Goal: Information Seeking & Learning: Learn about a topic

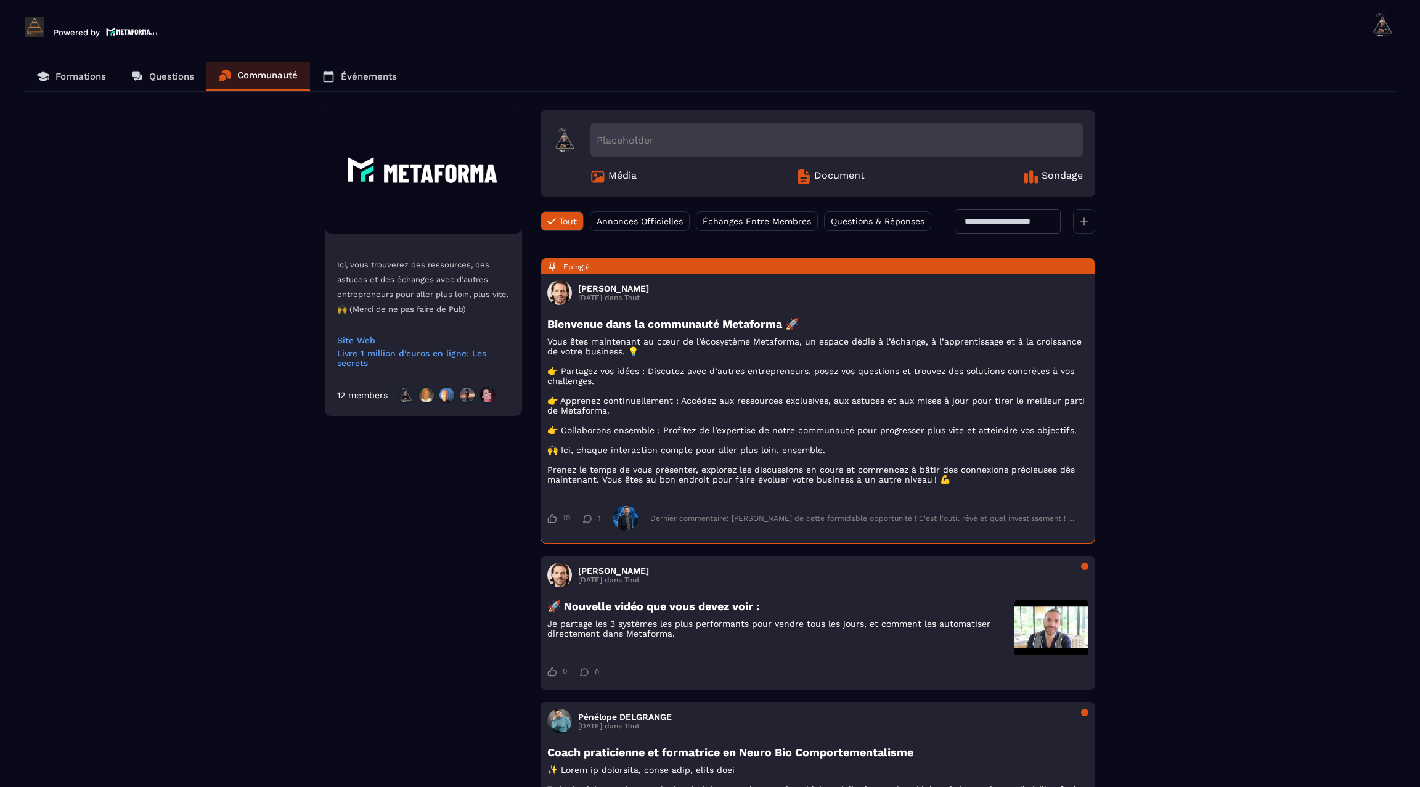
click at [70, 71] on p "Formations" at bounding box center [80, 76] width 51 height 11
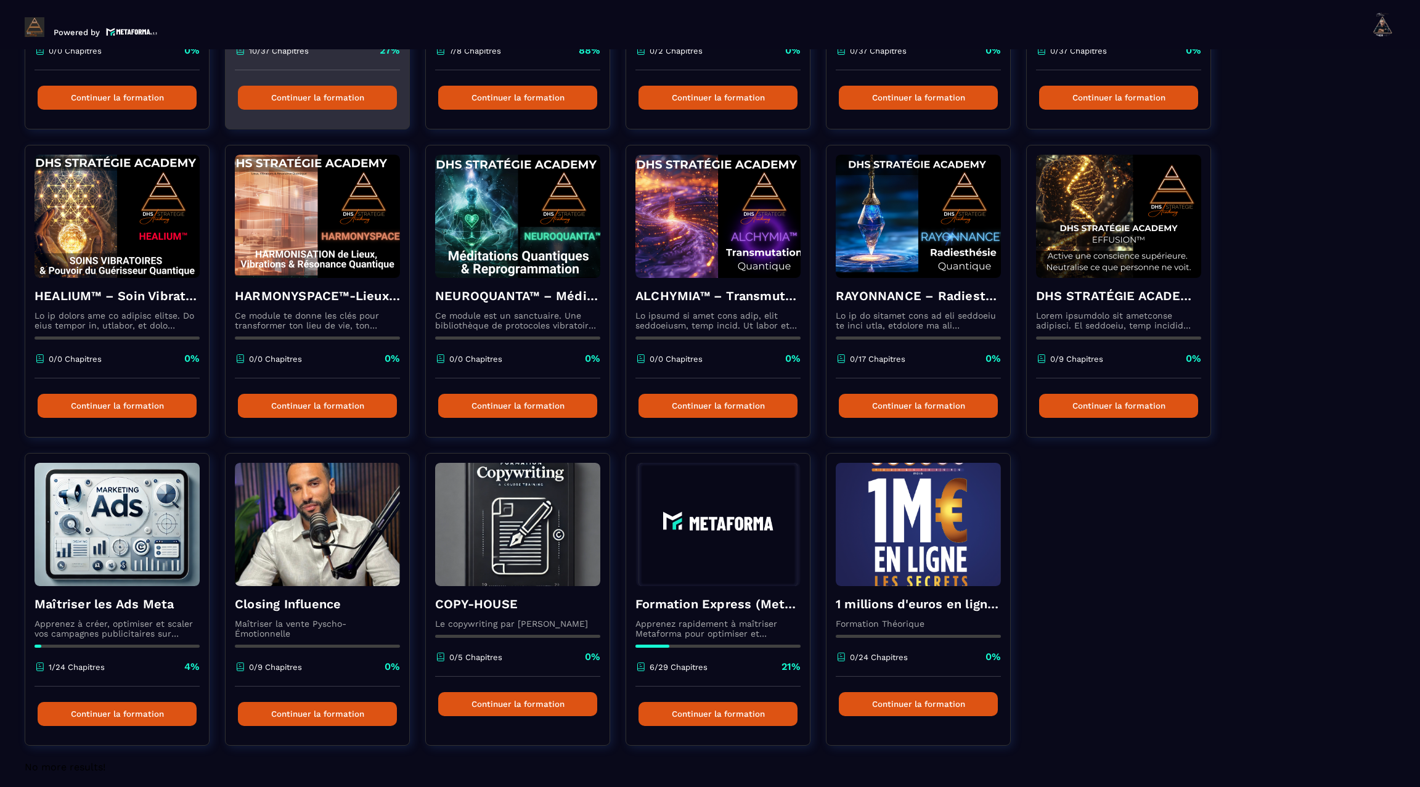
scroll to position [323, 0]
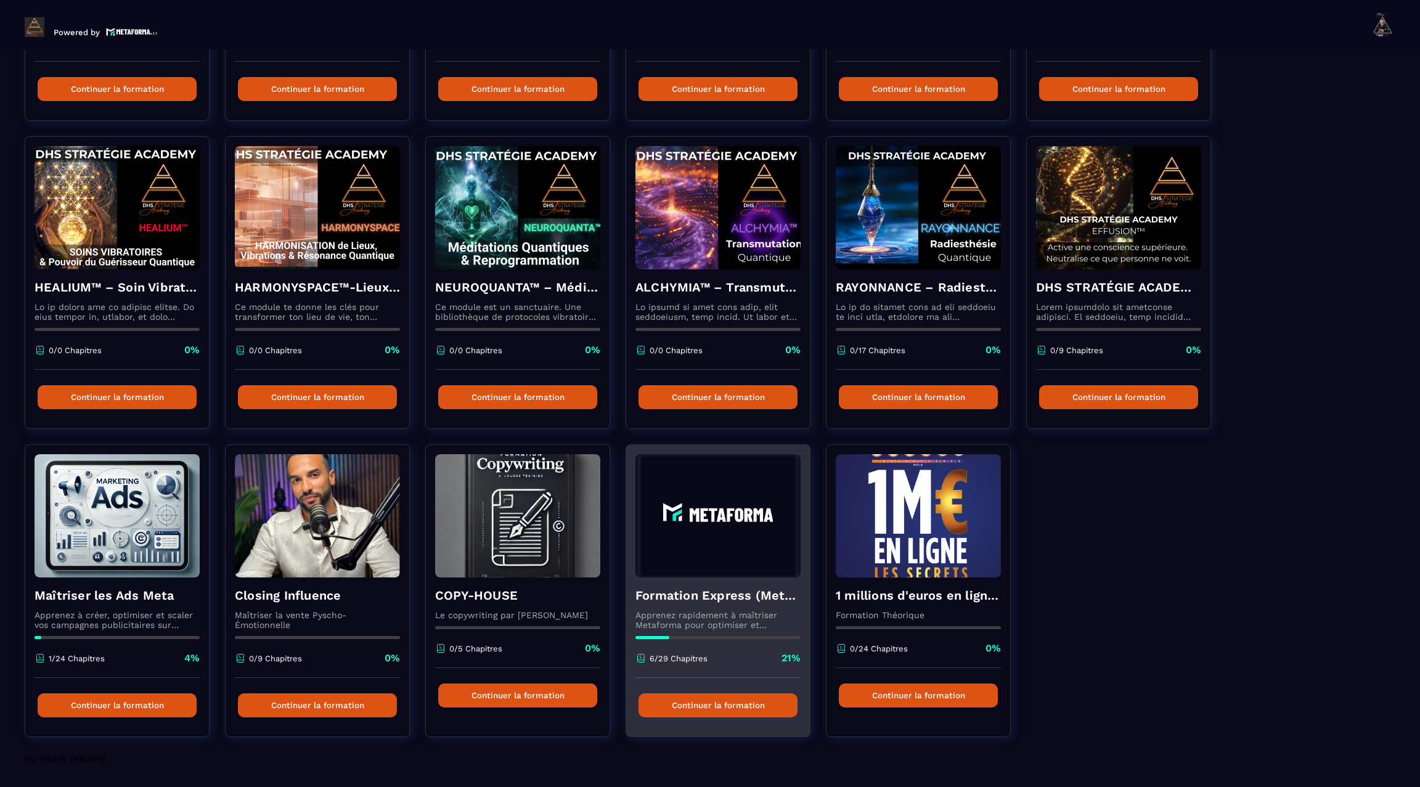
click at [679, 503] on img at bounding box center [718, 515] width 165 height 123
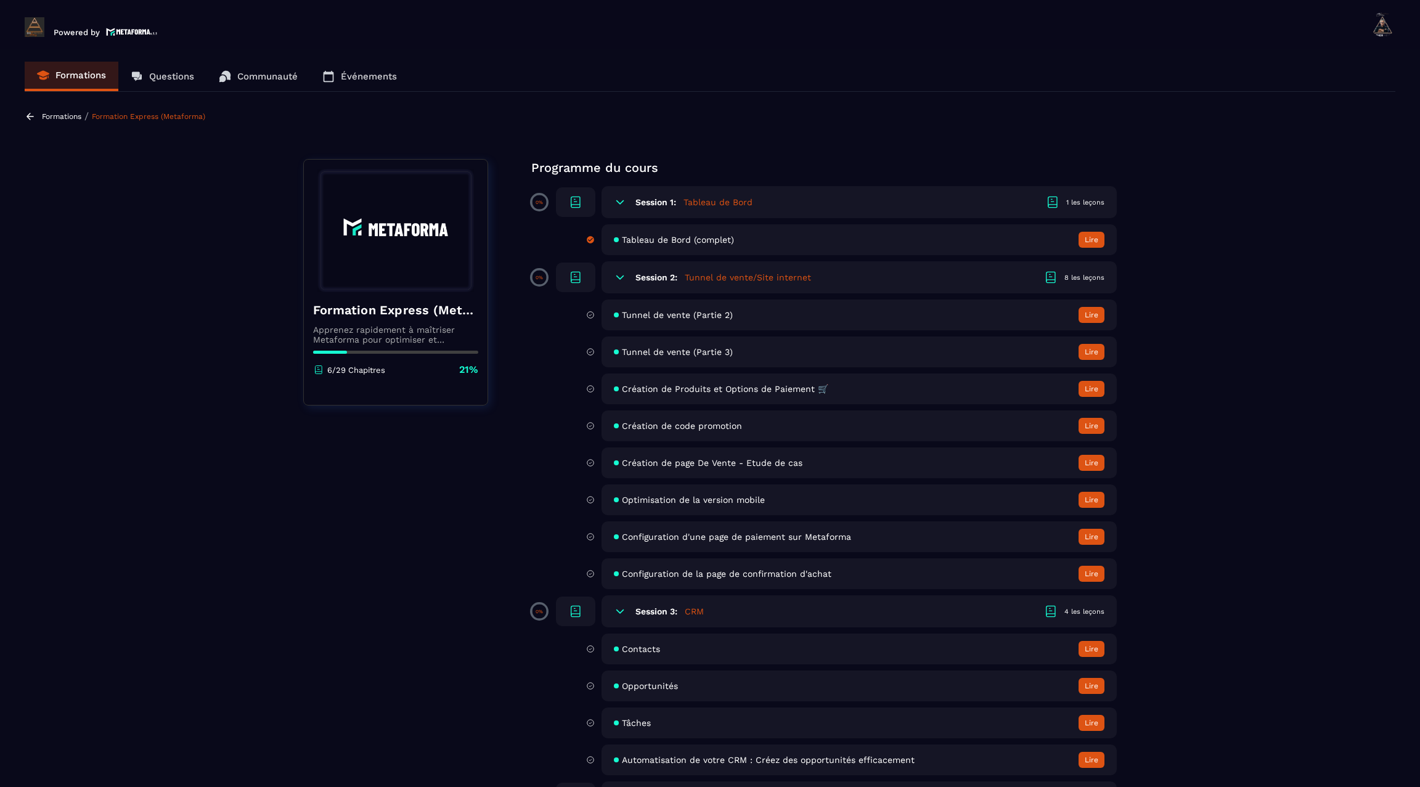
click at [28, 115] on icon at bounding box center [30, 116] width 11 height 11
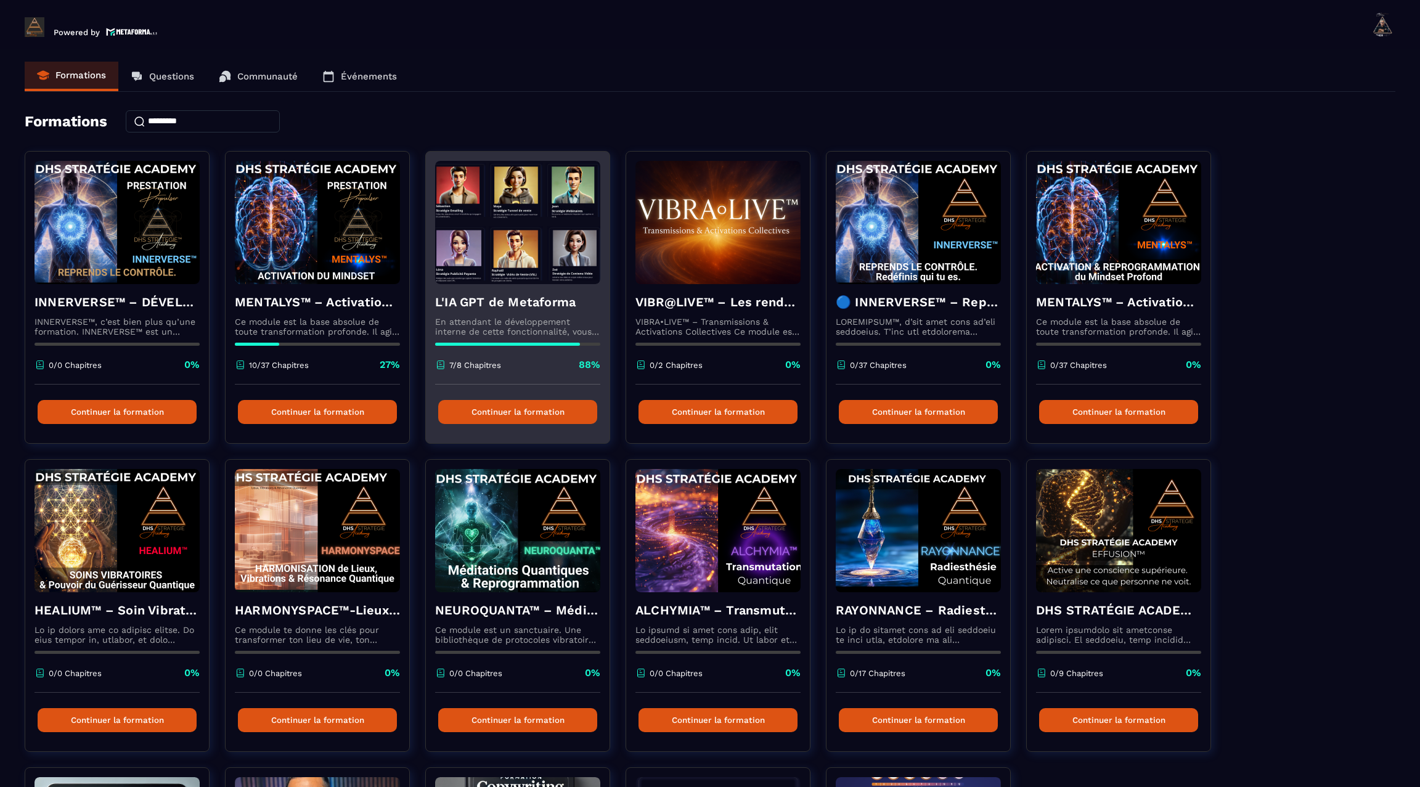
click at [499, 278] on img at bounding box center [517, 222] width 165 height 123
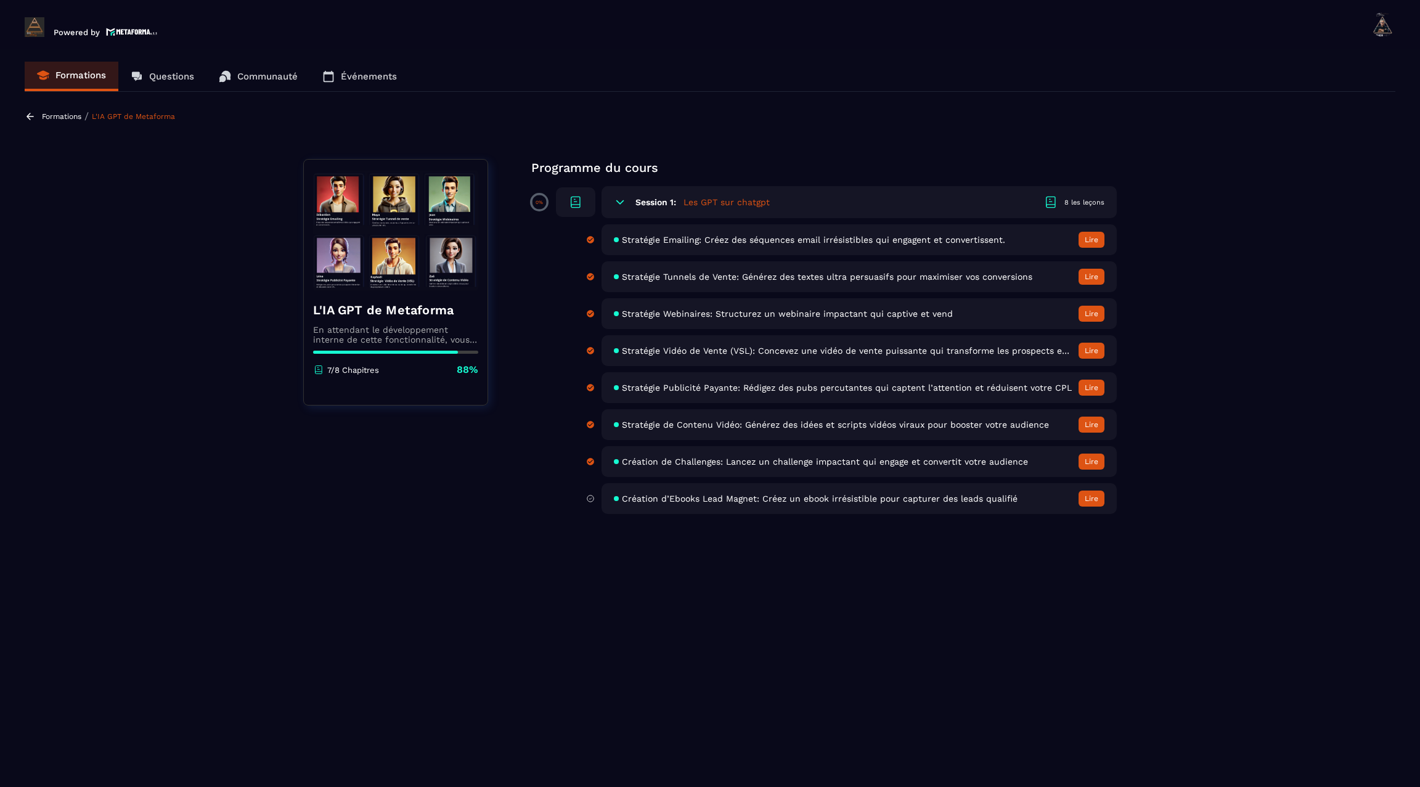
click at [655, 498] on span "Création d’Ebooks Lead Magnet: Créez un ebook irrésistible pour capturer des le…" at bounding box center [820, 499] width 396 height 10
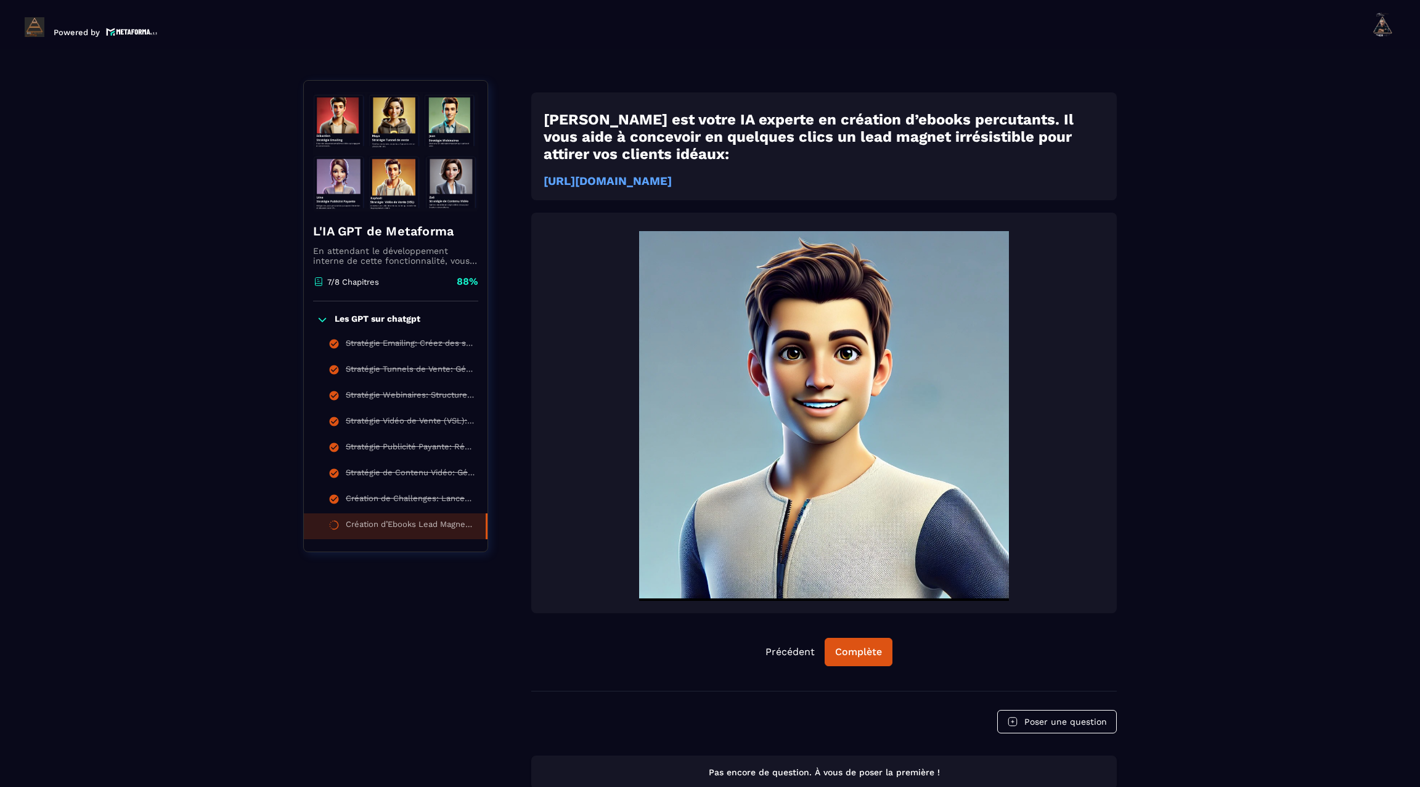
scroll to position [5, 0]
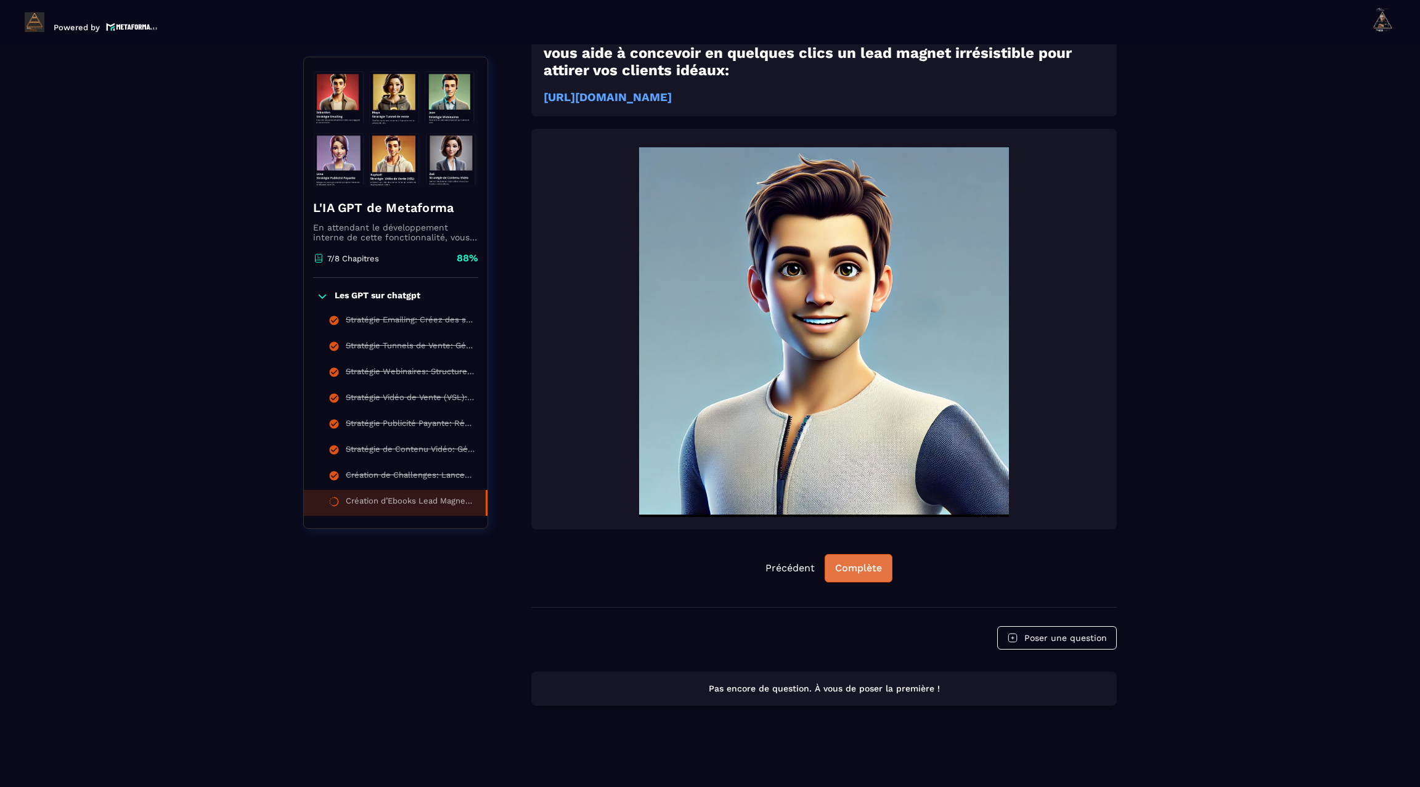
click at [865, 575] on div "Complète" at bounding box center [858, 568] width 47 height 12
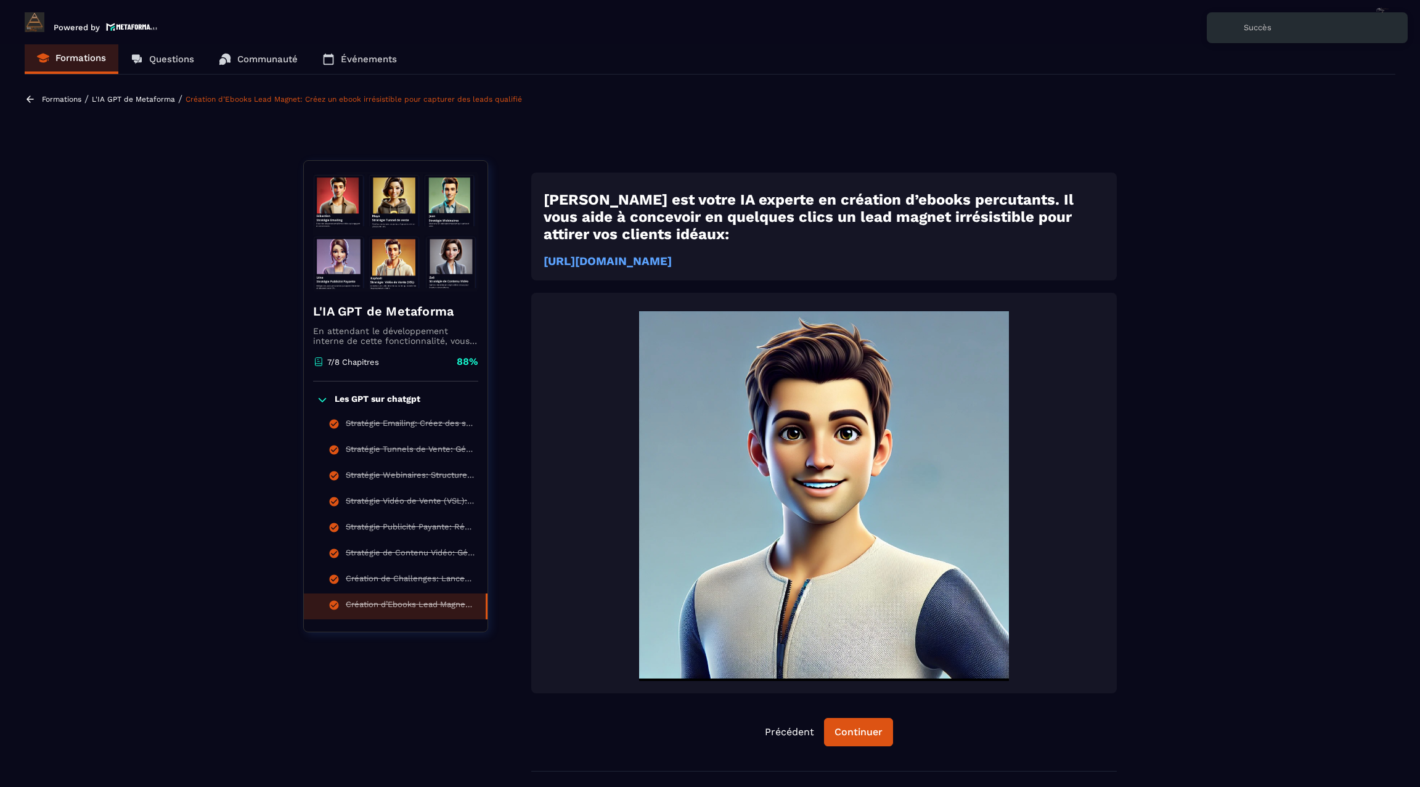
scroll to position [0, 0]
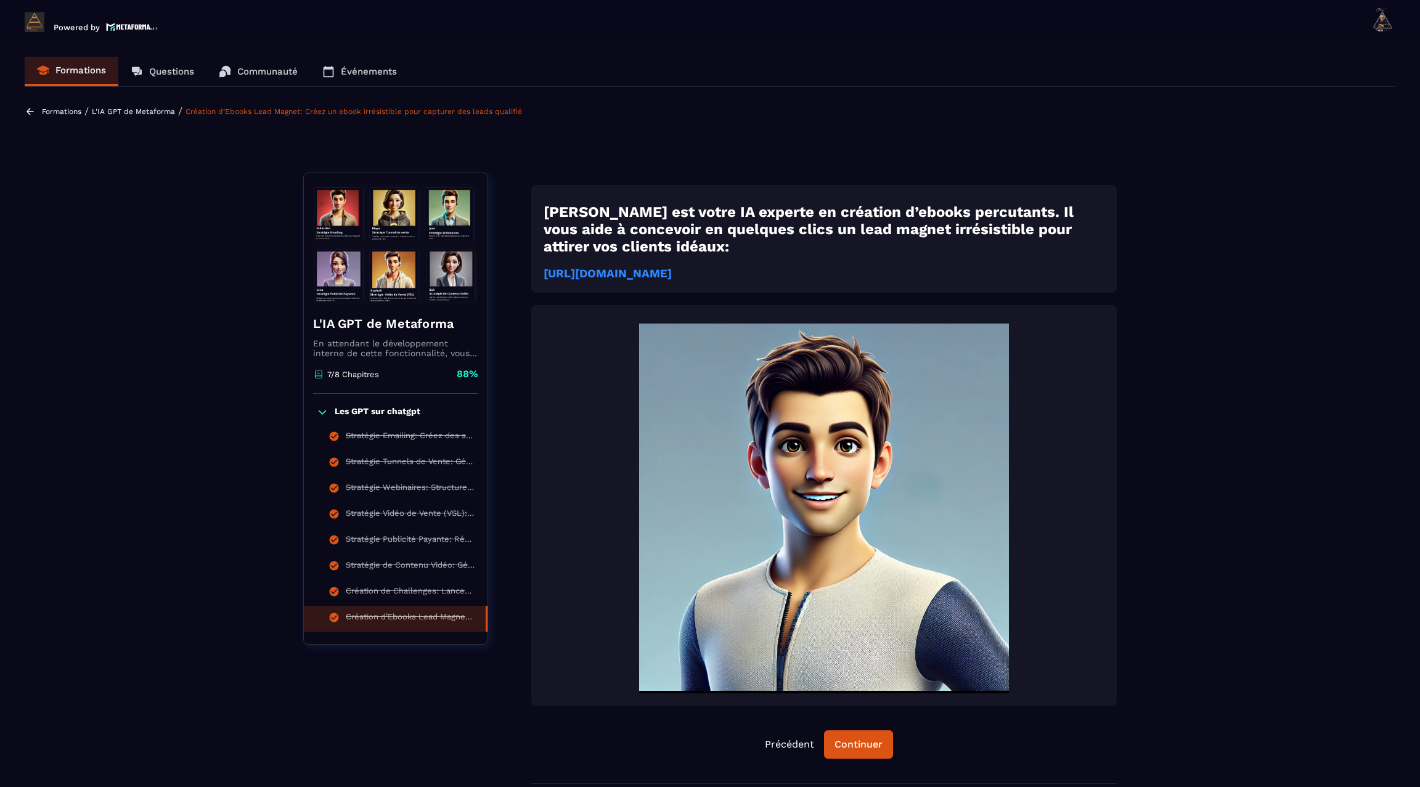
click at [672, 274] on strong "[URL][DOMAIN_NAME]" at bounding box center [608, 274] width 128 height 14
click at [29, 113] on icon at bounding box center [30, 111] width 7 height 7
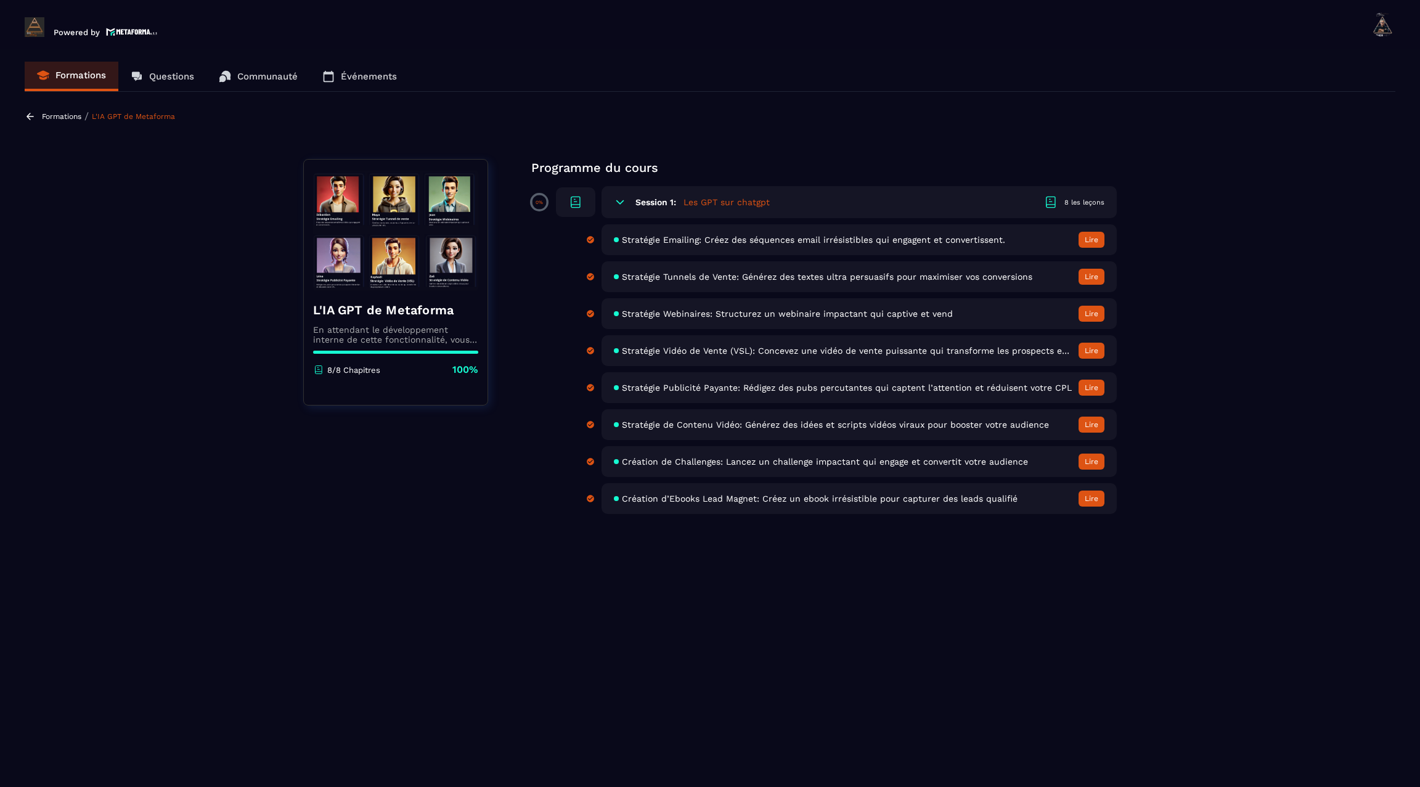
click at [31, 111] on icon at bounding box center [30, 116] width 11 height 11
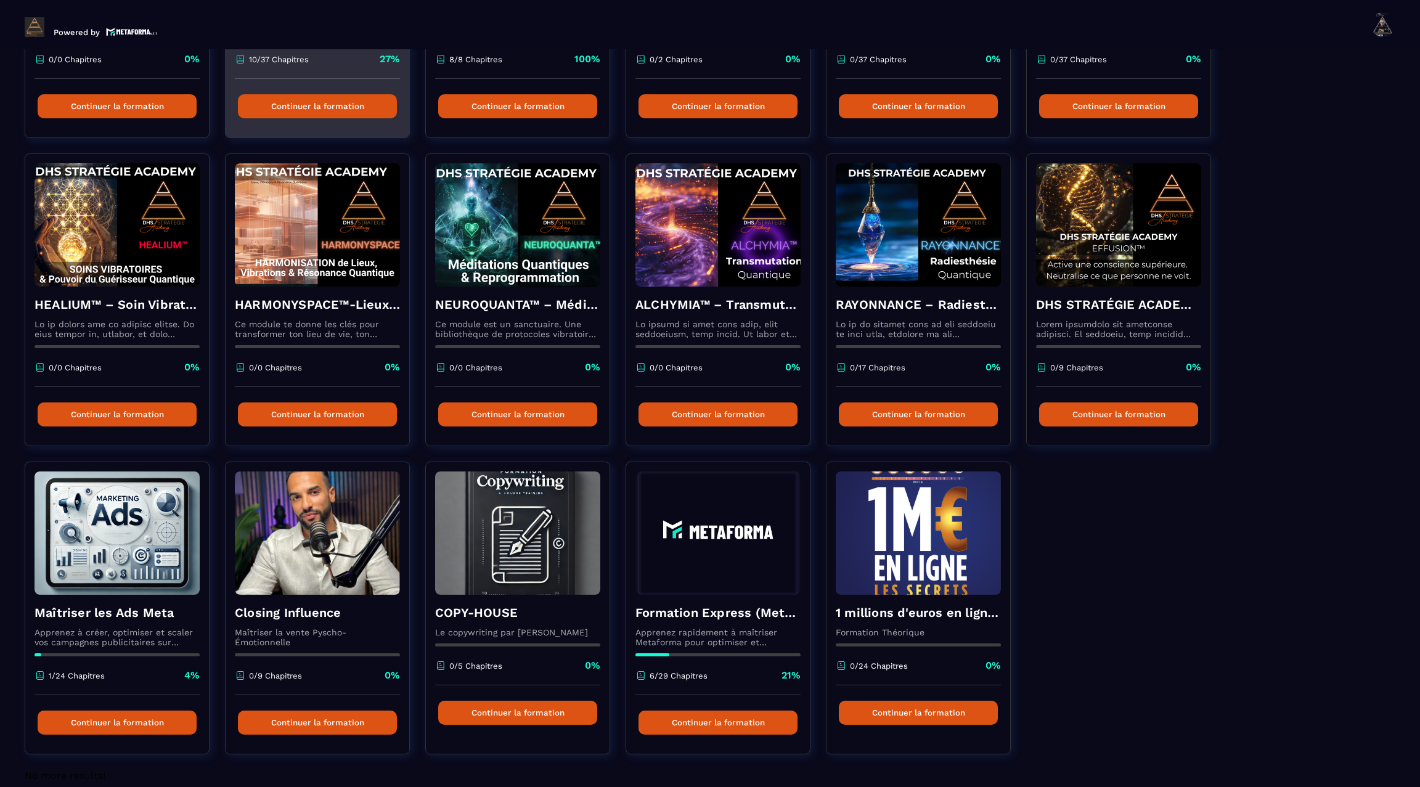
scroll to position [323, 0]
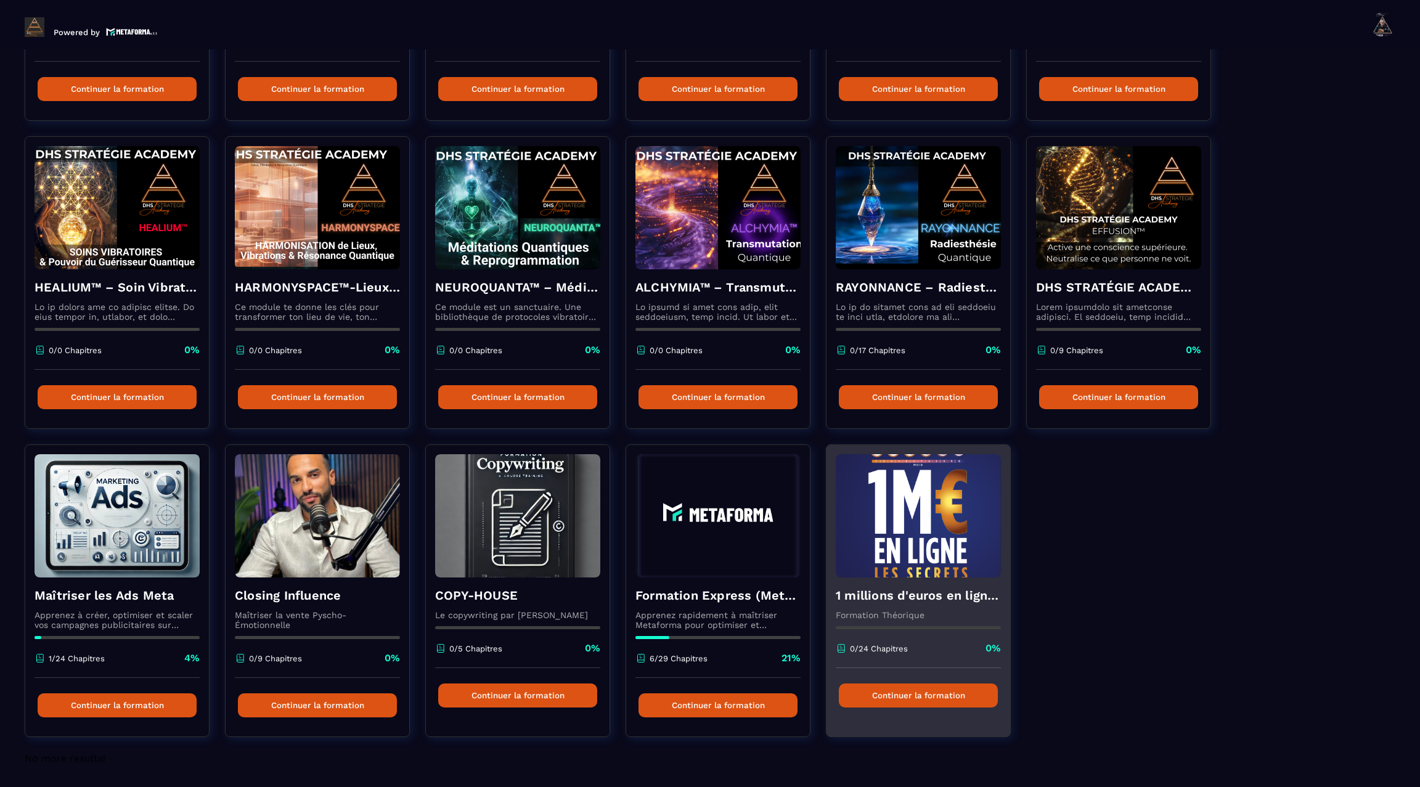
click at [917, 598] on h4 "1 millions d'euros en ligne les secrets" at bounding box center [918, 595] width 165 height 17
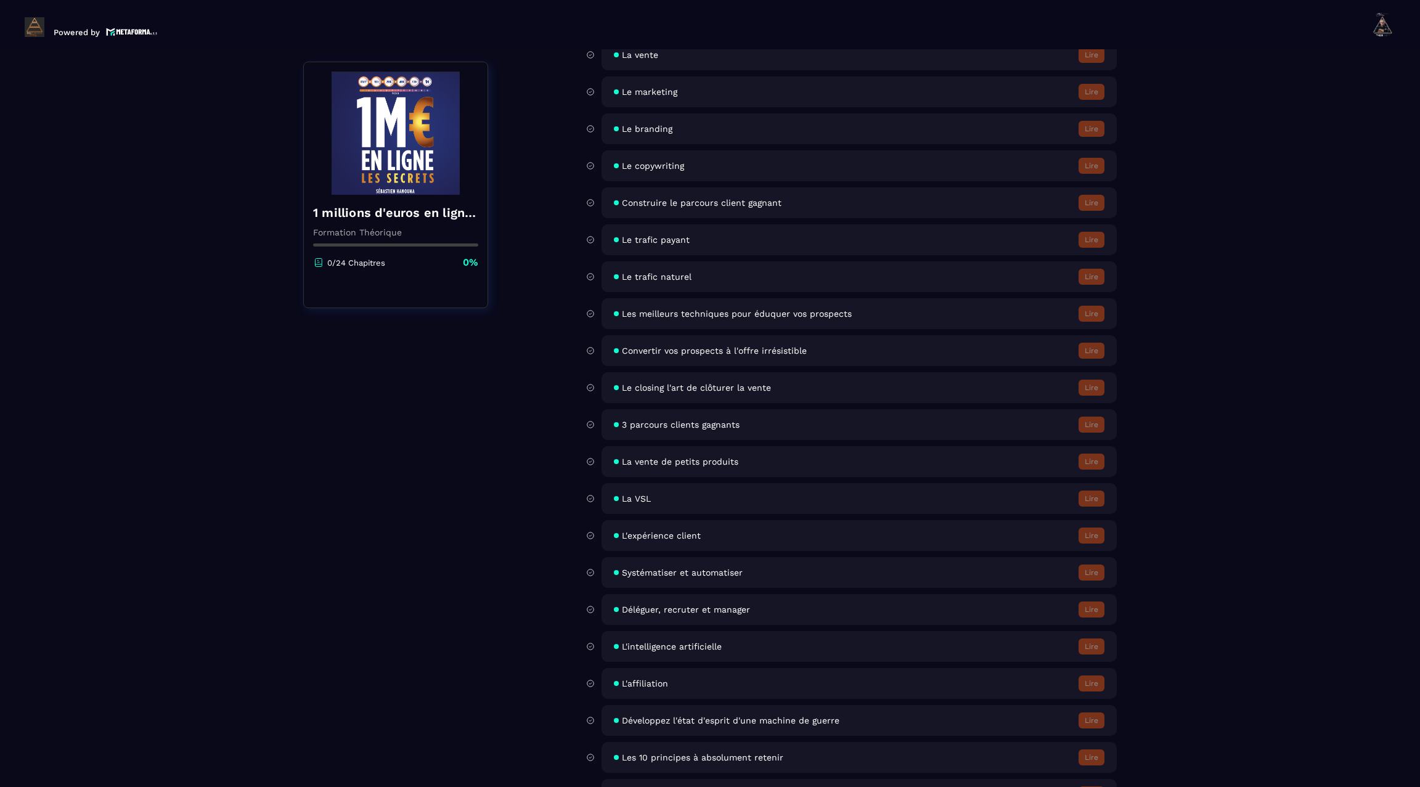
scroll to position [332, 0]
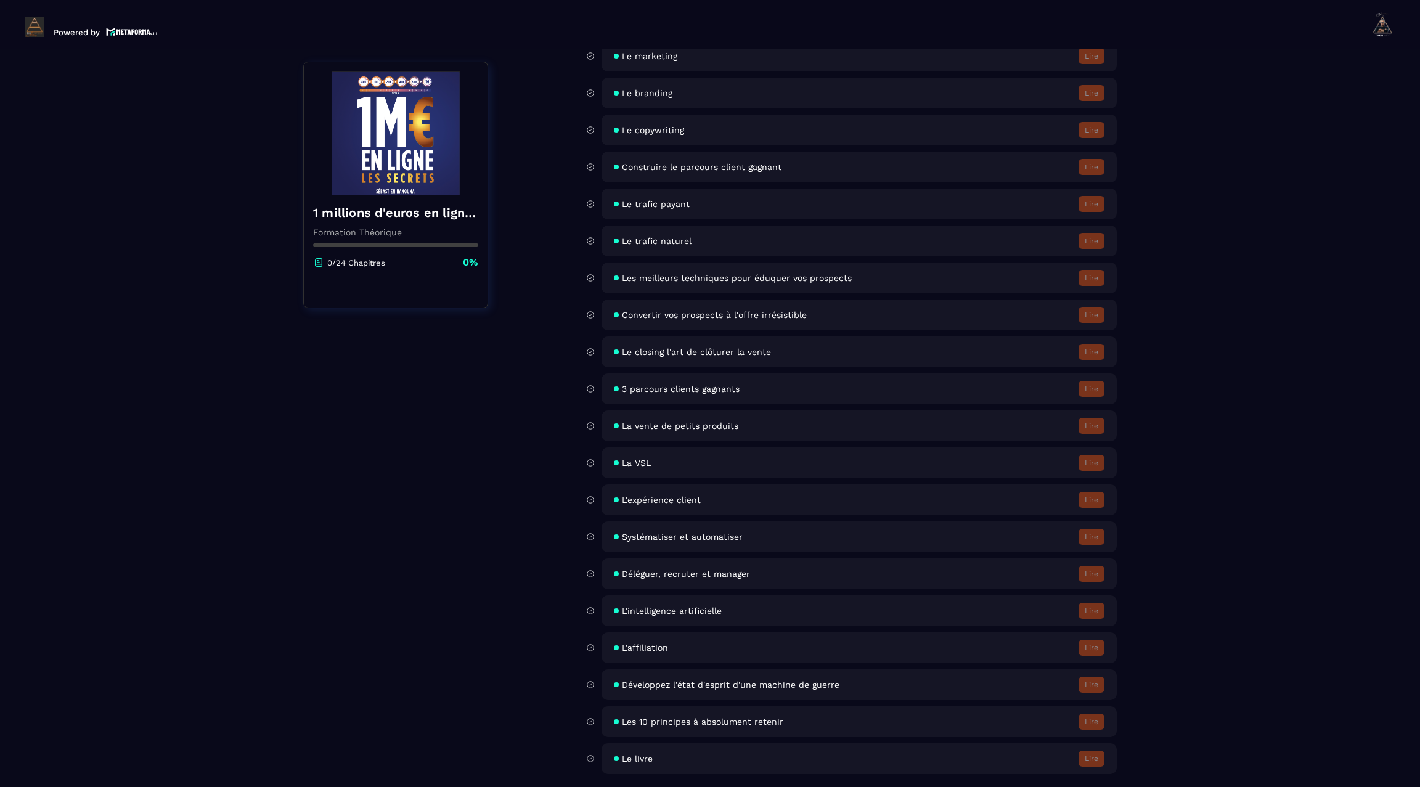
click at [609, 710] on div "Dominer votre marché Lire Ciblez votre client idéal Lire Créer une offre irrési…" at bounding box center [842, 334] width 549 height 882
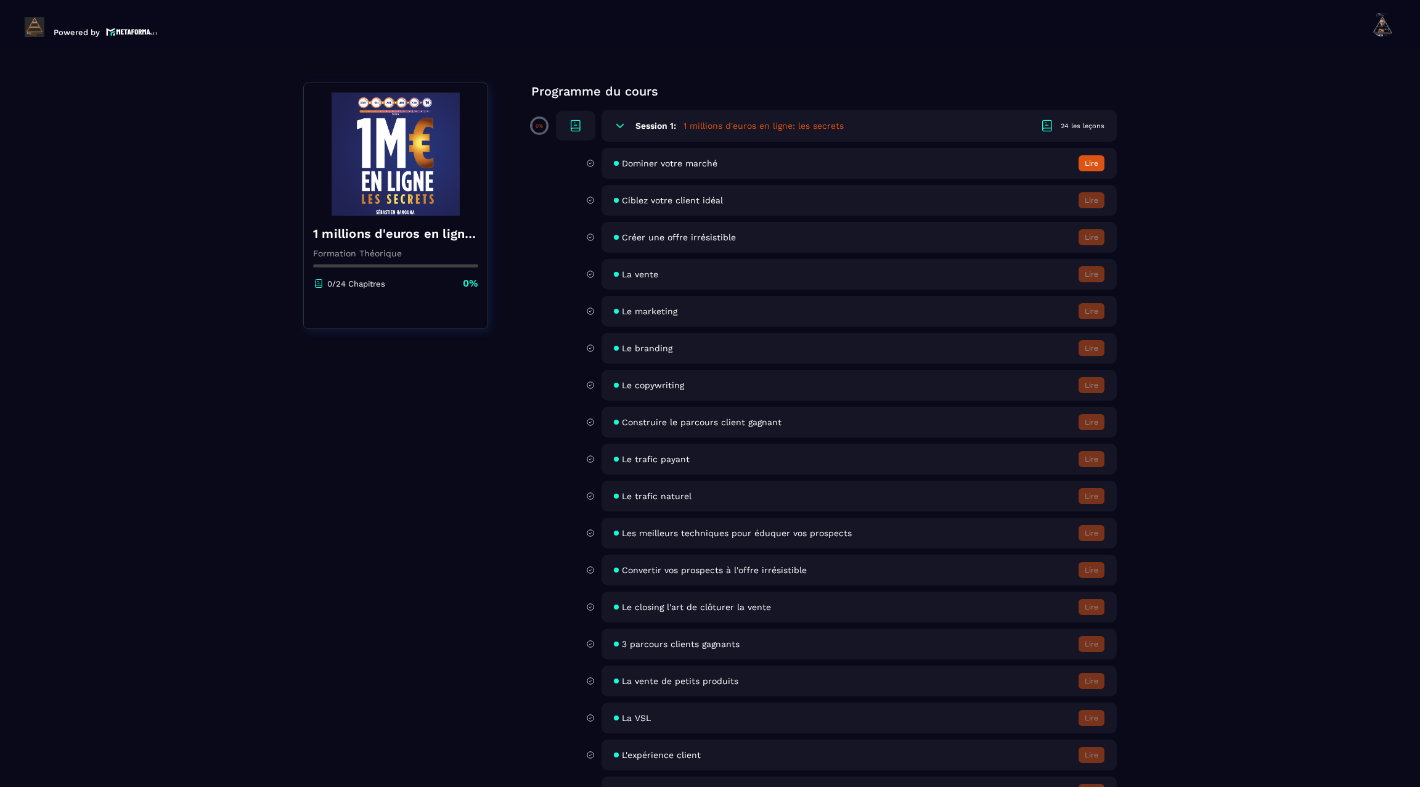
scroll to position [0, 0]
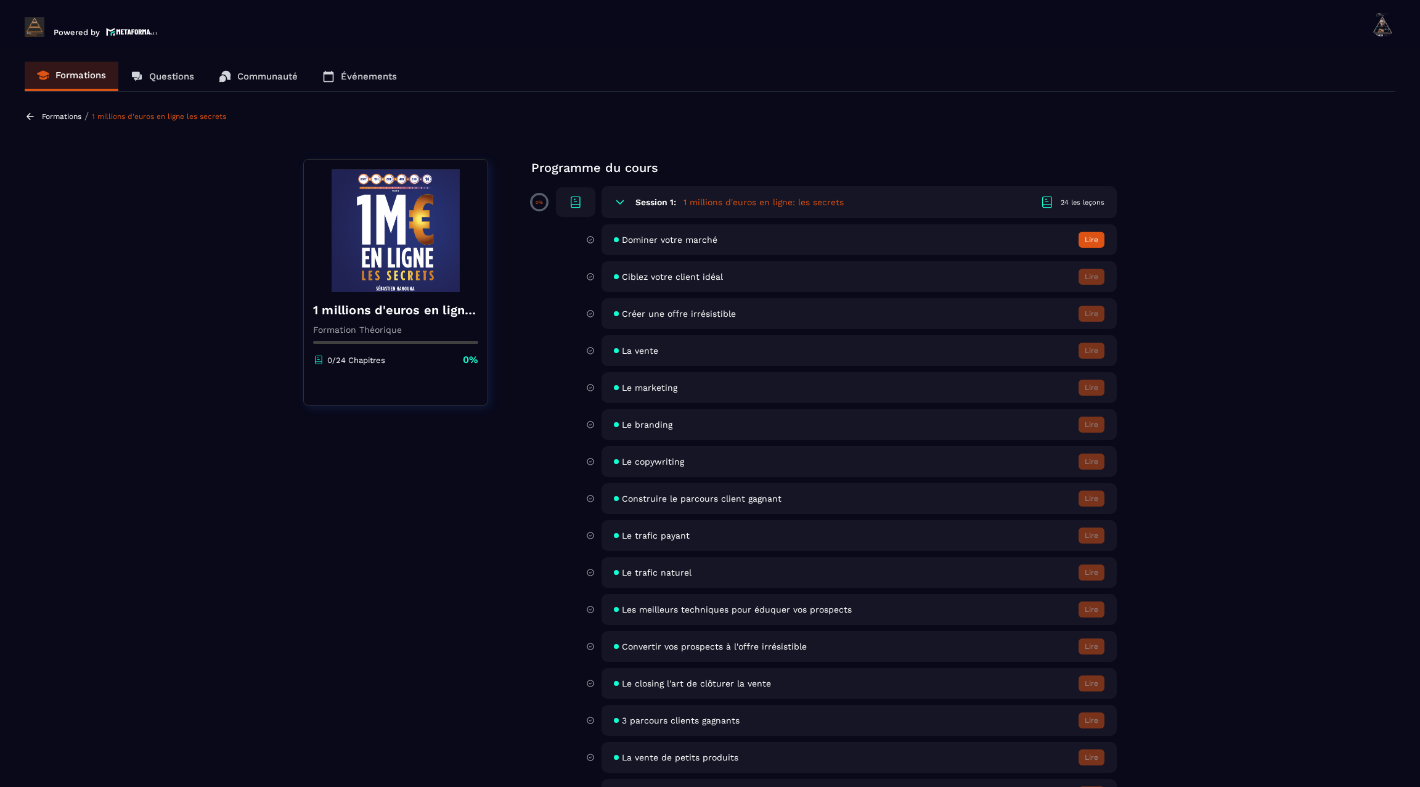
click at [662, 237] on span "Dominer votre marché" at bounding box center [670, 240] width 96 height 10
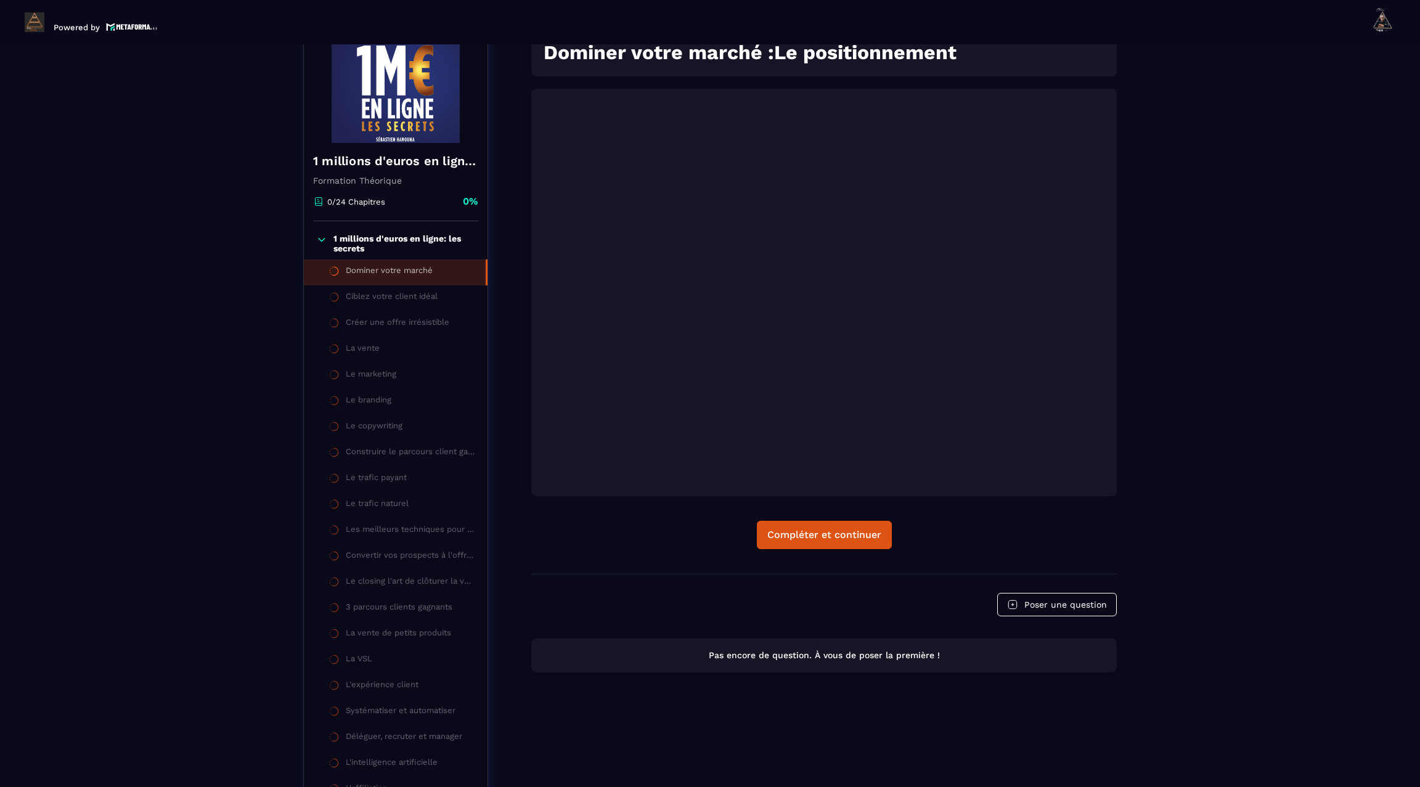
scroll to position [162, 0]
click at [832, 525] on button "Compléter et continuer" at bounding box center [824, 536] width 135 height 28
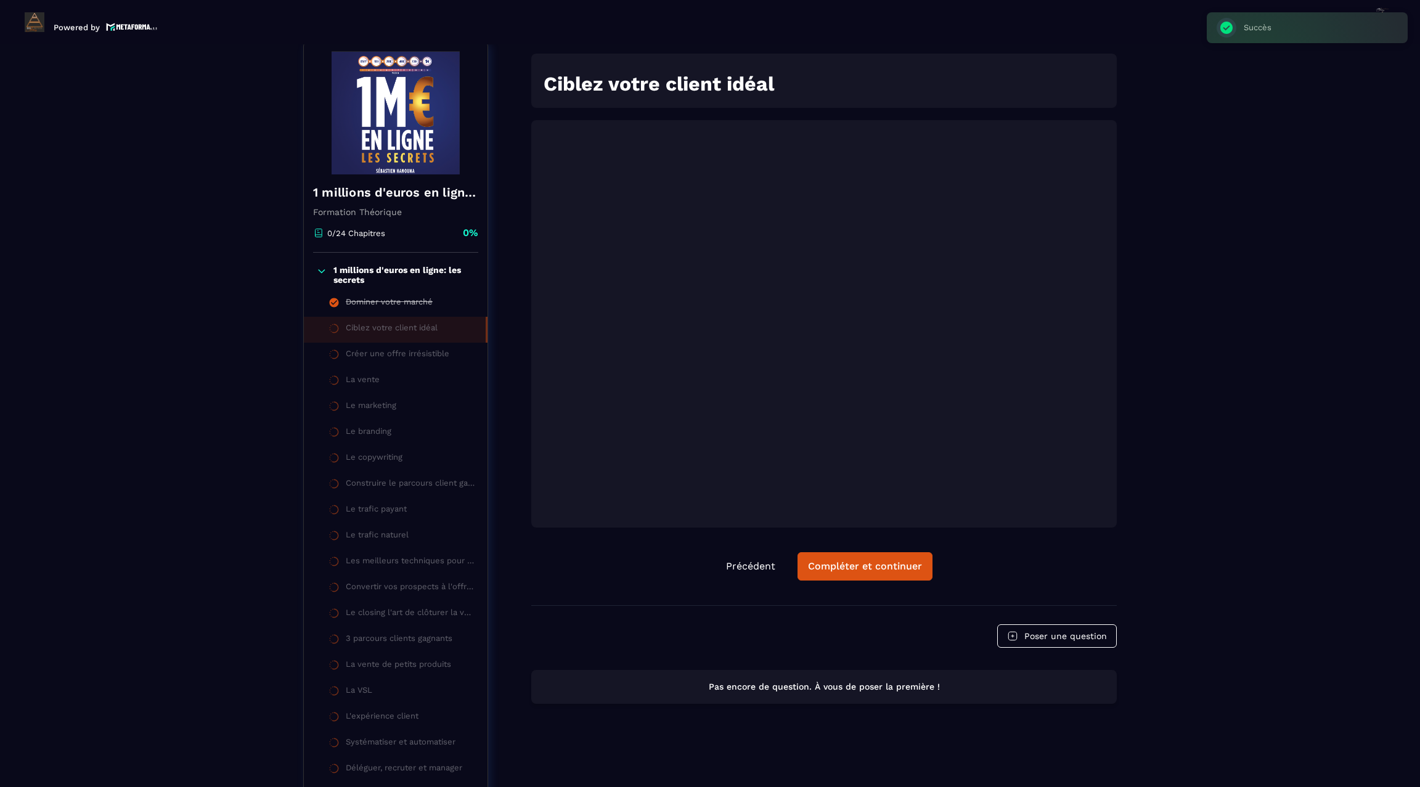
scroll to position [128, 0]
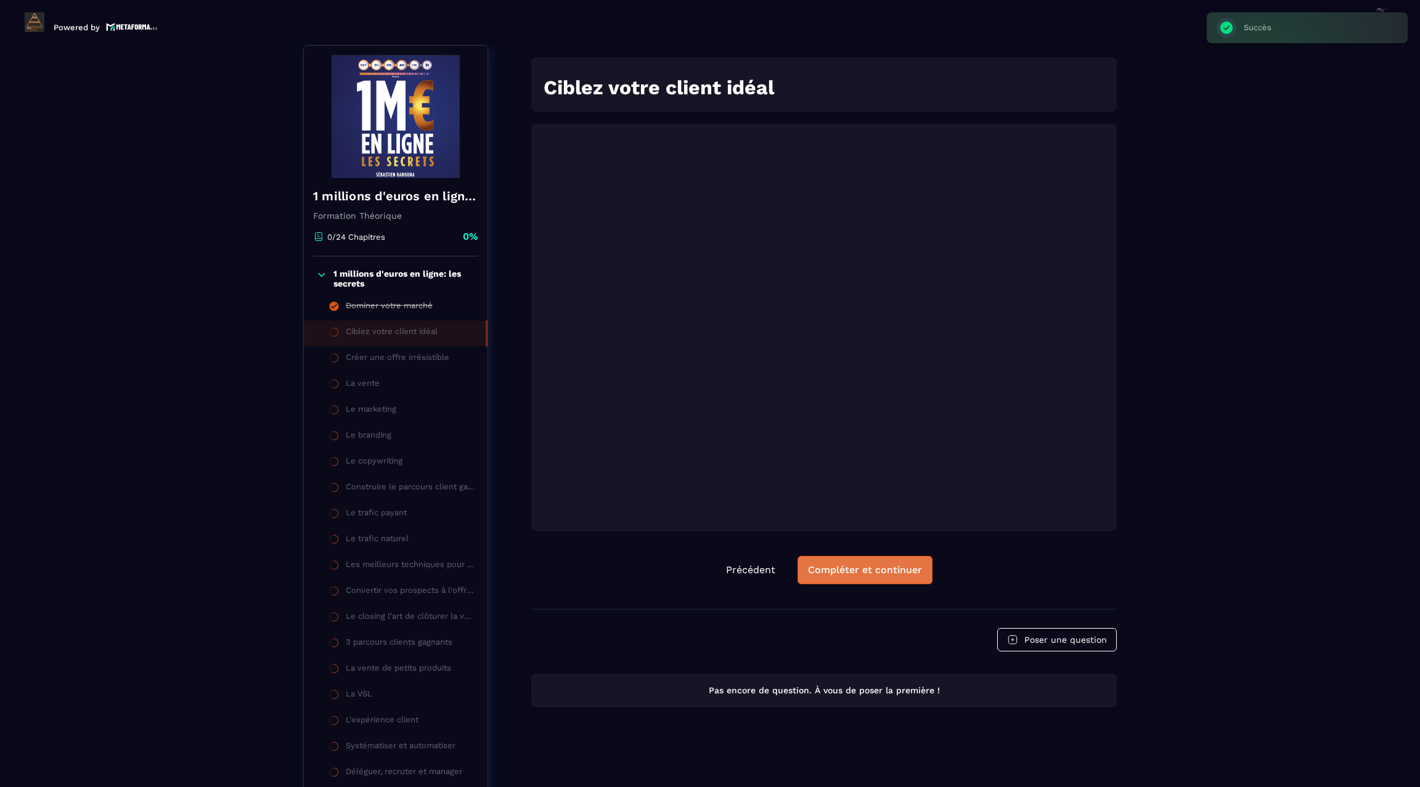
click at [858, 564] on div "Compléter et continuer" at bounding box center [865, 570] width 114 height 12
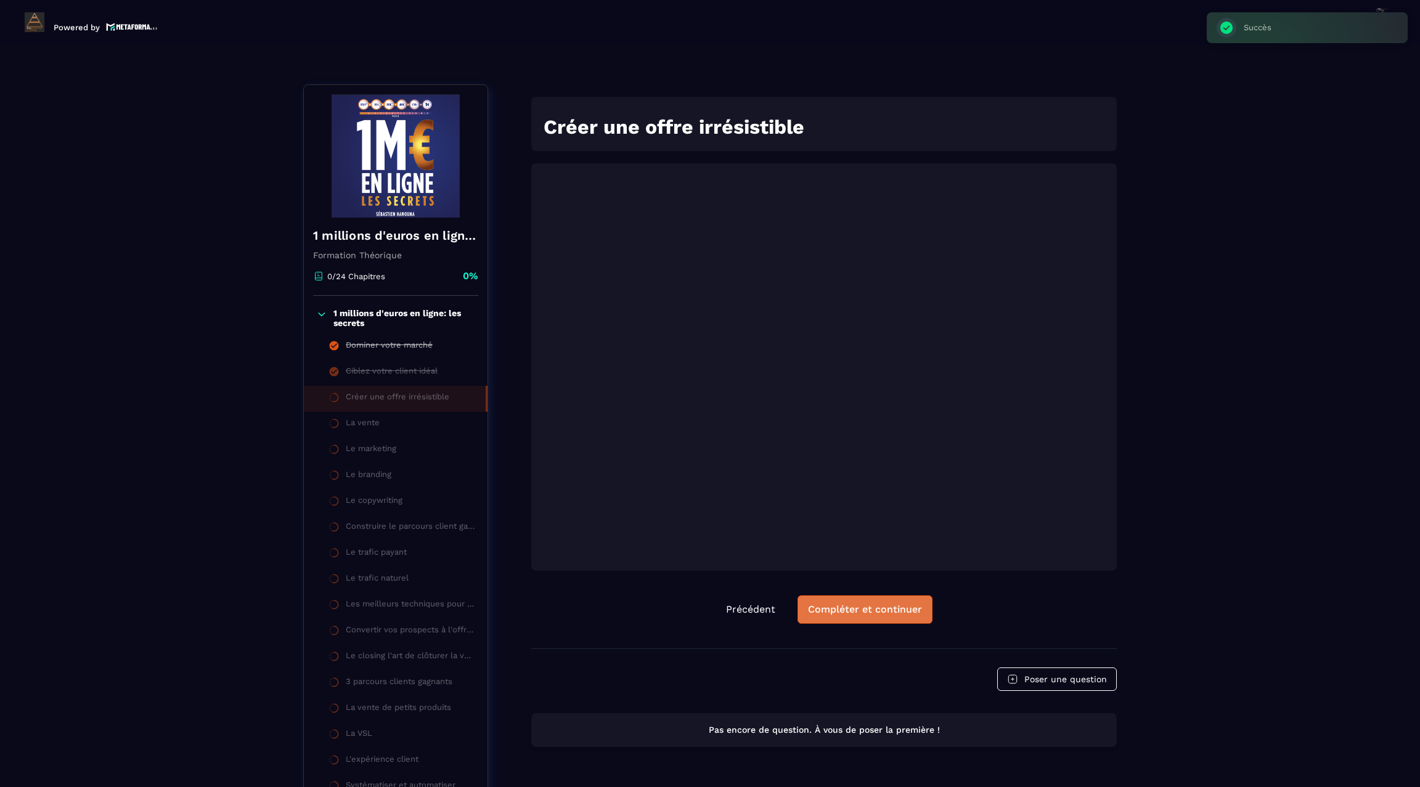
scroll to position [128, 0]
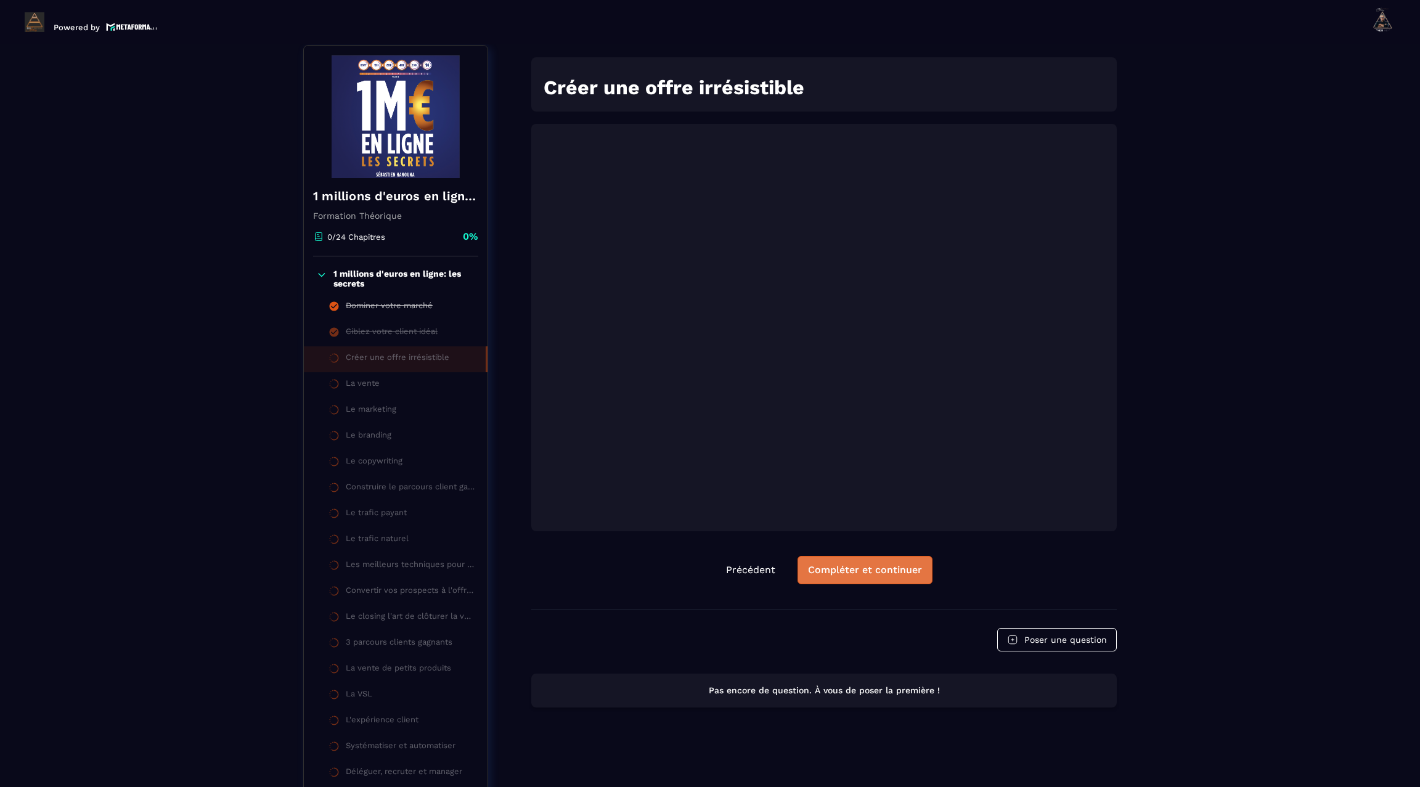
click at [863, 582] on button "Compléter et continuer" at bounding box center [865, 570] width 135 height 28
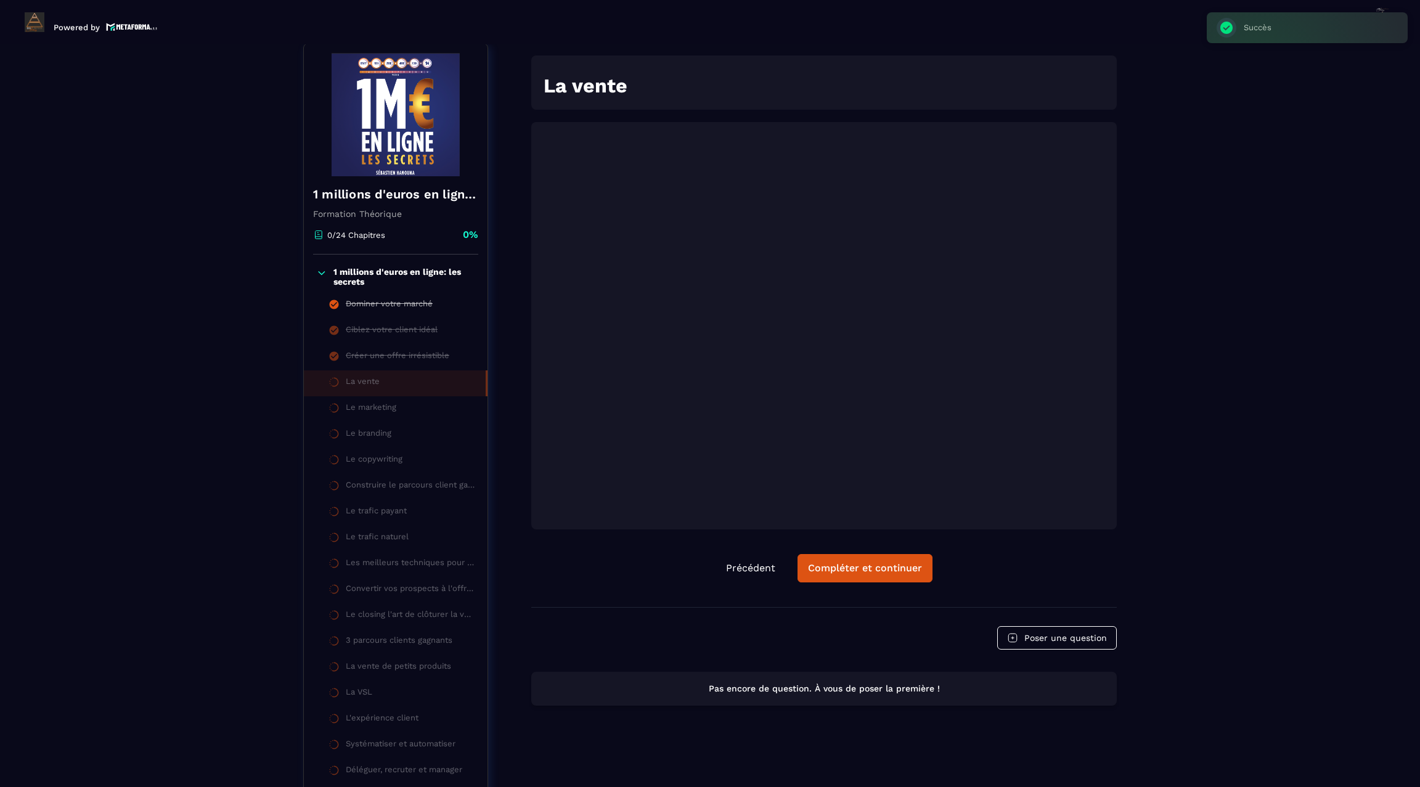
scroll to position [128, 0]
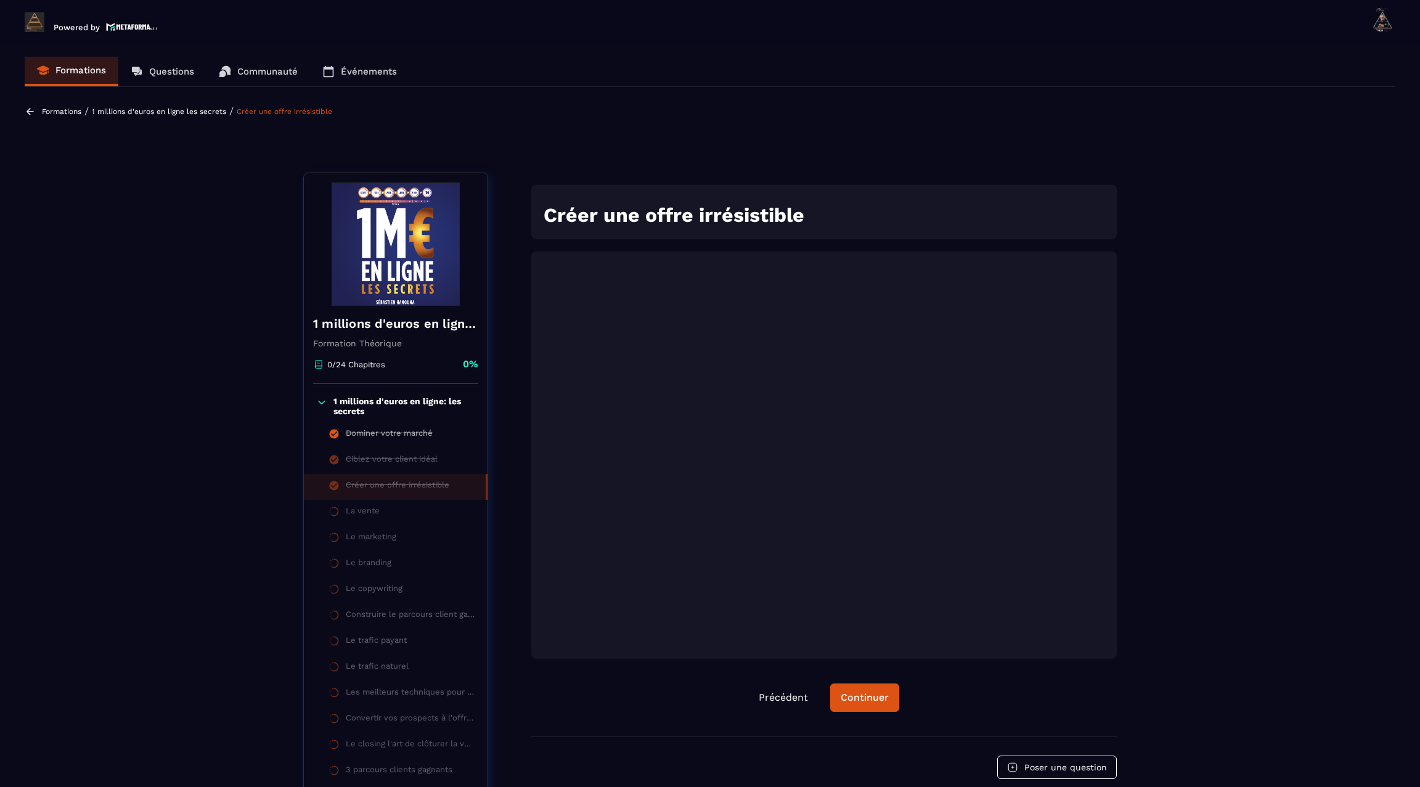
click at [31, 113] on icon at bounding box center [30, 111] width 11 height 11
click at [76, 73] on p "Formations" at bounding box center [80, 70] width 51 height 11
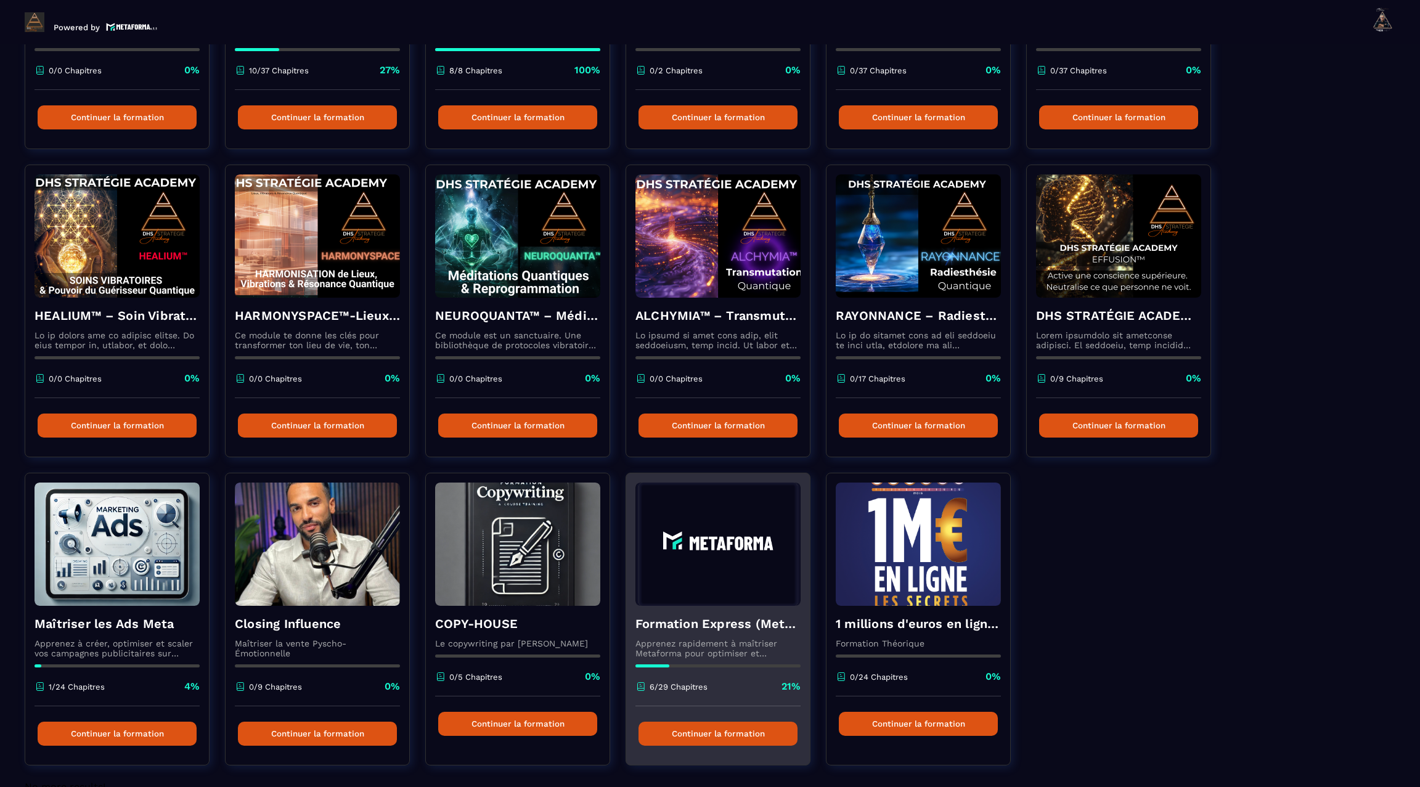
scroll to position [323, 0]
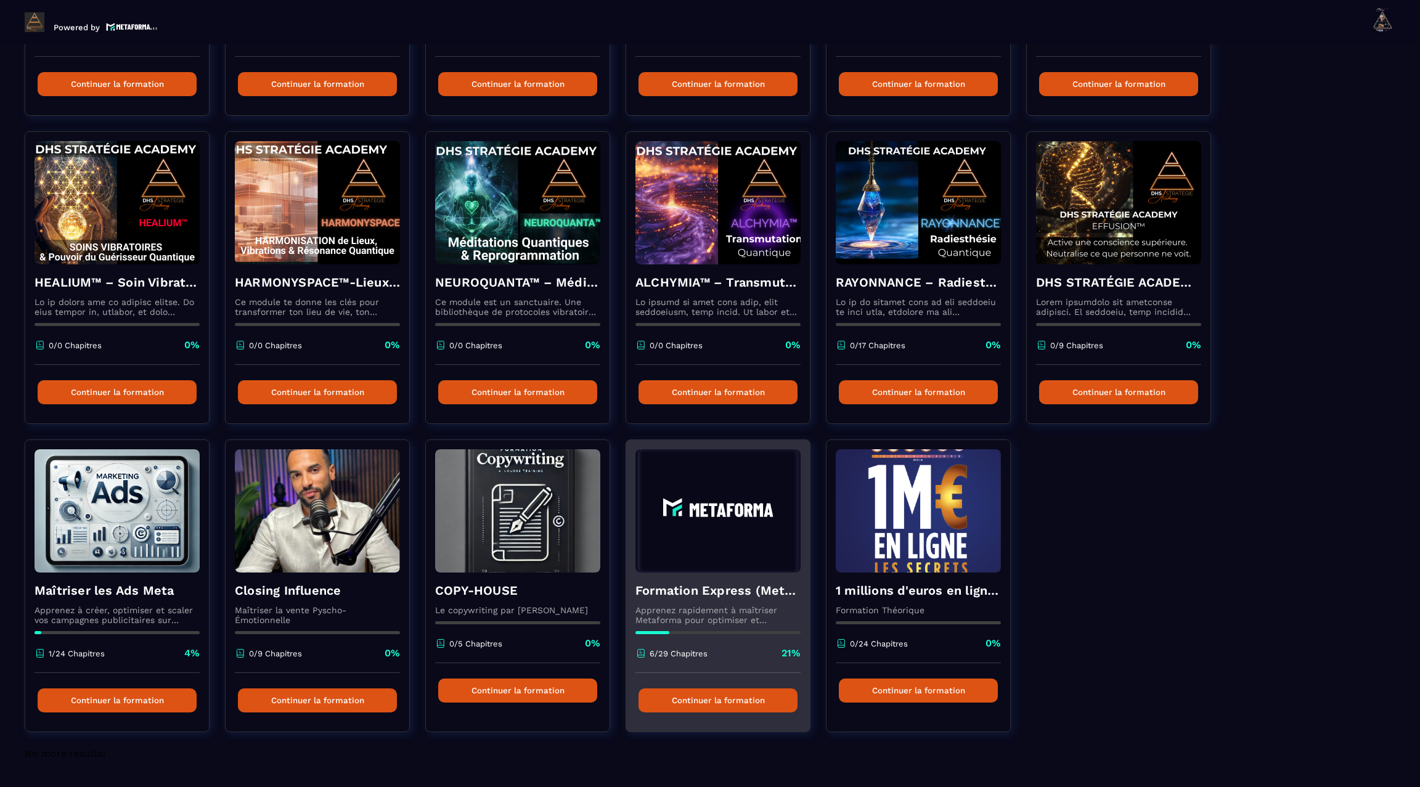
click at [658, 590] on h4 "Formation Express (Metaforma)" at bounding box center [718, 590] width 165 height 17
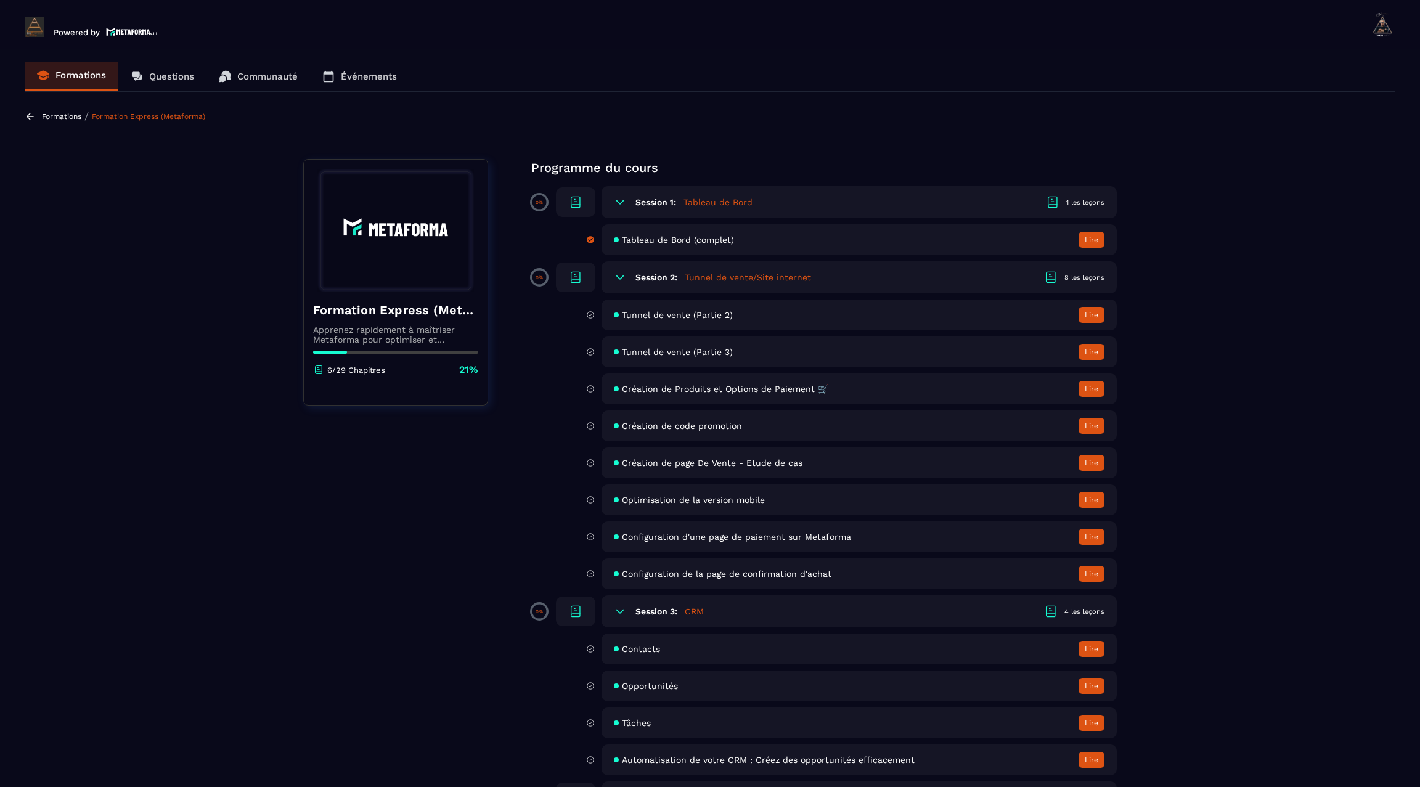
click at [249, 75] on p "Communauté" at bounding box center [267, 76] width 60 height 11
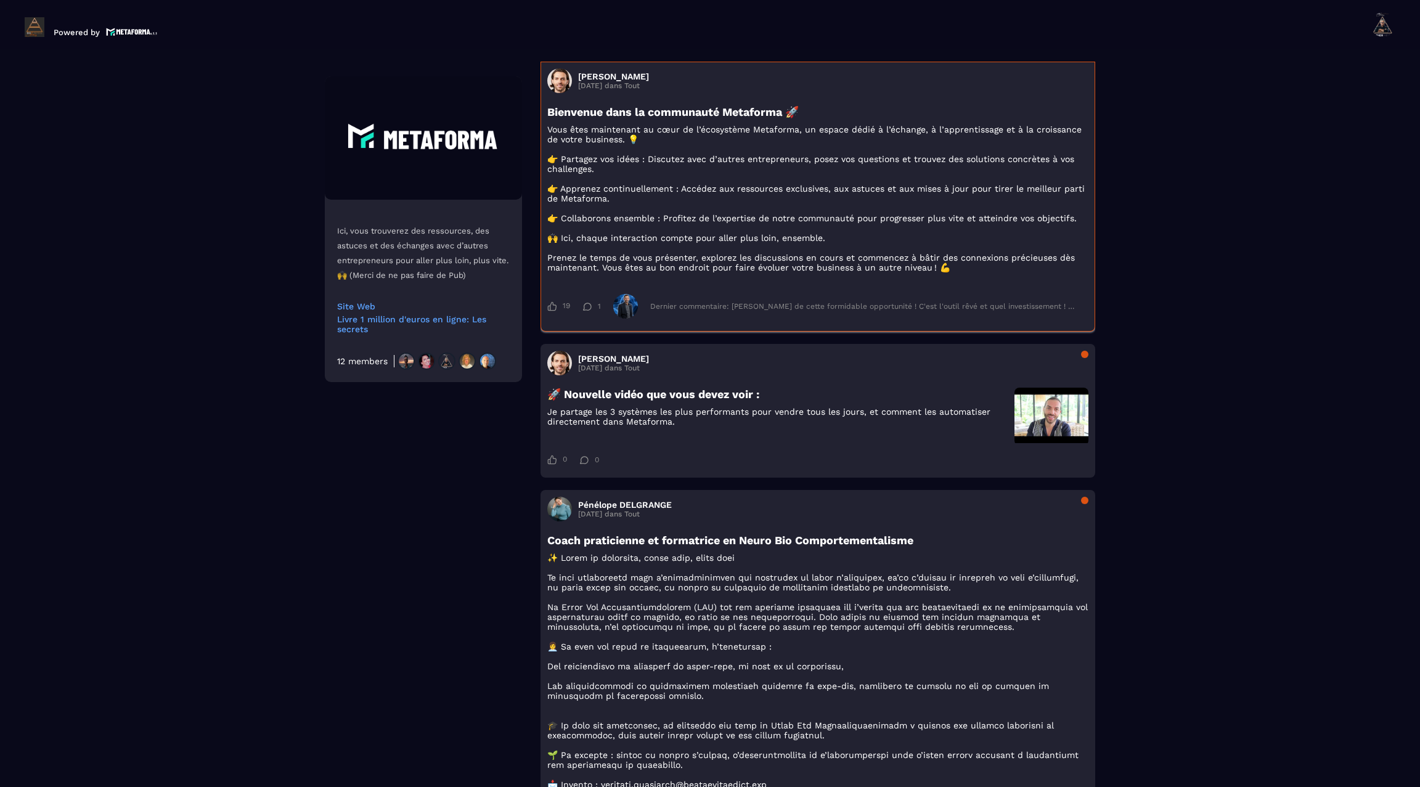
scroll to position [223, 0]
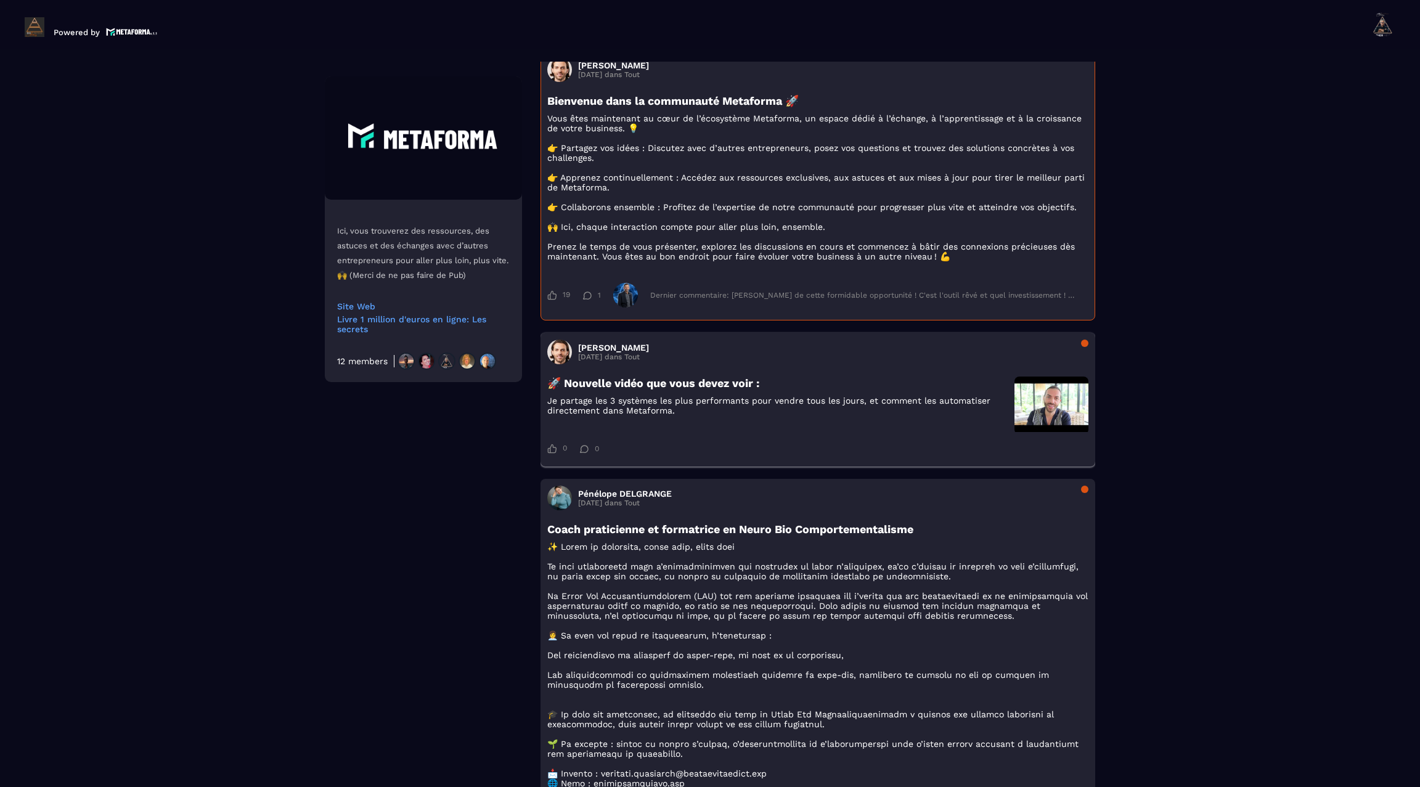
click at [822, 384] on div "[PERSON_NAME] [DATE] dans Tout 🚀 Nouvelle vidéo que vous devez voir : Je partag…" at bounding box center [818, 400] width 555 height 134
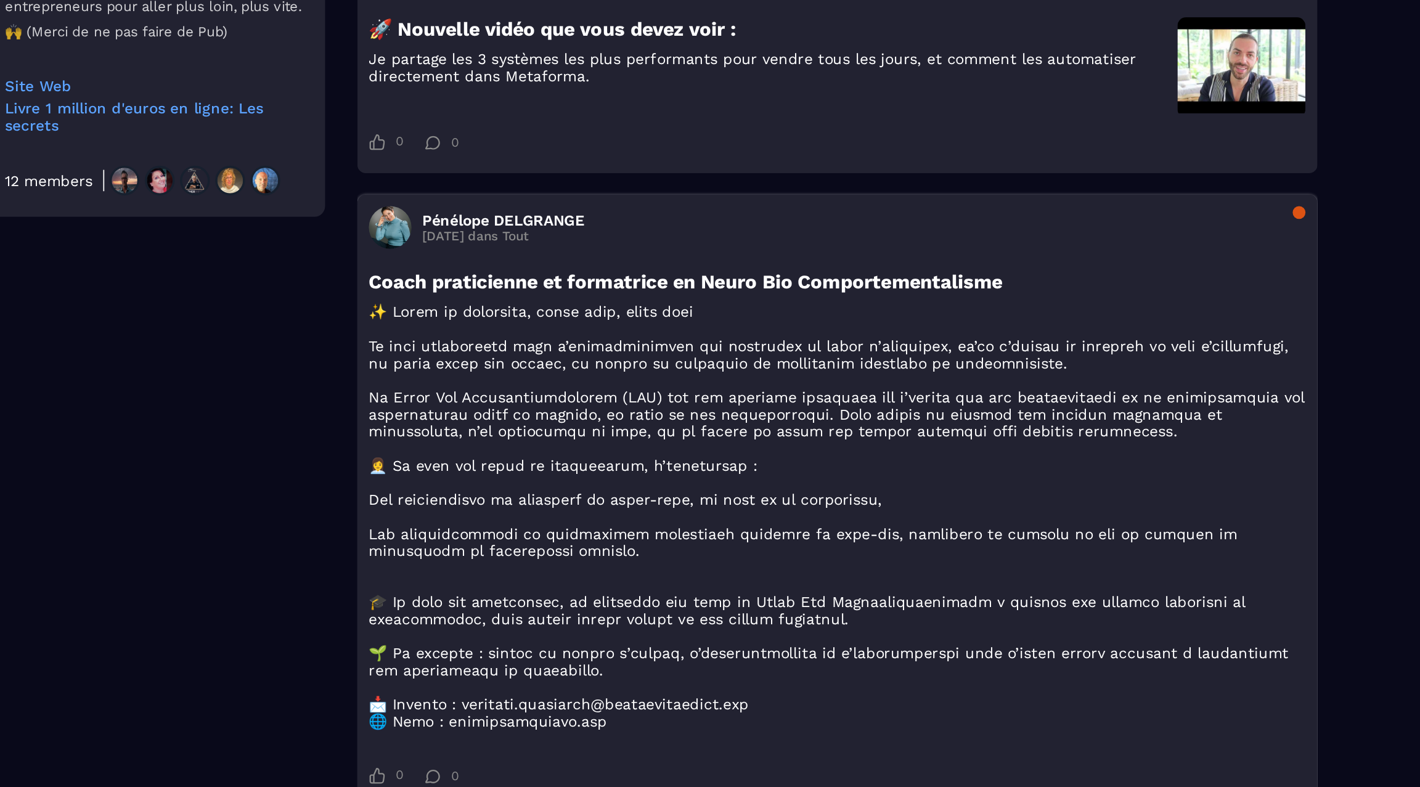
scroll to position [308, 0]
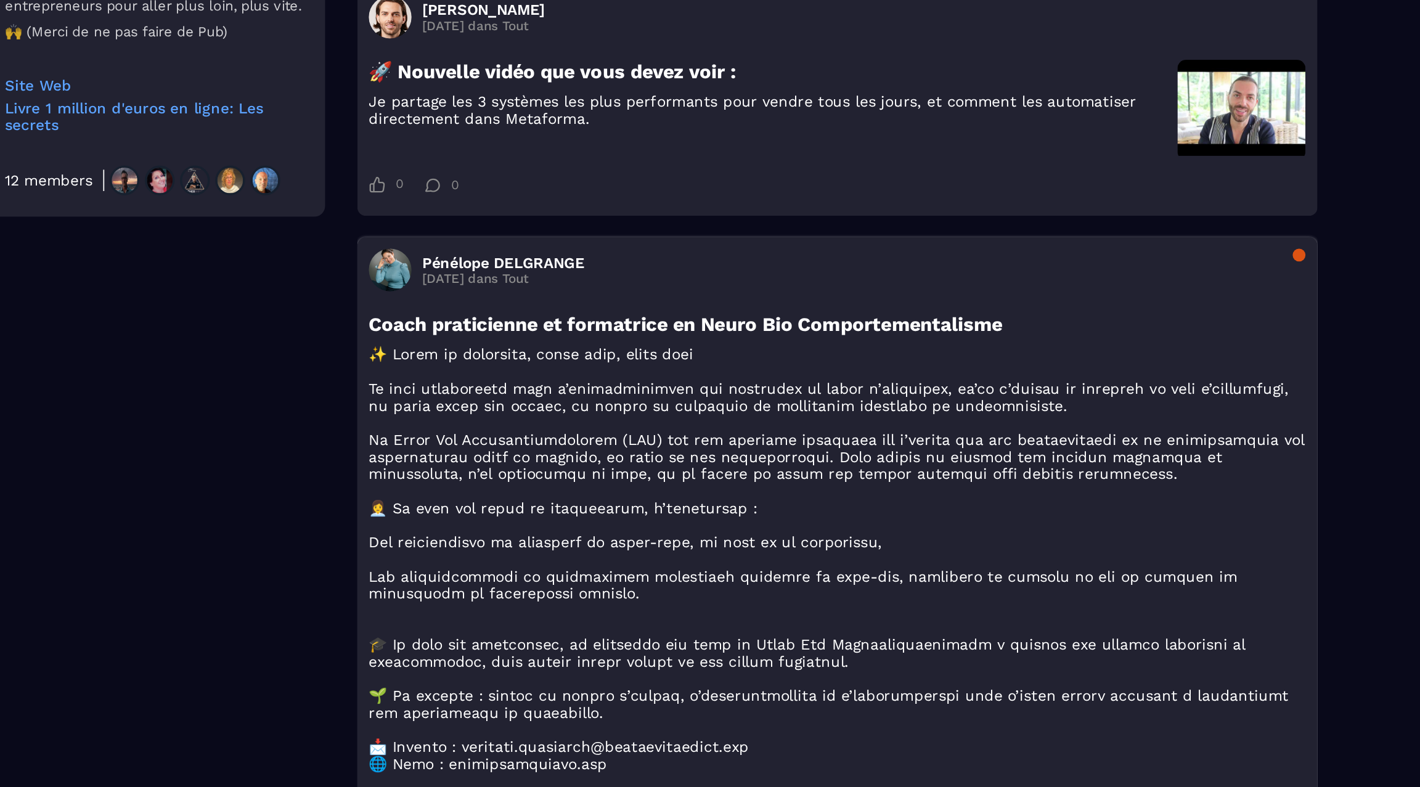
click at [974, 425] on div "[PERSON_NAME] [DATE] dans Tout" at bounding box center [817, 413] width 541 height 25
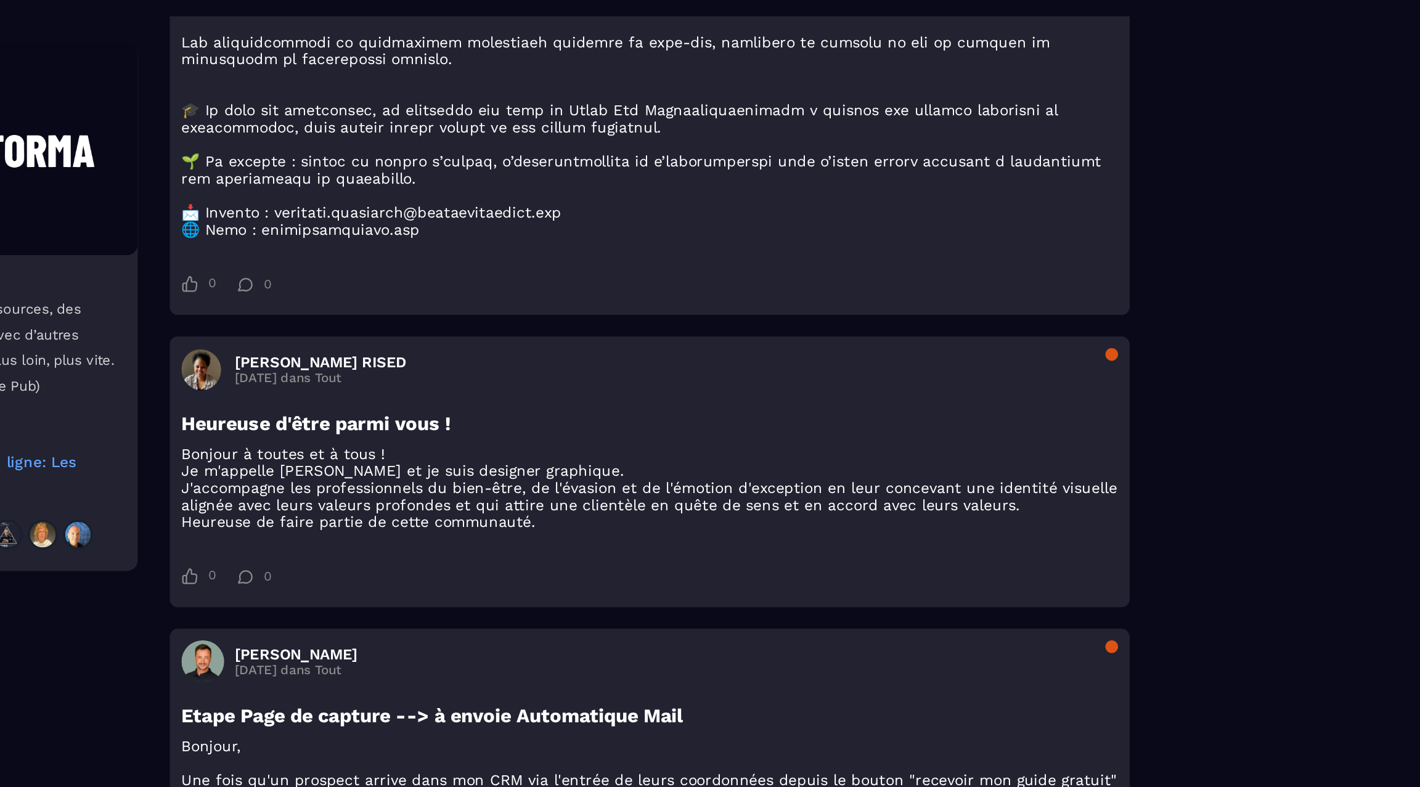
scroll to position [827, 0]
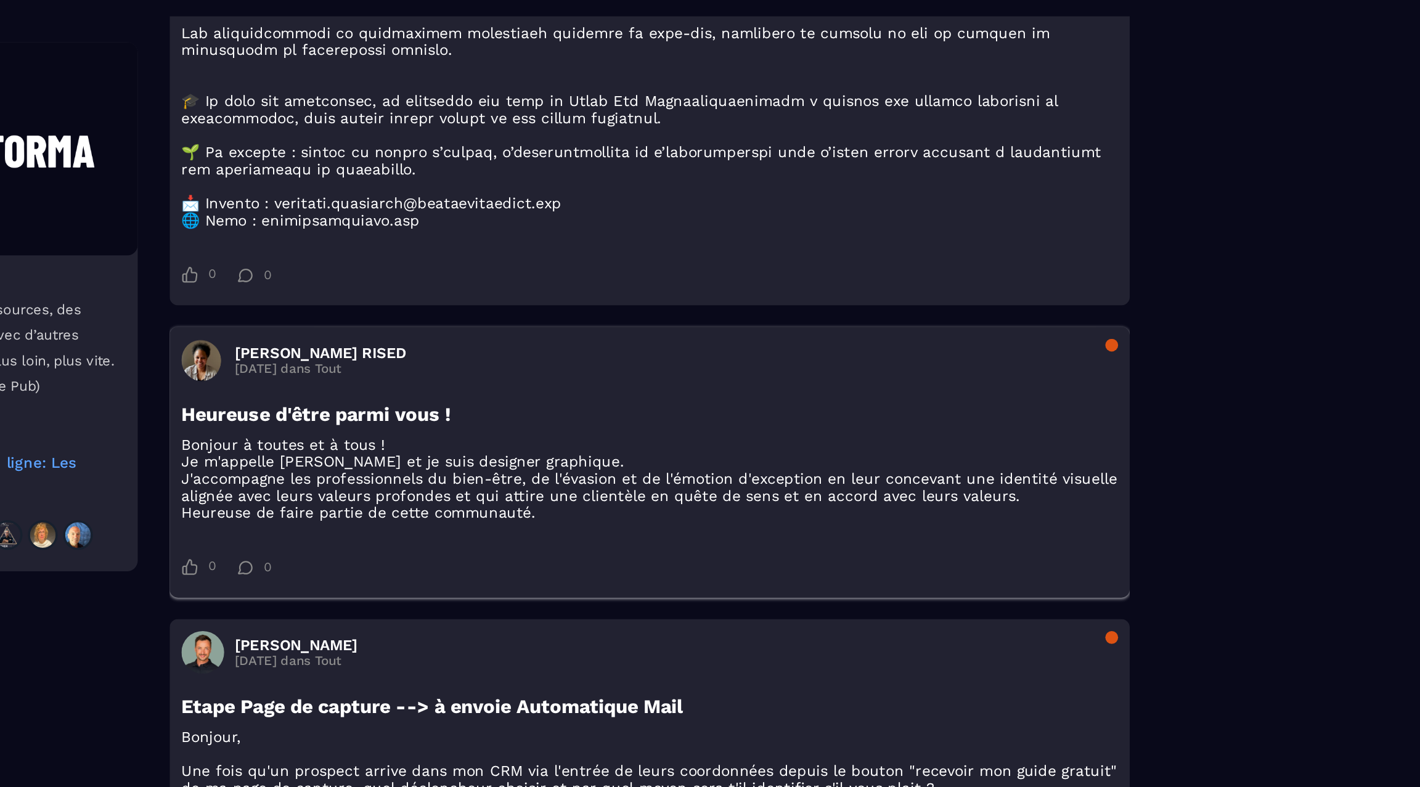
click at [890, 272] on div "[PERSON_NAME] RISED [DATE] dans Tout" at bounding box center [817, 260] width 541 height 25
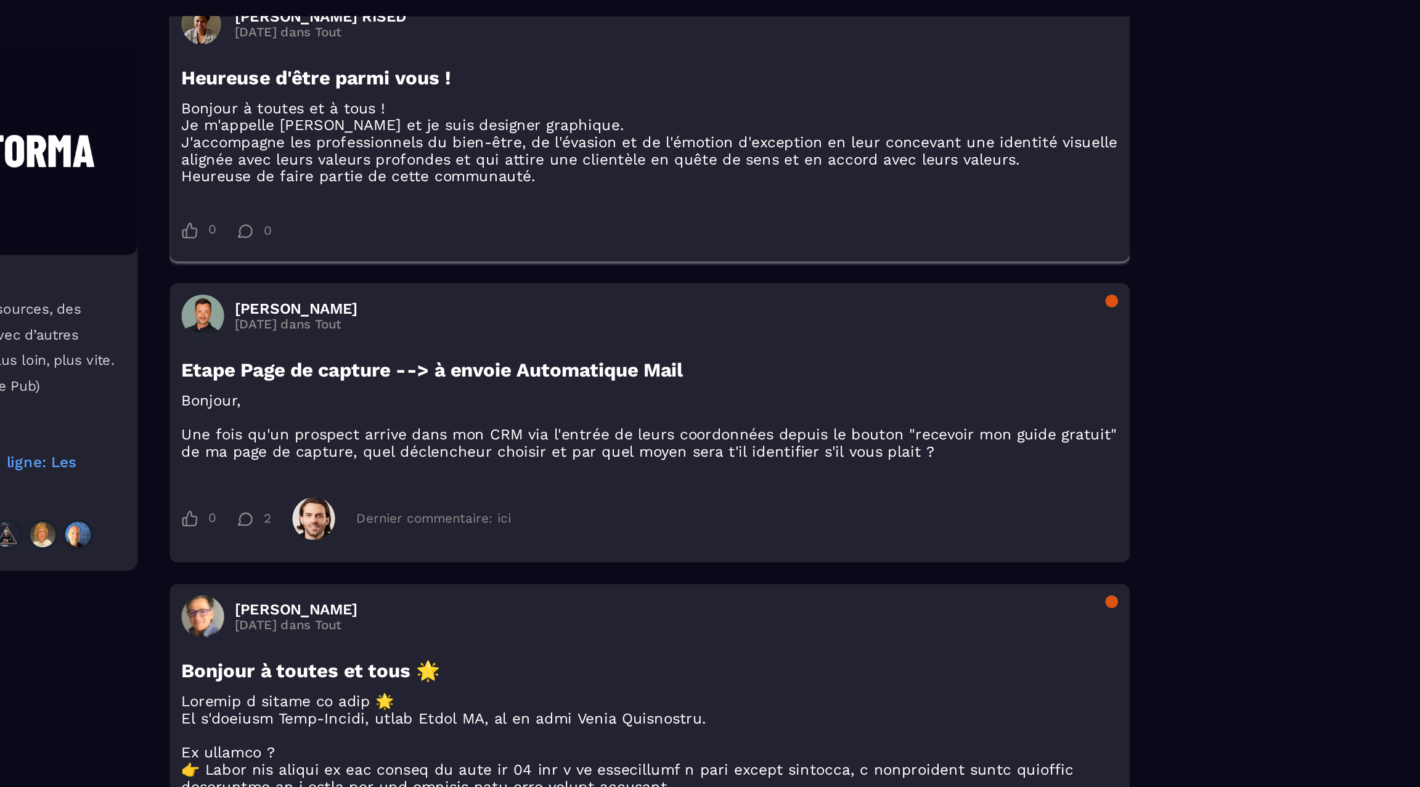
scroll to position [1037, 0]
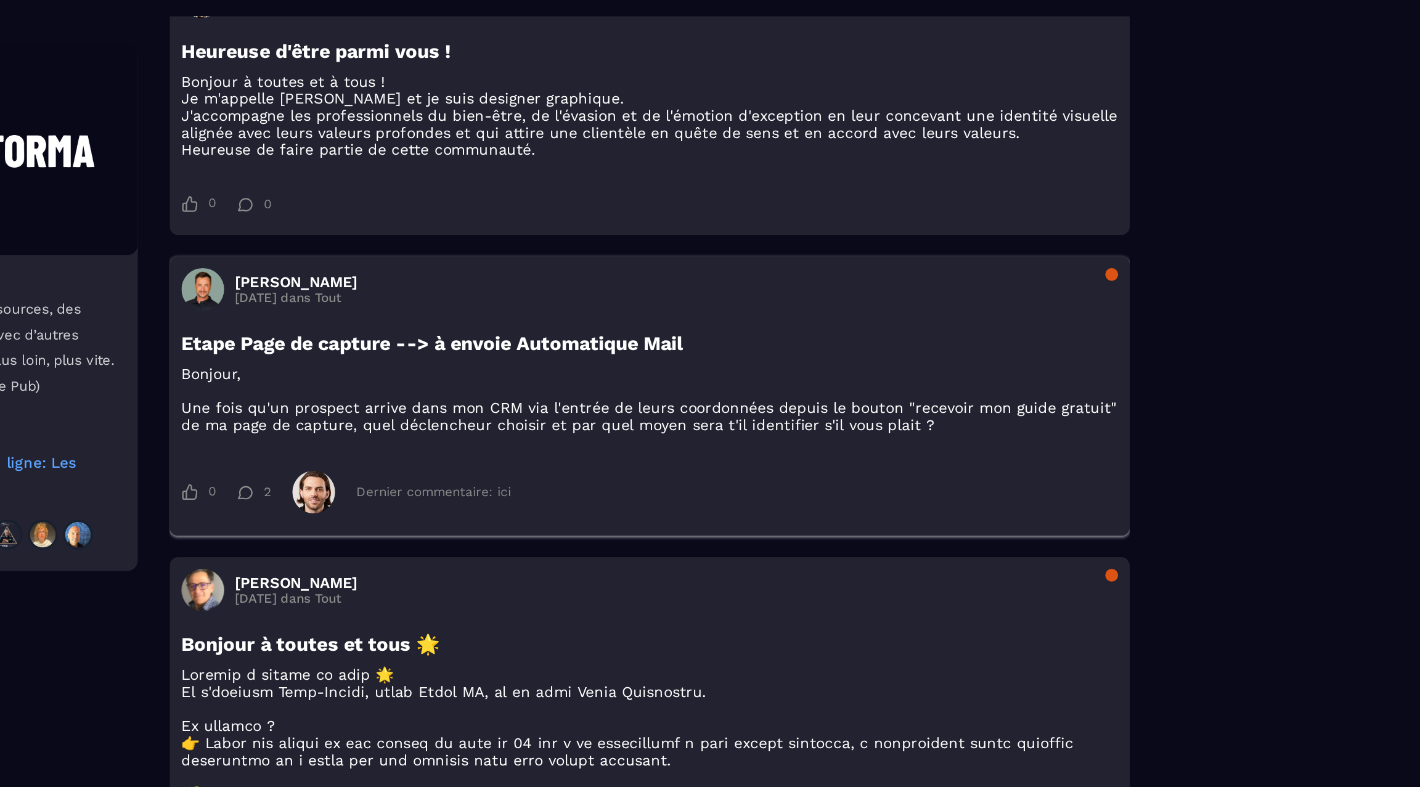
click at [980, 257] on h3 "Etape Page de capture --> à envoie Automatique Mail" at bounding box center [817, 250] width 541 height 13
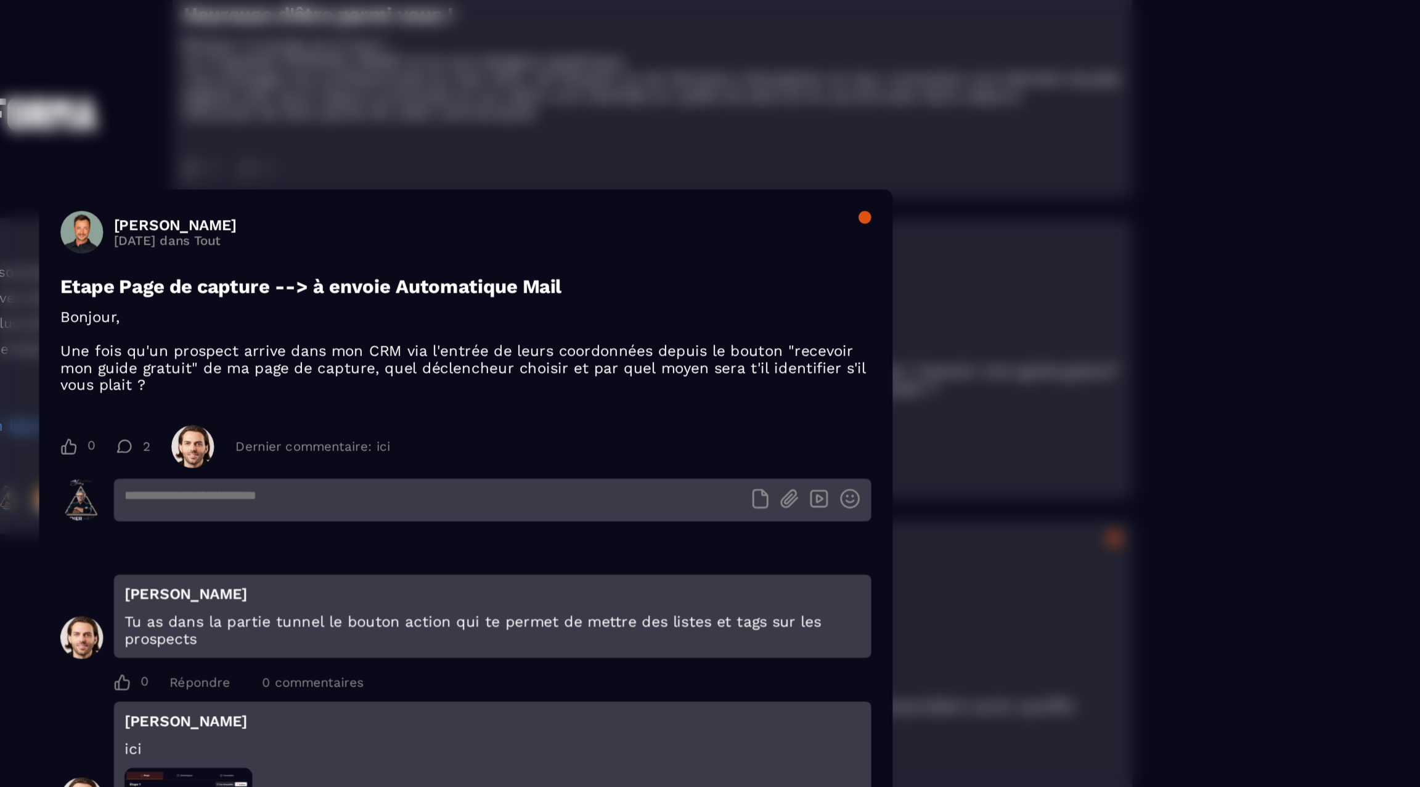
drag, startPoint x: 1259, startPoint y: 174, endPoint x: 1229, endPoint y: 176, distance: 29.6
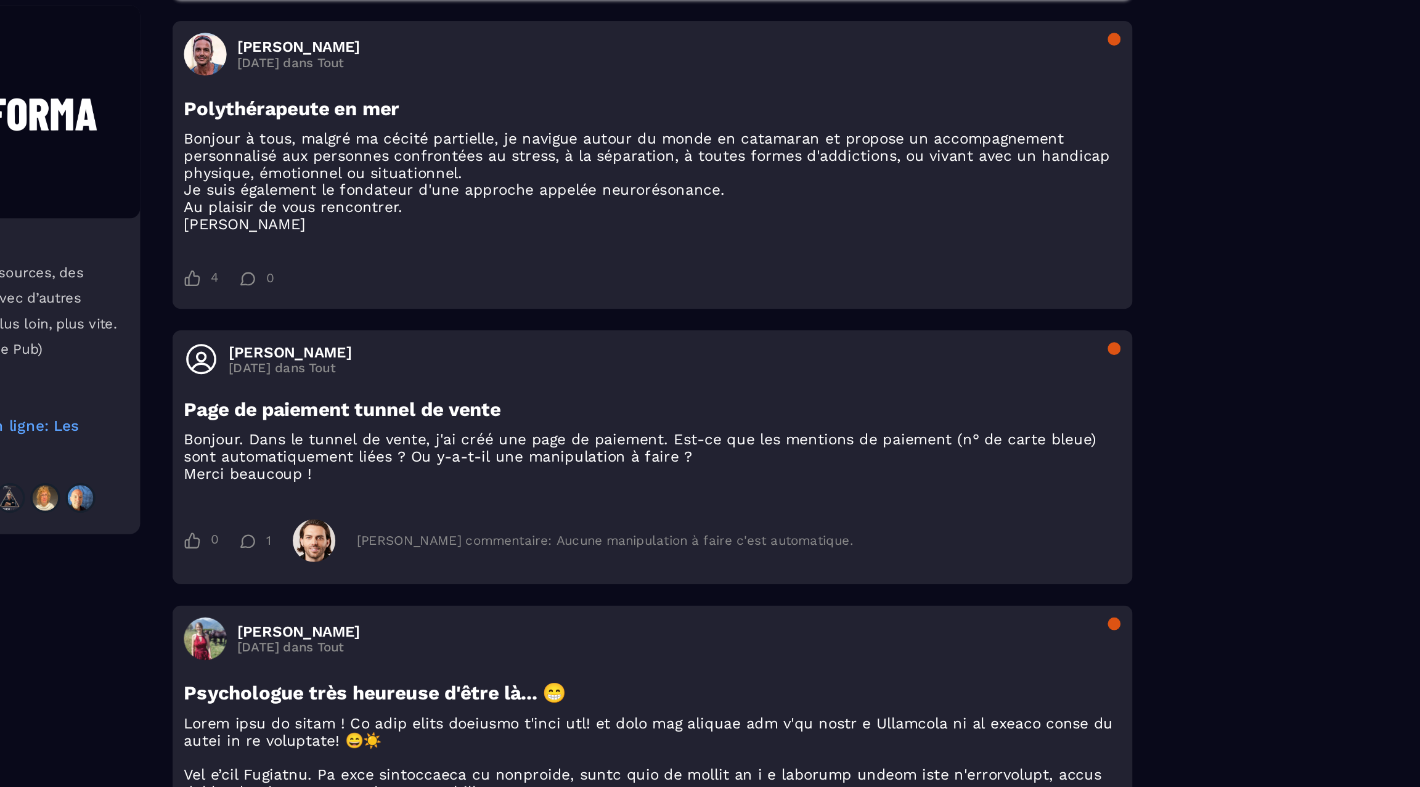
scroll to position [1857, 0]
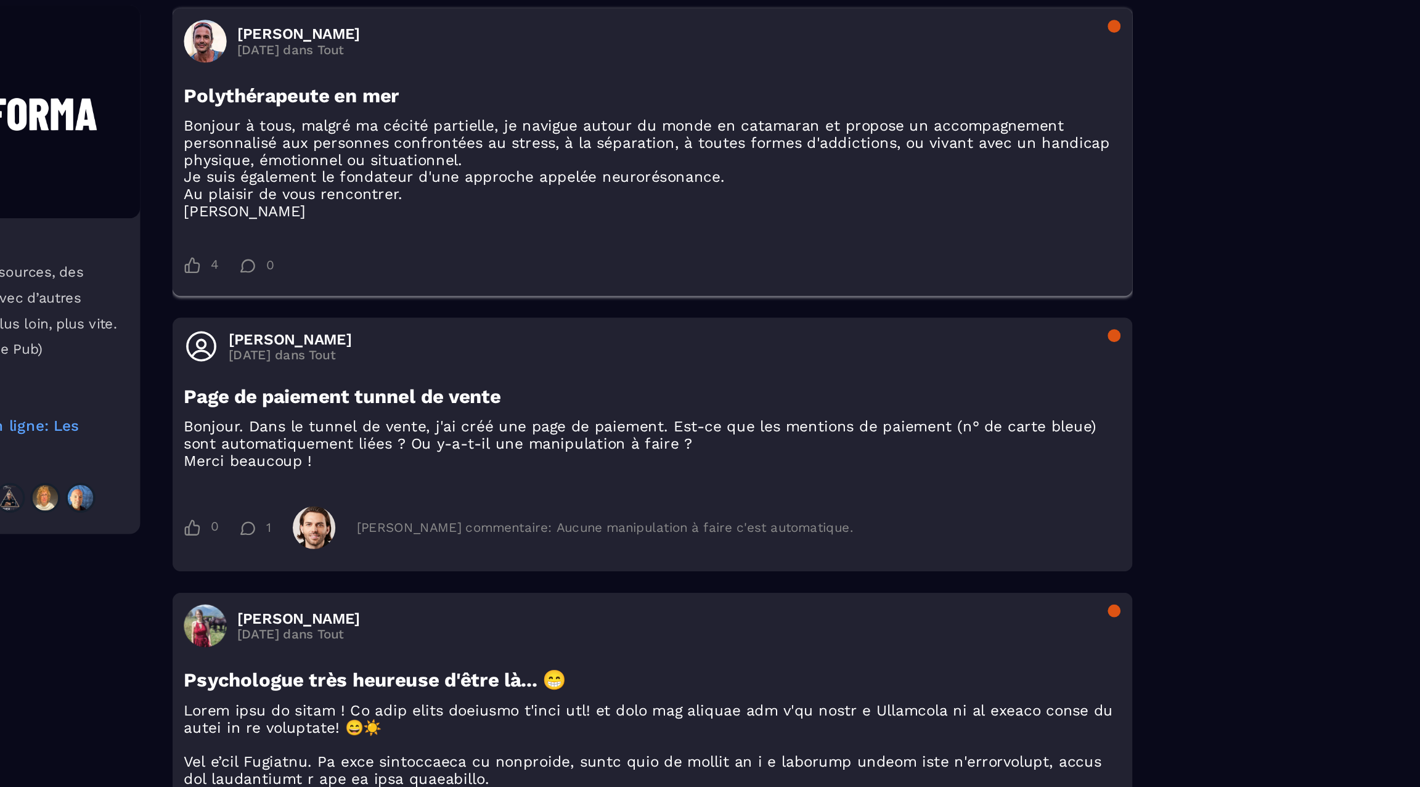
click at [875, 110] on div "[PERSON_NAME] [DATE] dans Tout" at bounding box center [817, 97] width 541 height 25
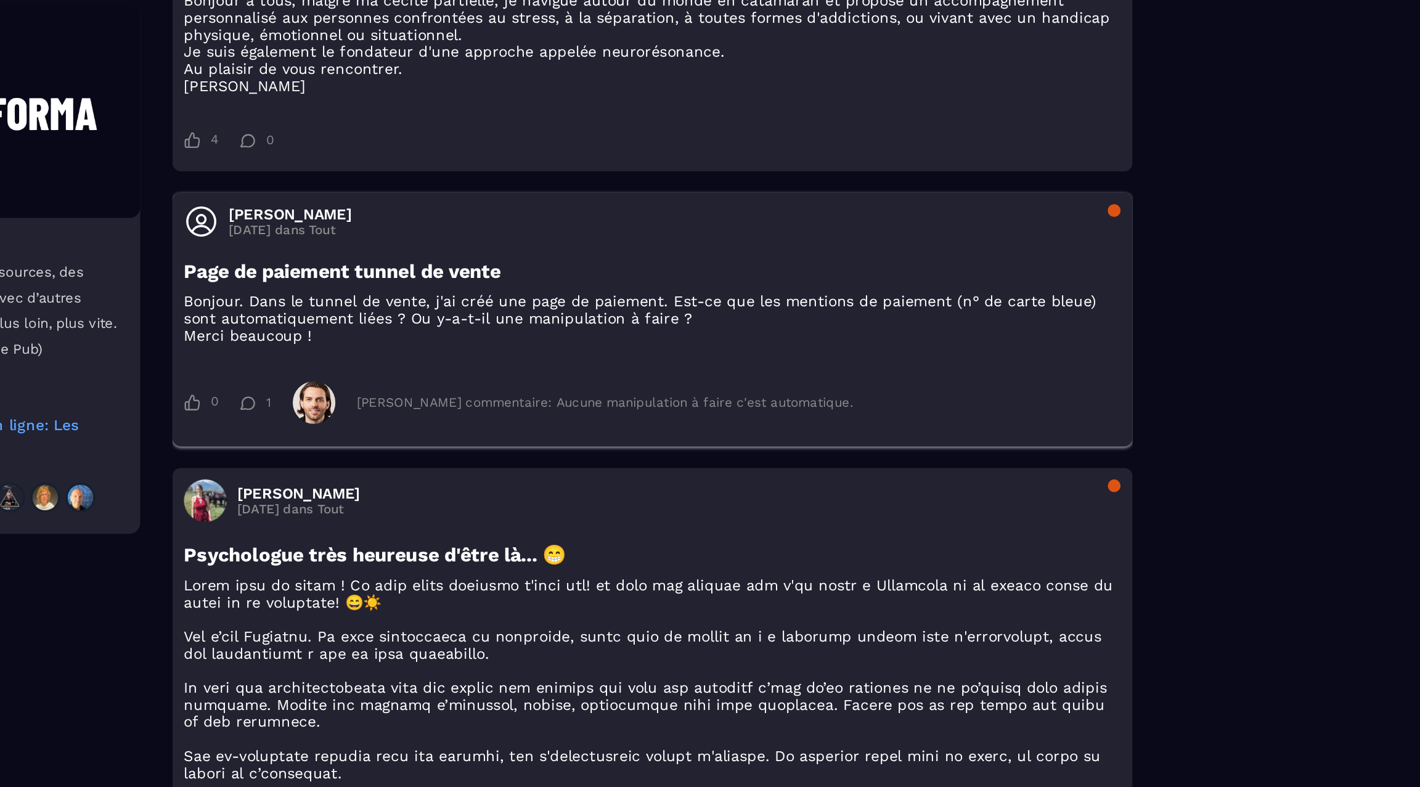
scroll to position [1934, 0]
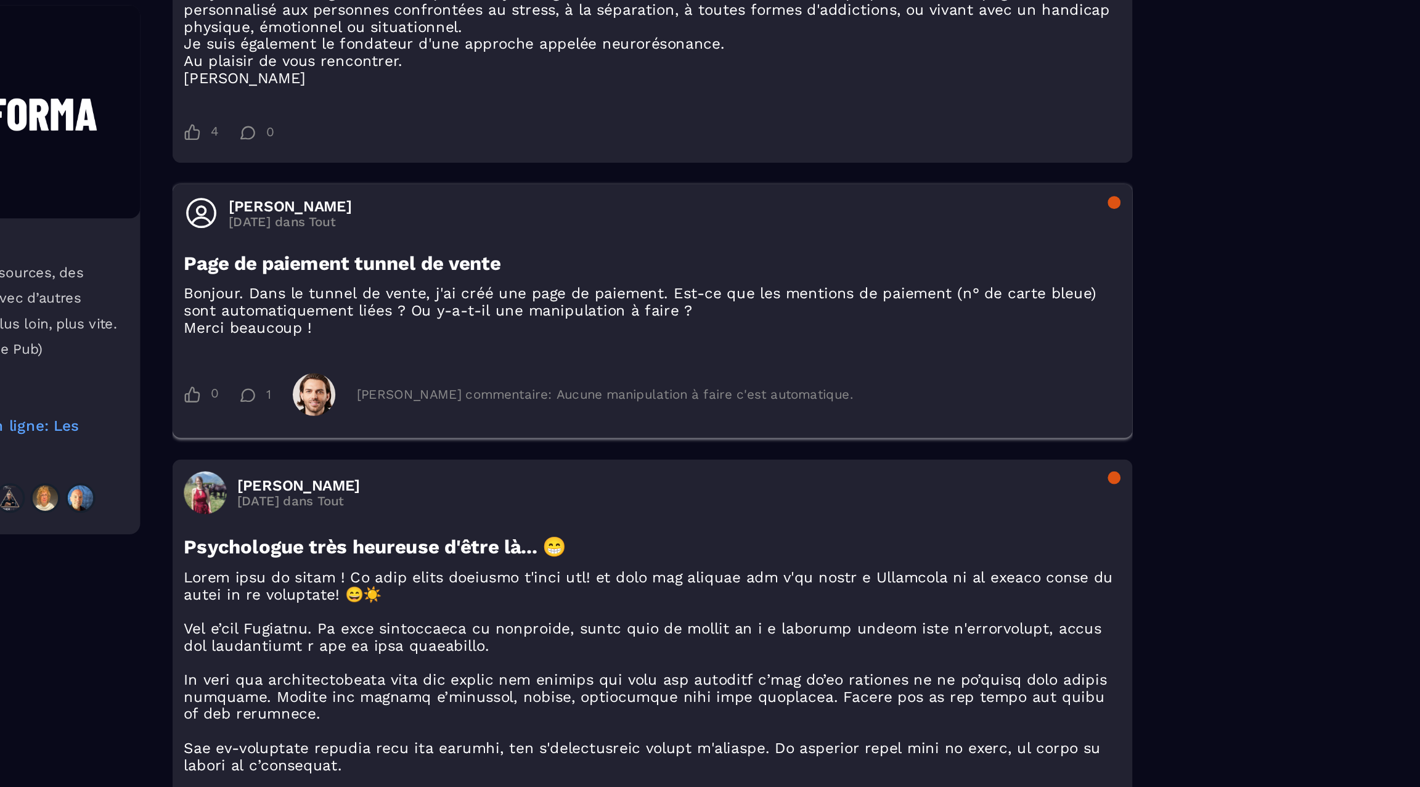
click at [946, 207] on div "[PERSON_NAME] [DATE] dans Tout" at bounding box center [817, 197] width 541 height 20
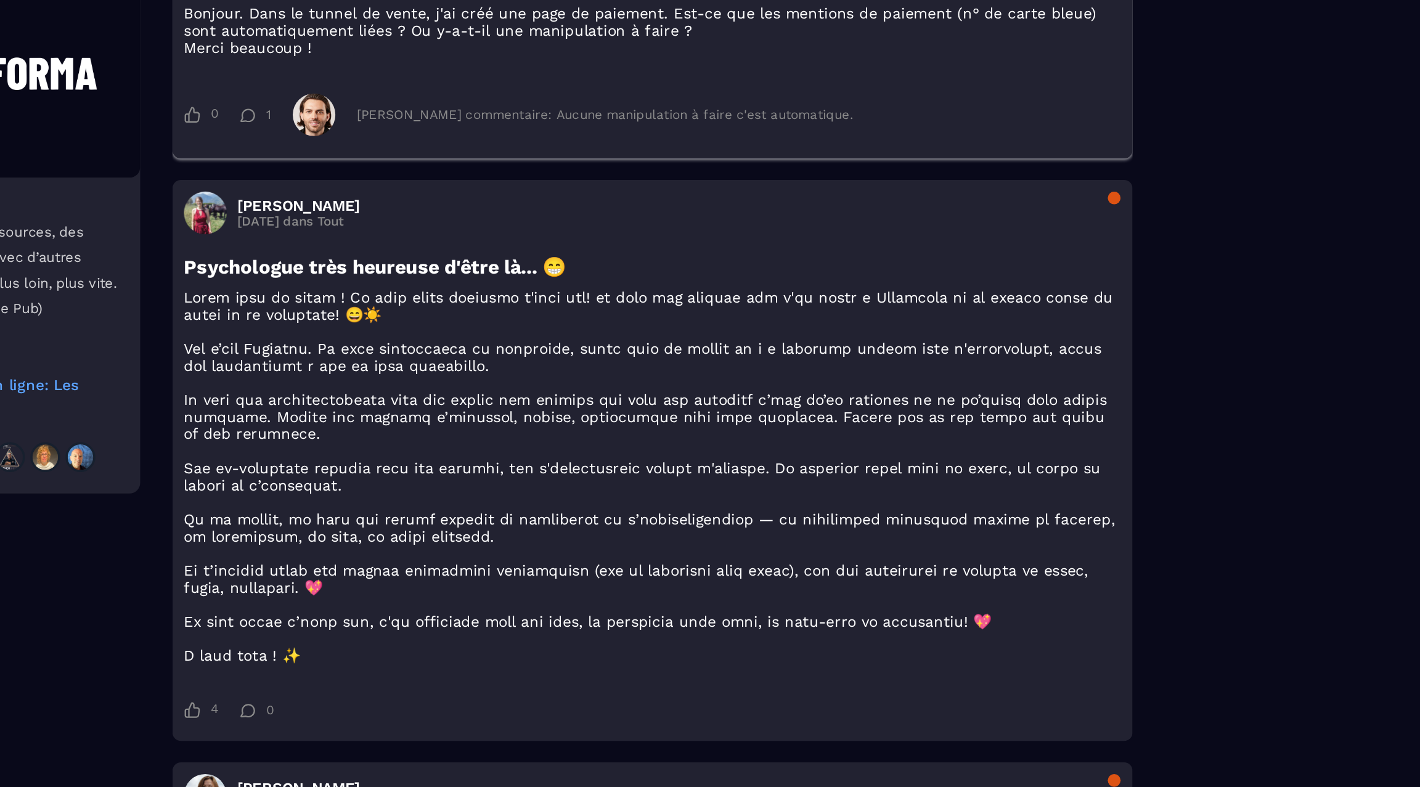
scroll to position [2084, 0]
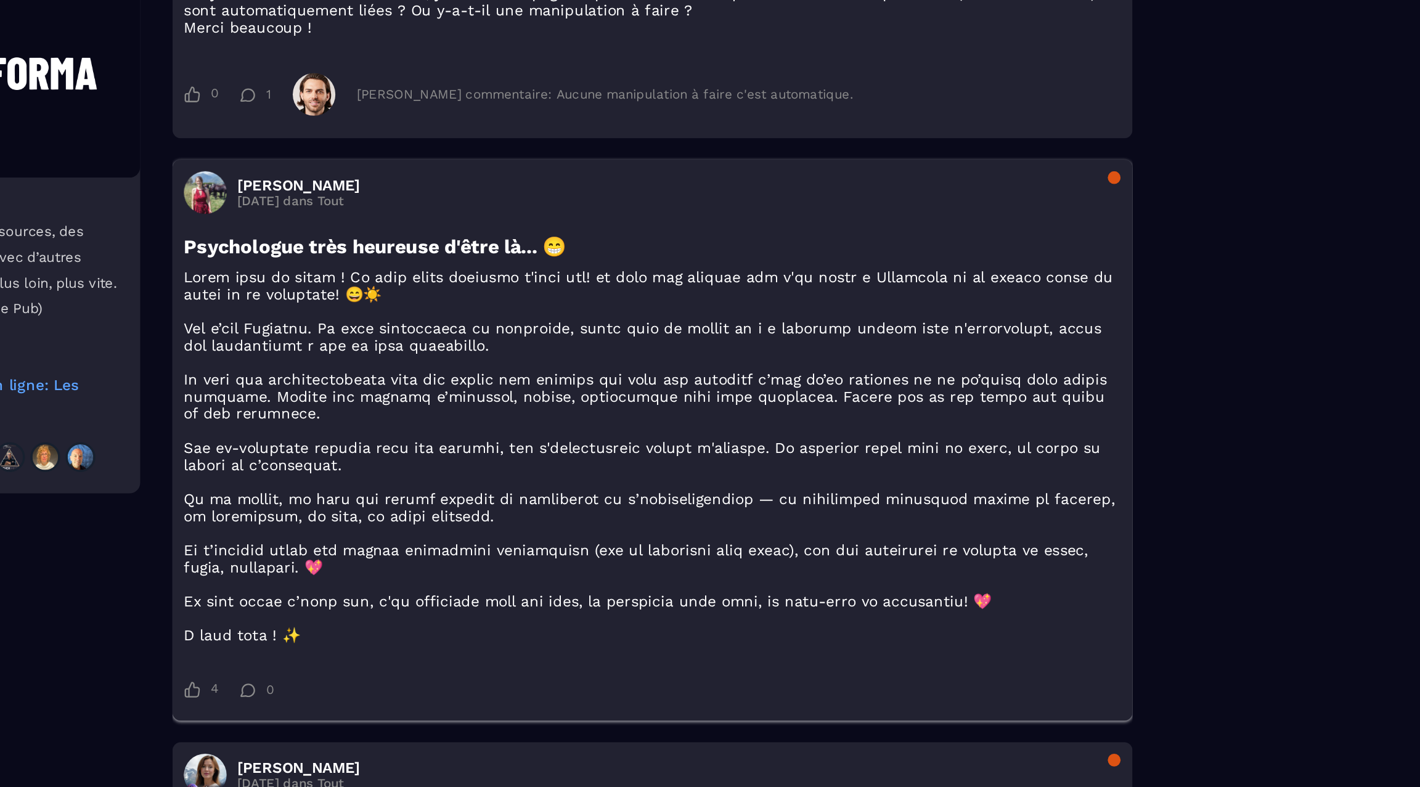
click at [965, 221] on div "[PERSON_NAME] [DATE] dans Tout" at bounding box center [817, 208] width 541 height 25
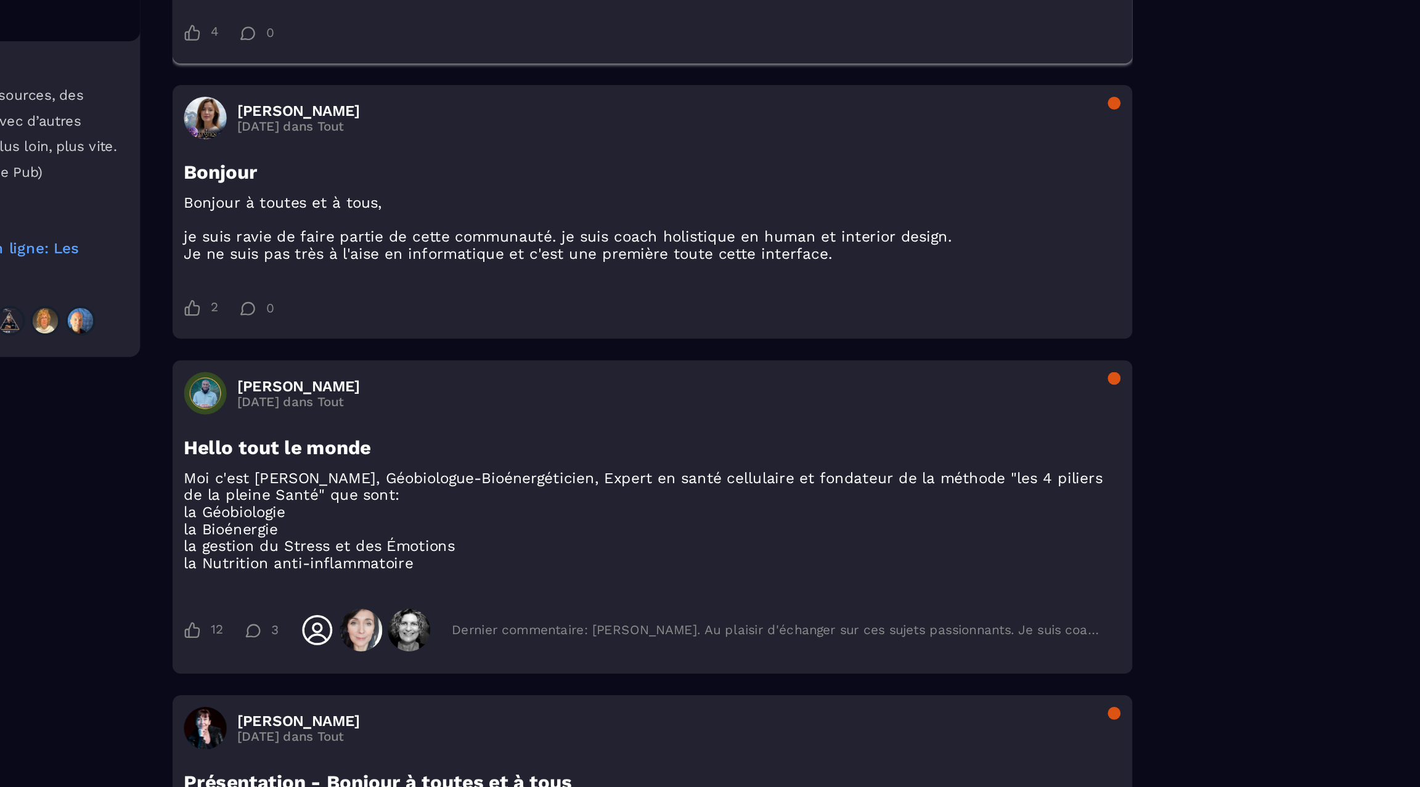
scroll to position [2386, 0]
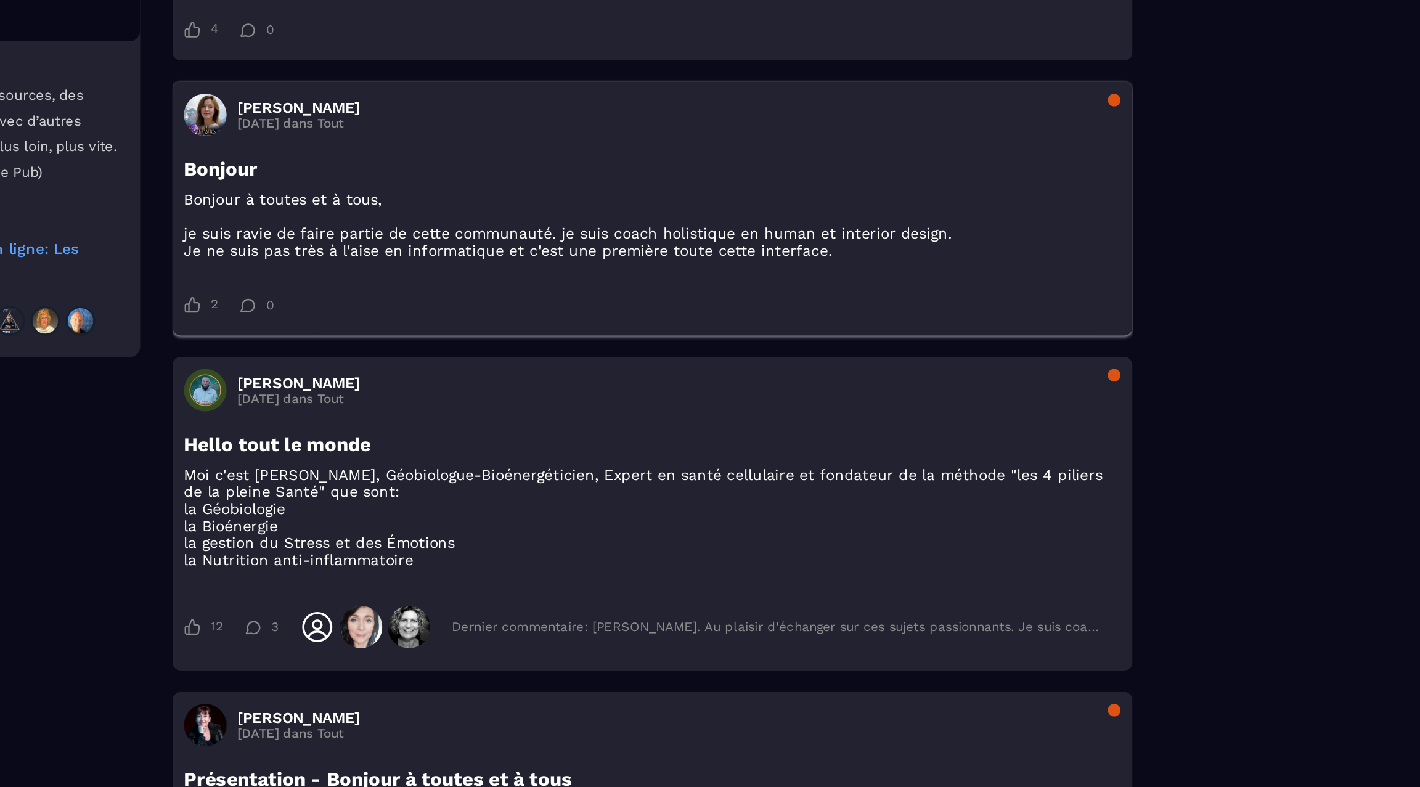
click at [965, 280] on h3 "Bonjour" at bounding box center [817, 273] width 541 height 13
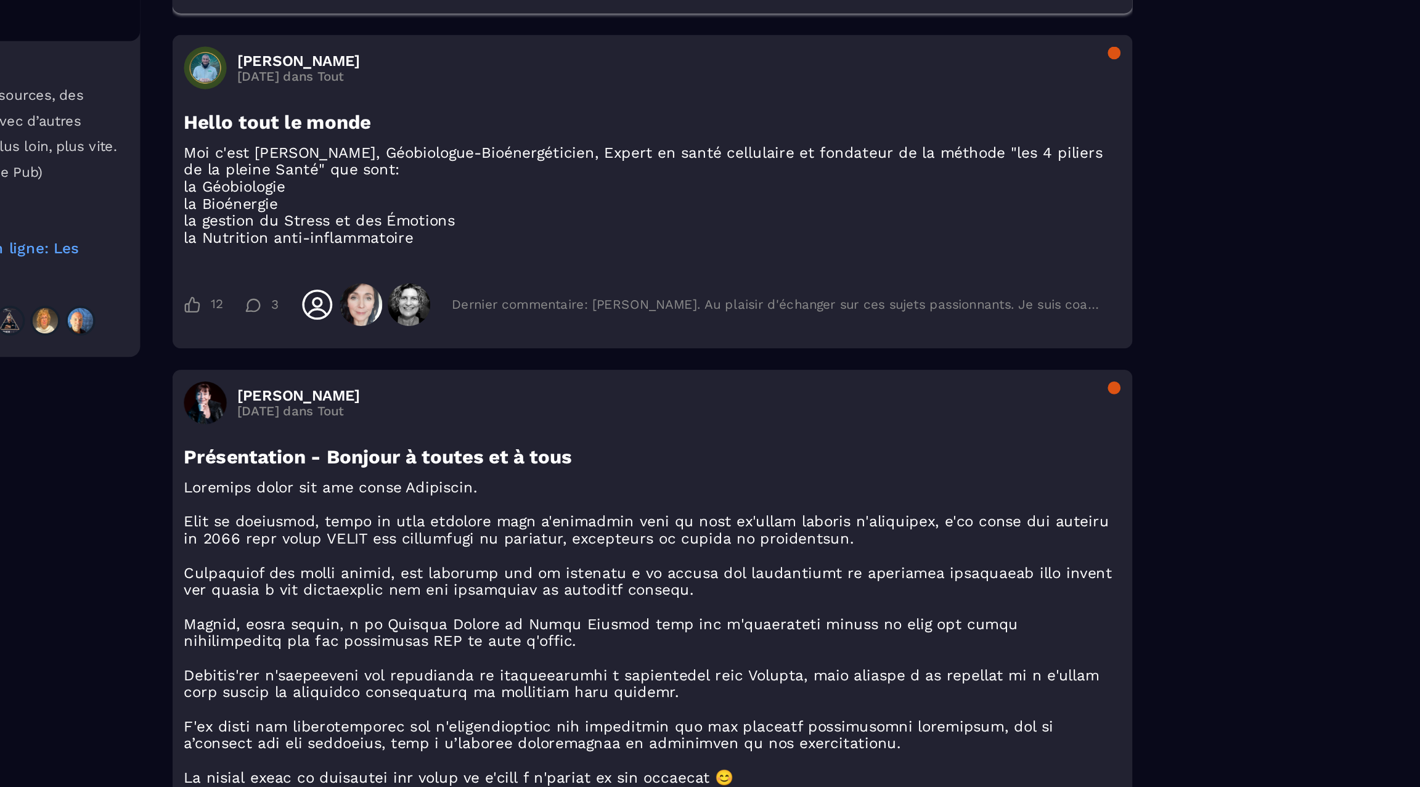
scroll to position [2578, 0]
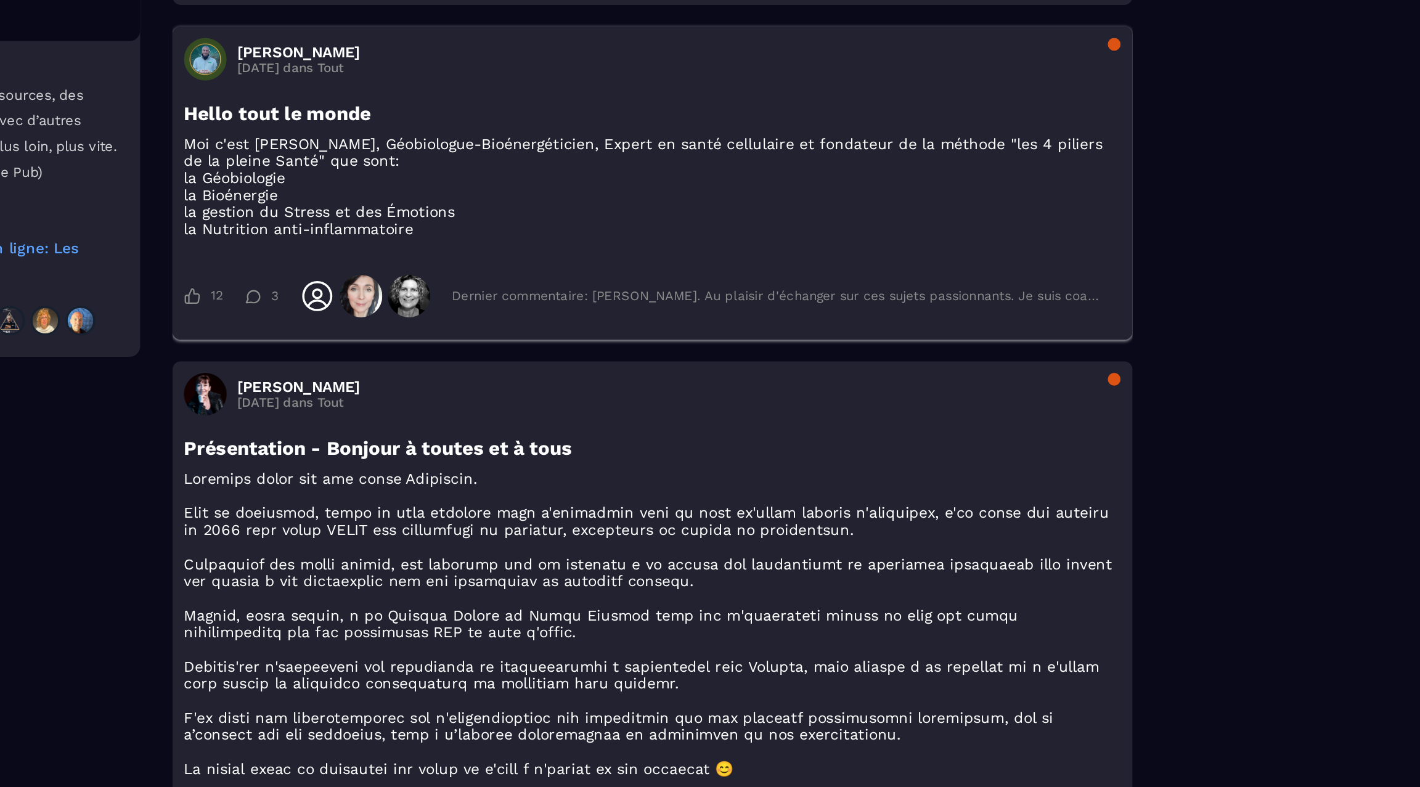
click at [986, 337] on div "[PERSON_NAME] [DATE] dans Tout Hello tout le monde Moi c'est [PERSON_NAME], Géo…" at bounding box center [818, 281] width 555 height 181
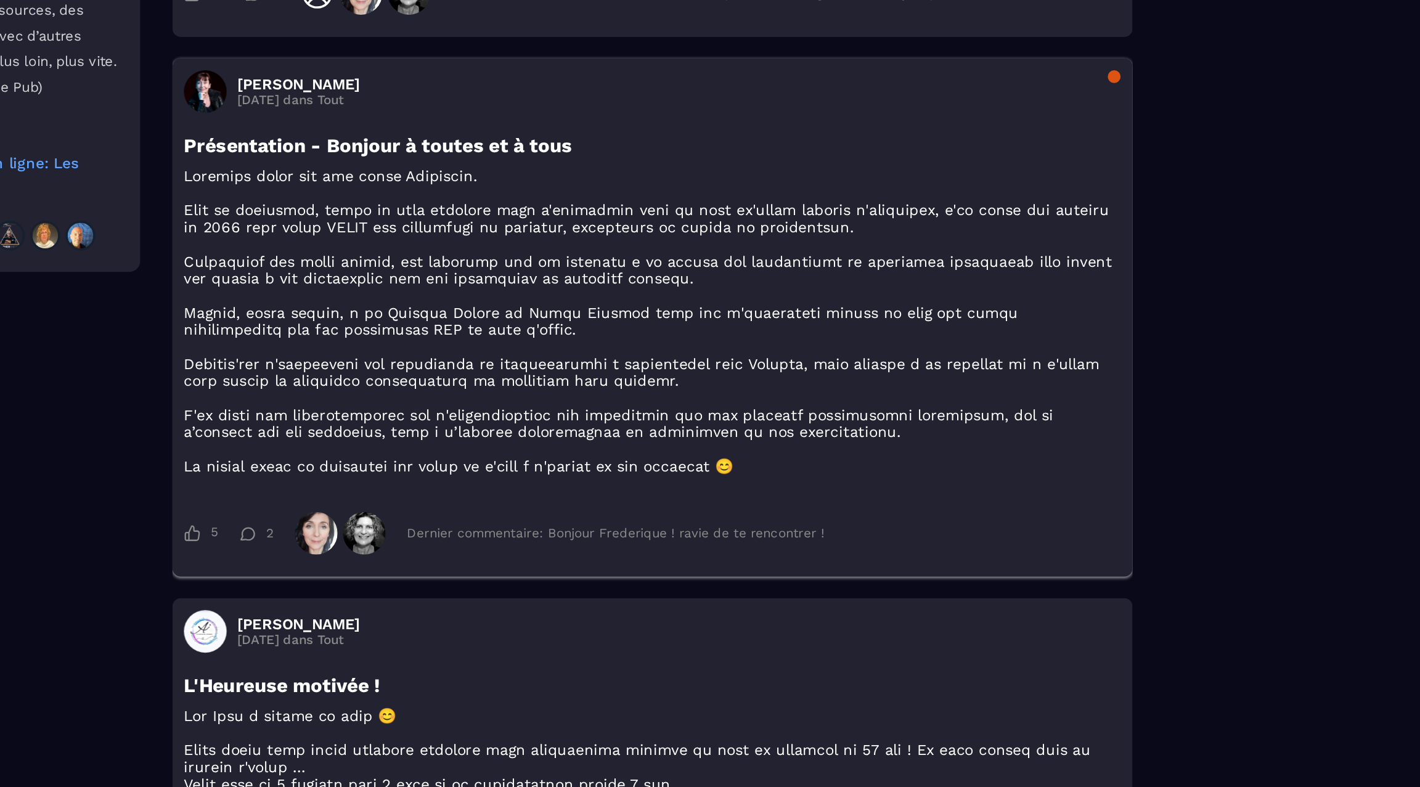
scroll to position [2705, 0]
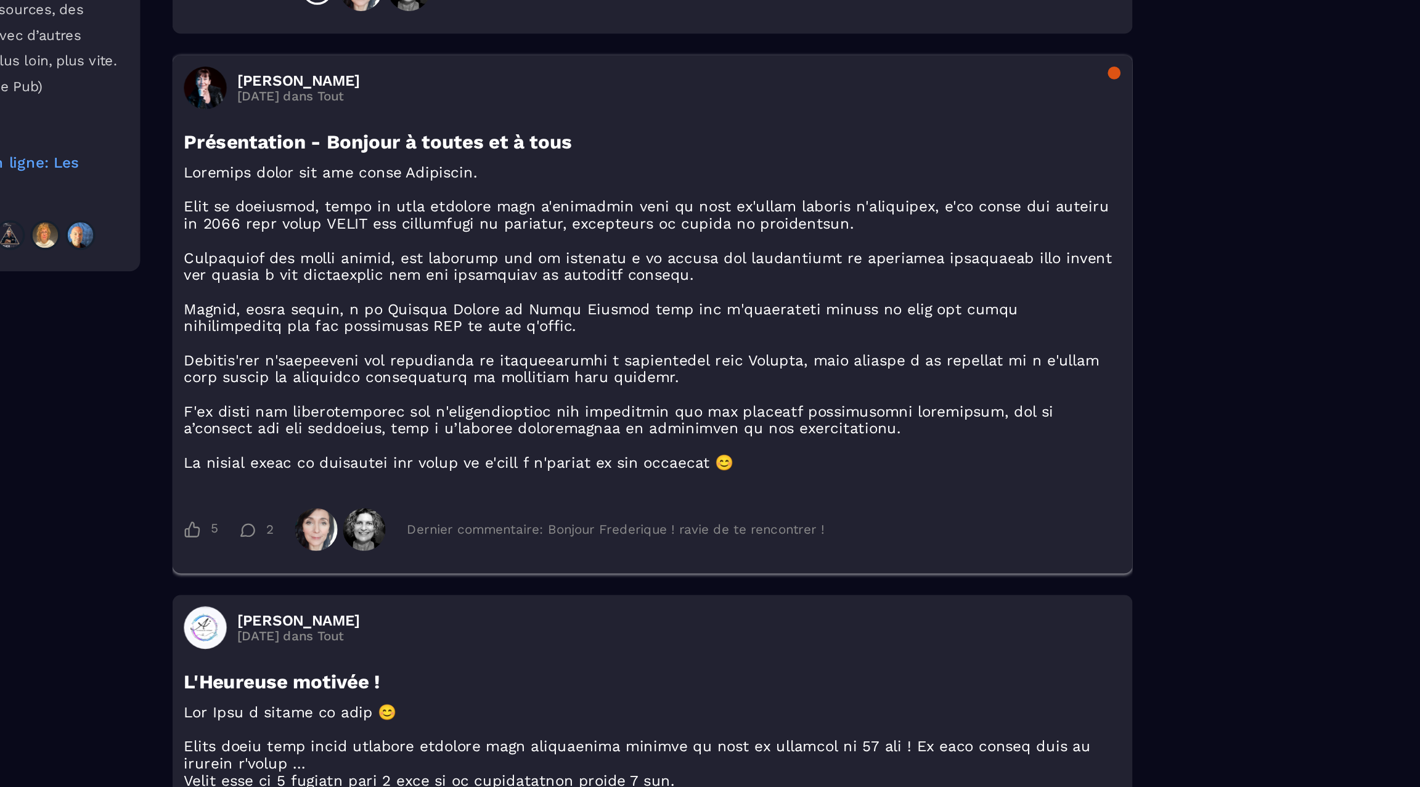
click at [958, 408] on div "[PERSON_NAME] [DATE] dans Tout Présentation - Bonjour à toutes et à tous 5 5 Go…" at bounding box center [818, 407] width 555 height 300
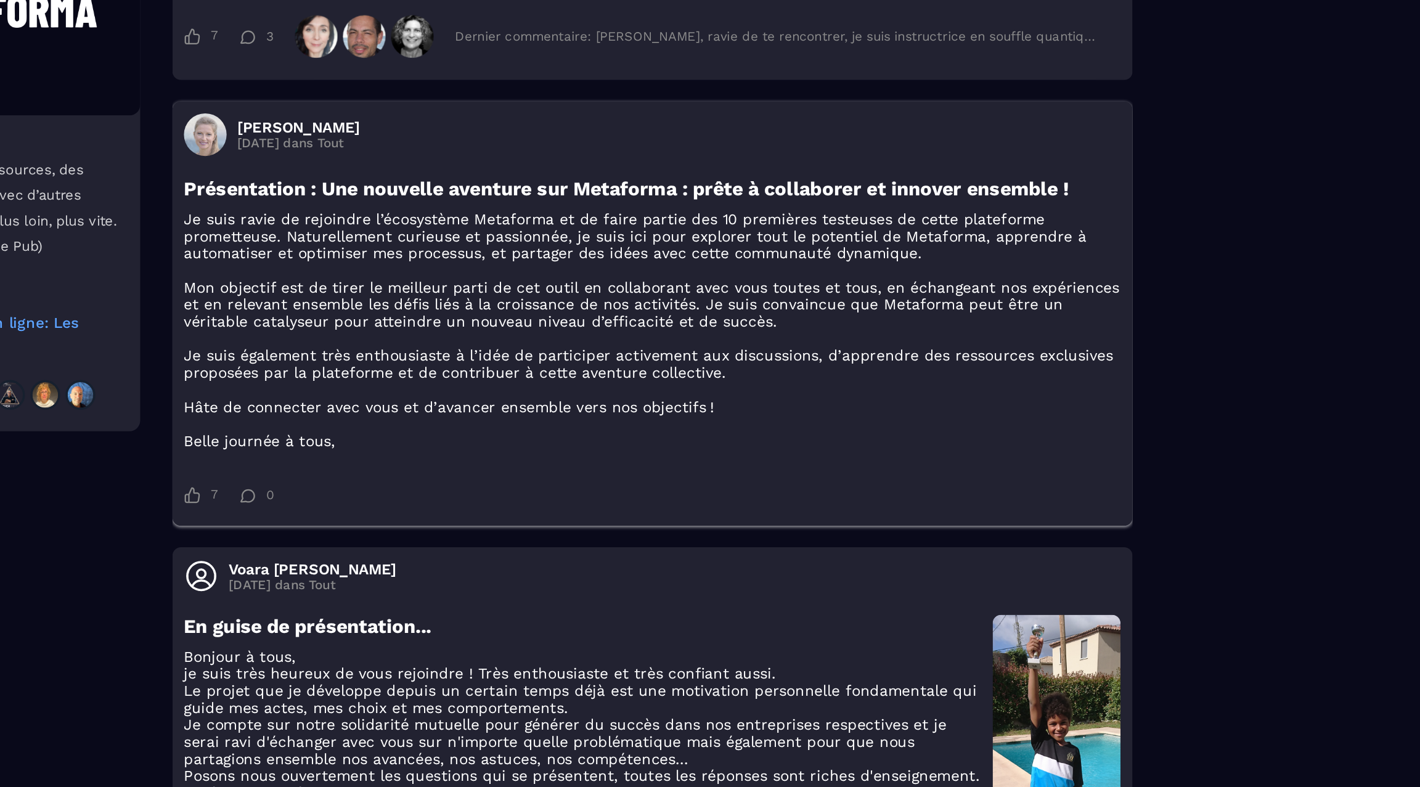
scroll to position [4452, 0]
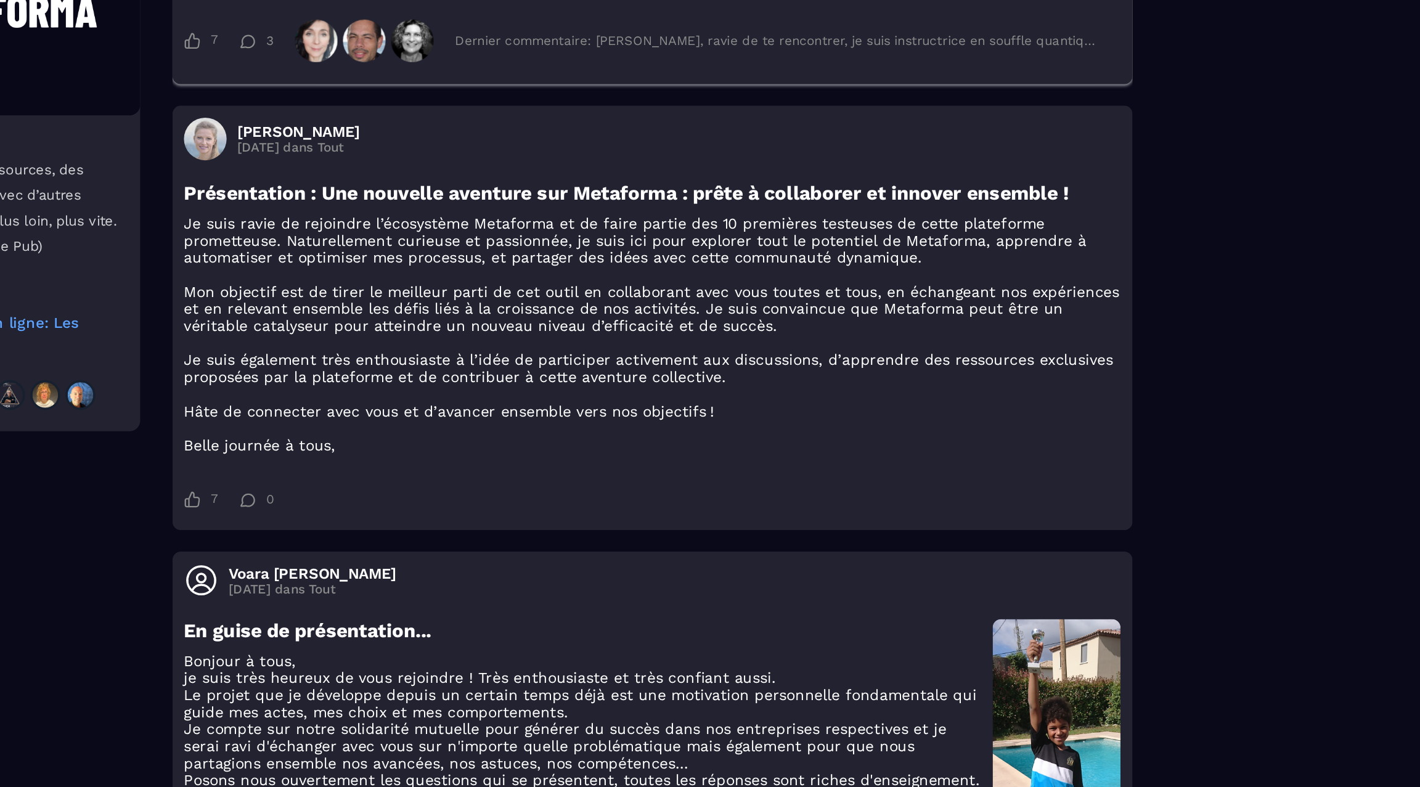
click at [959, 123] on p "Coucou tout le monde, Je me présente, je m'appelle [PERSON_NAME] et je suis fon…" at bounding box center [817, 97] width 541 height 49
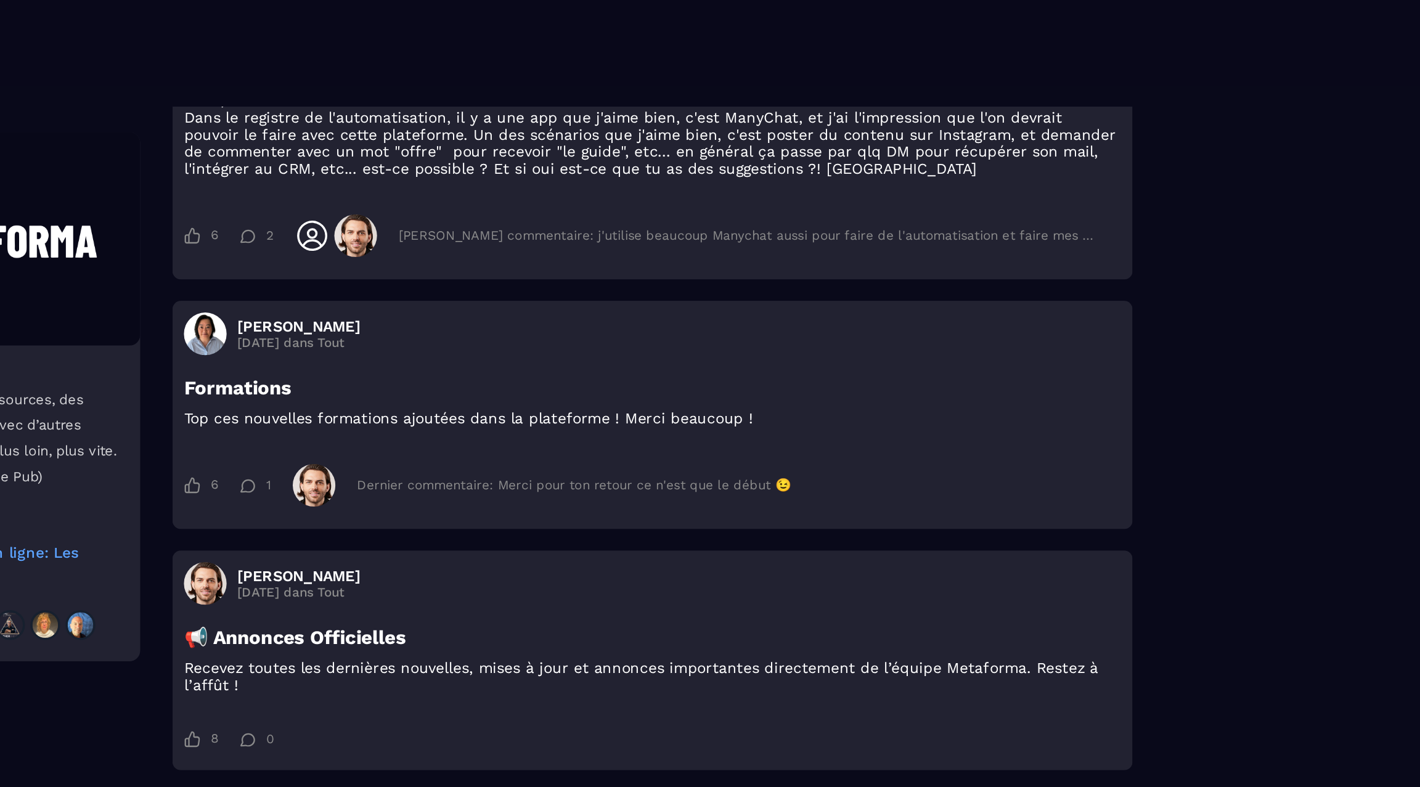
scroll to position [5551, 0]
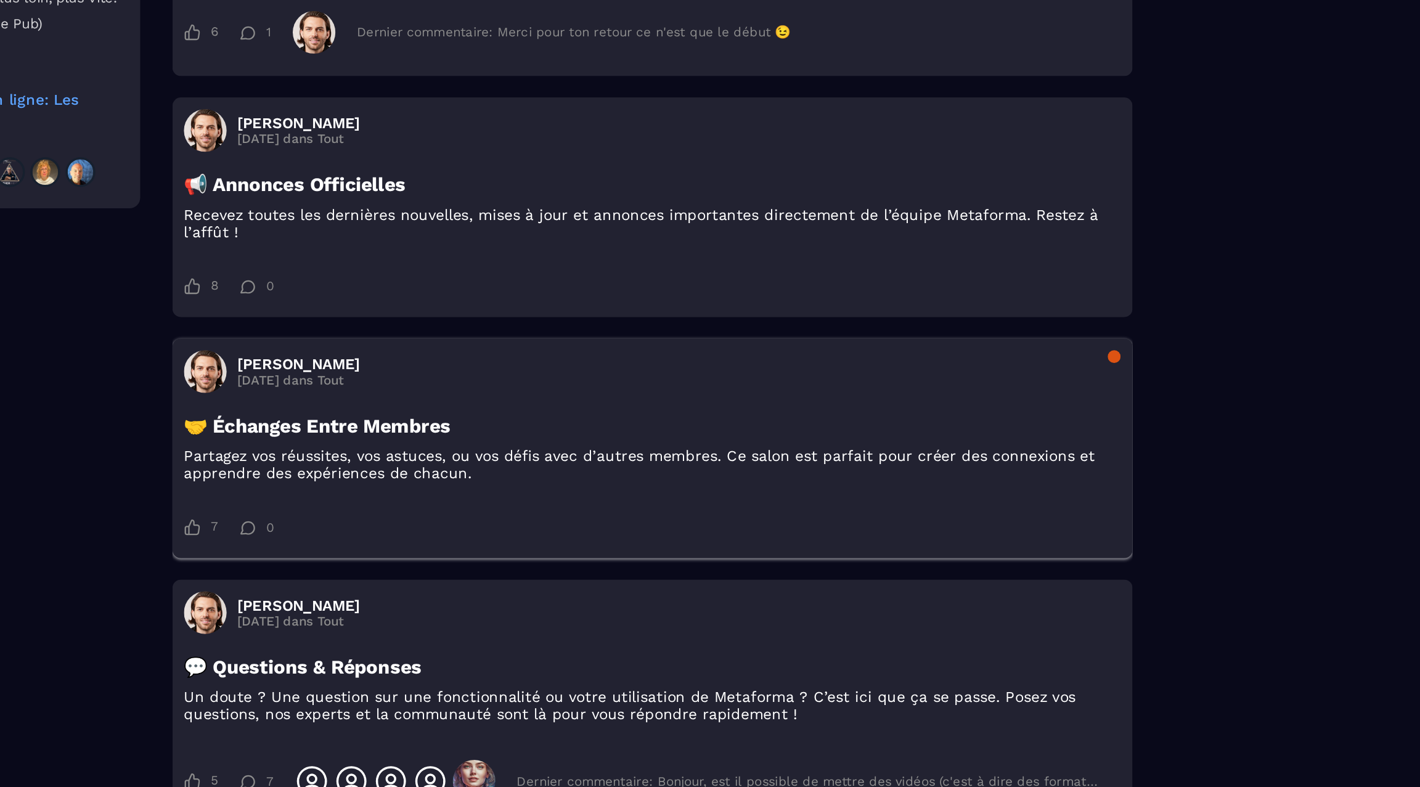
click at [998, 493] on div "[PERSON_NAME] [DATE] dans Tout 🤝 Échanges Entre Membres Partagez vos réussites,…" at bounding box center [818, 520] width 555 height 127
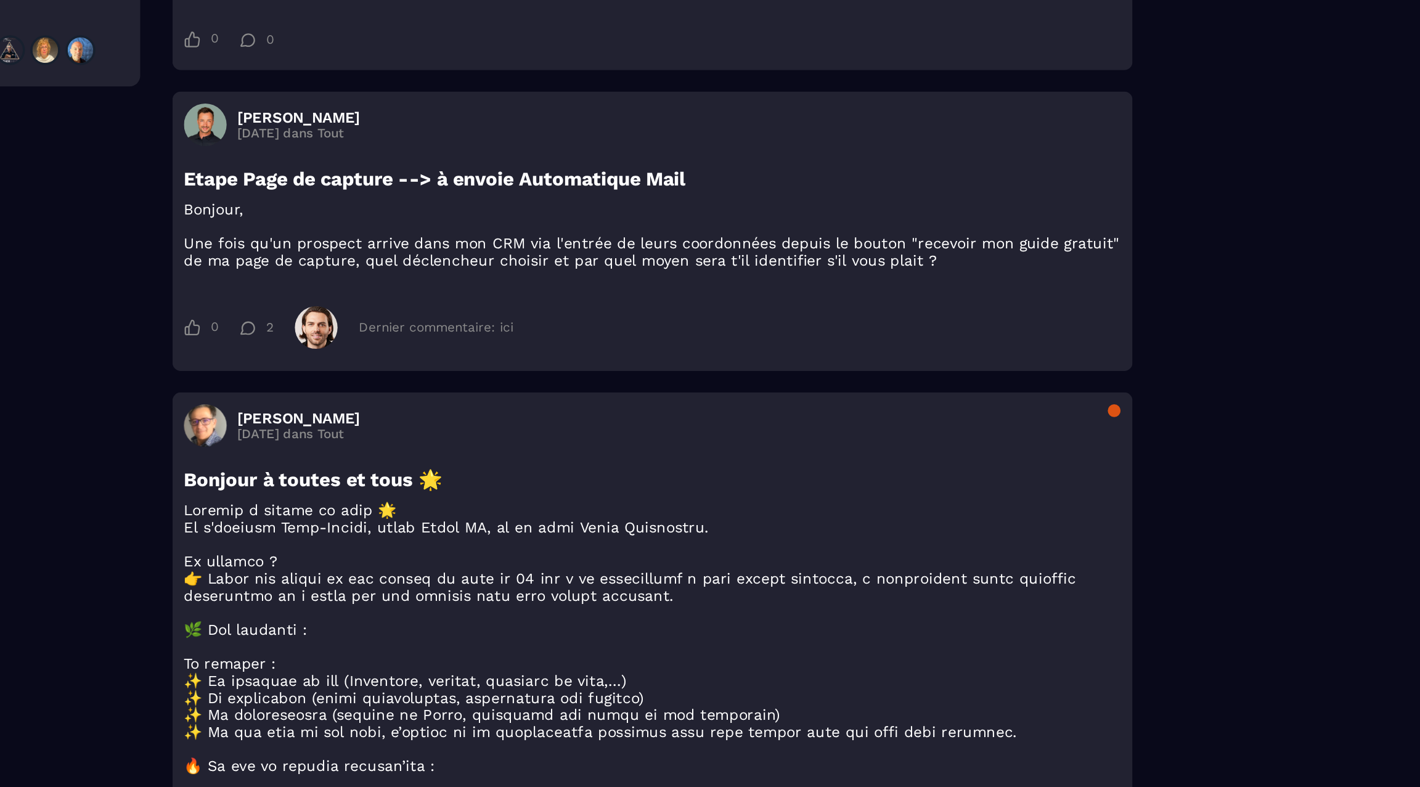
scroll to position [877, 0]
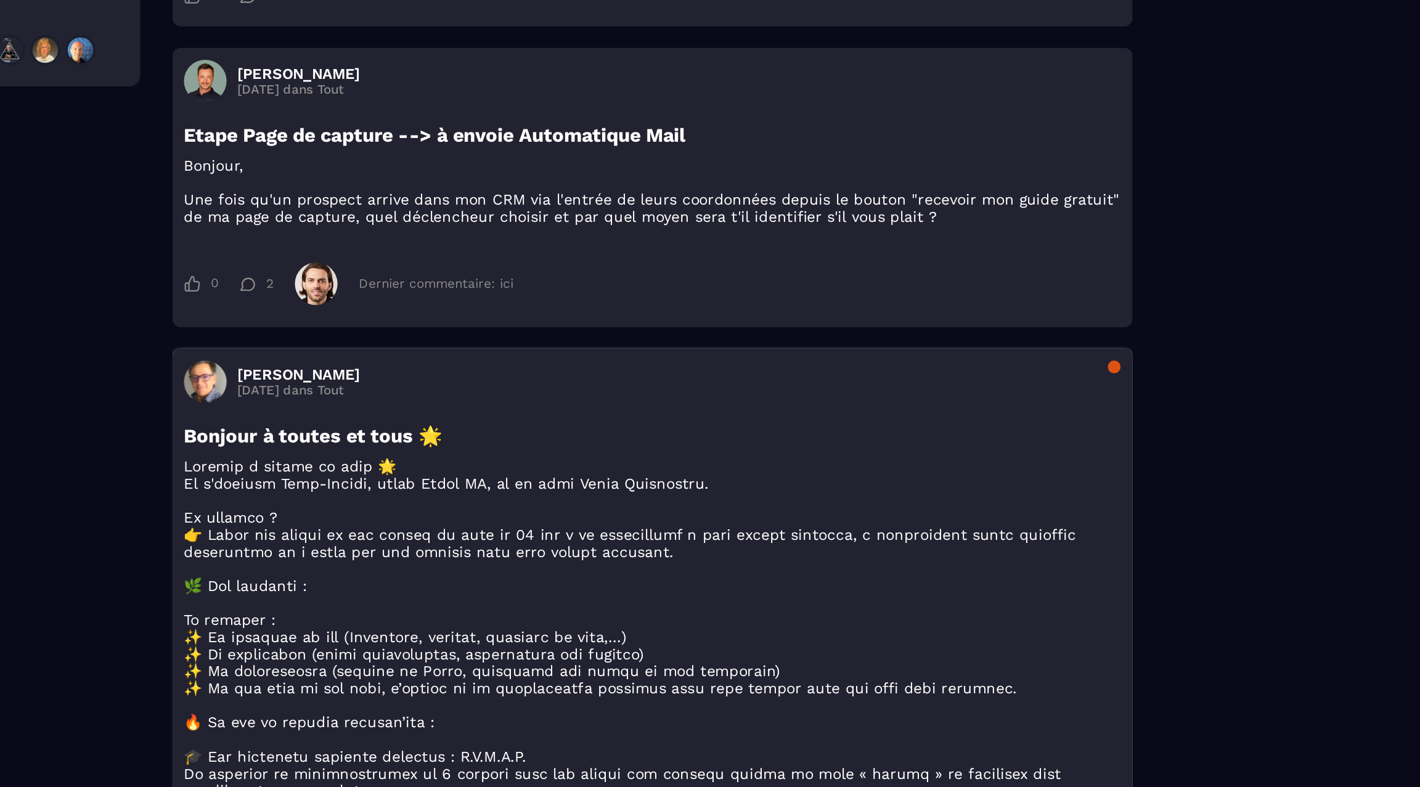
click at [978, 653] on p at bounding box center [817, 799] width 541 height 404
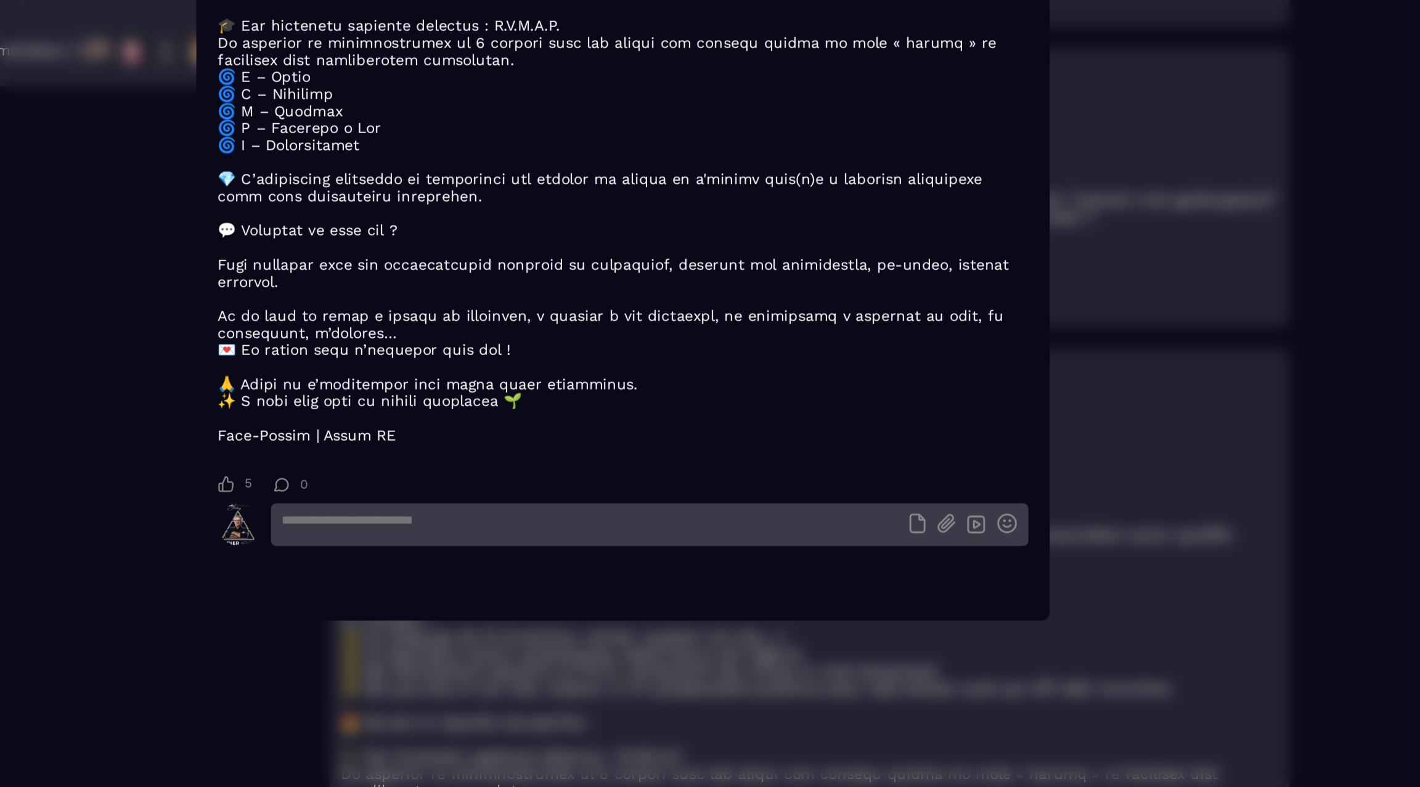
scroll to position [0, 0]
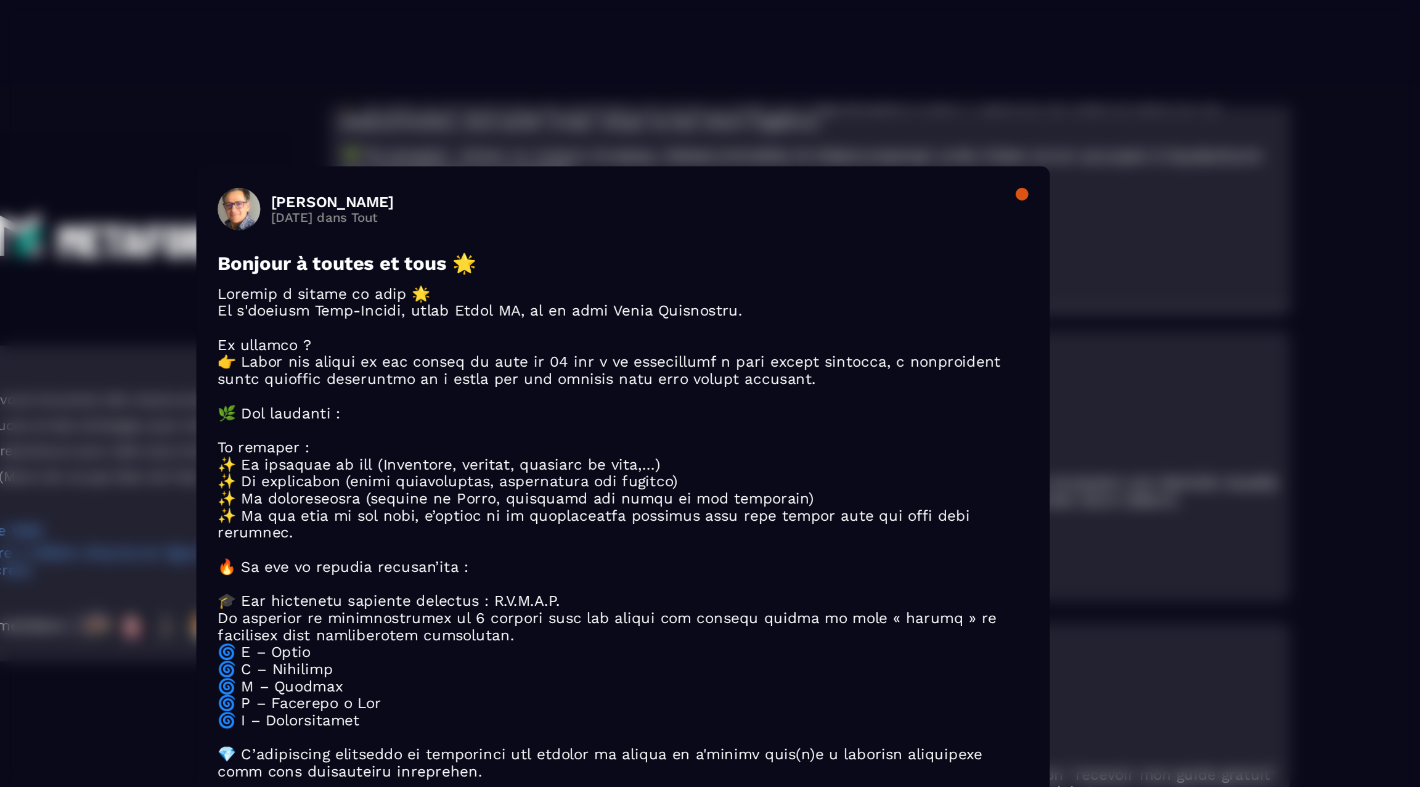
drag, startPoint x: 984, startPoint y: 165, endPoint x: 967, endPoint y: 166, distance: 16.7
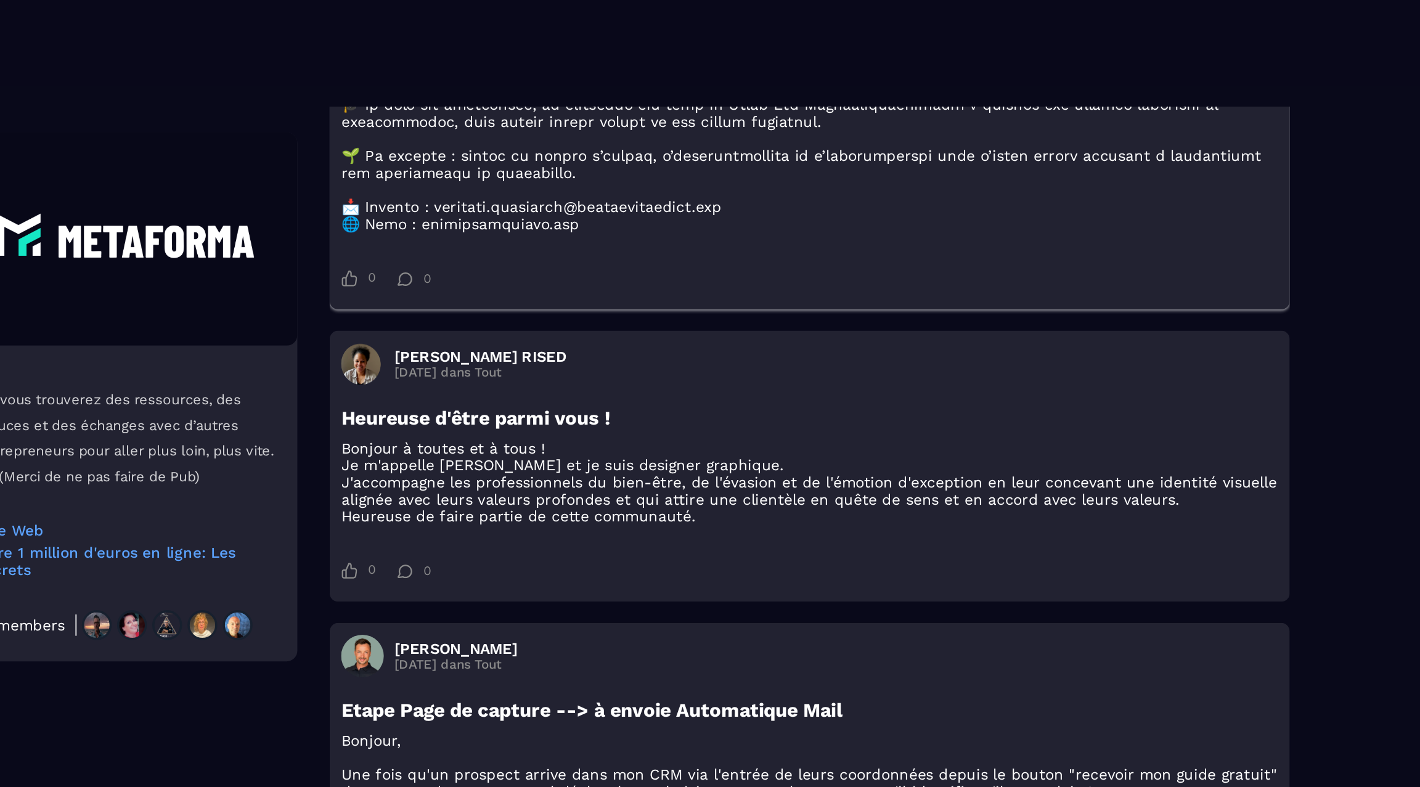
click at [928, 134] on p at bounding box center [817, 11] width 541 height 247
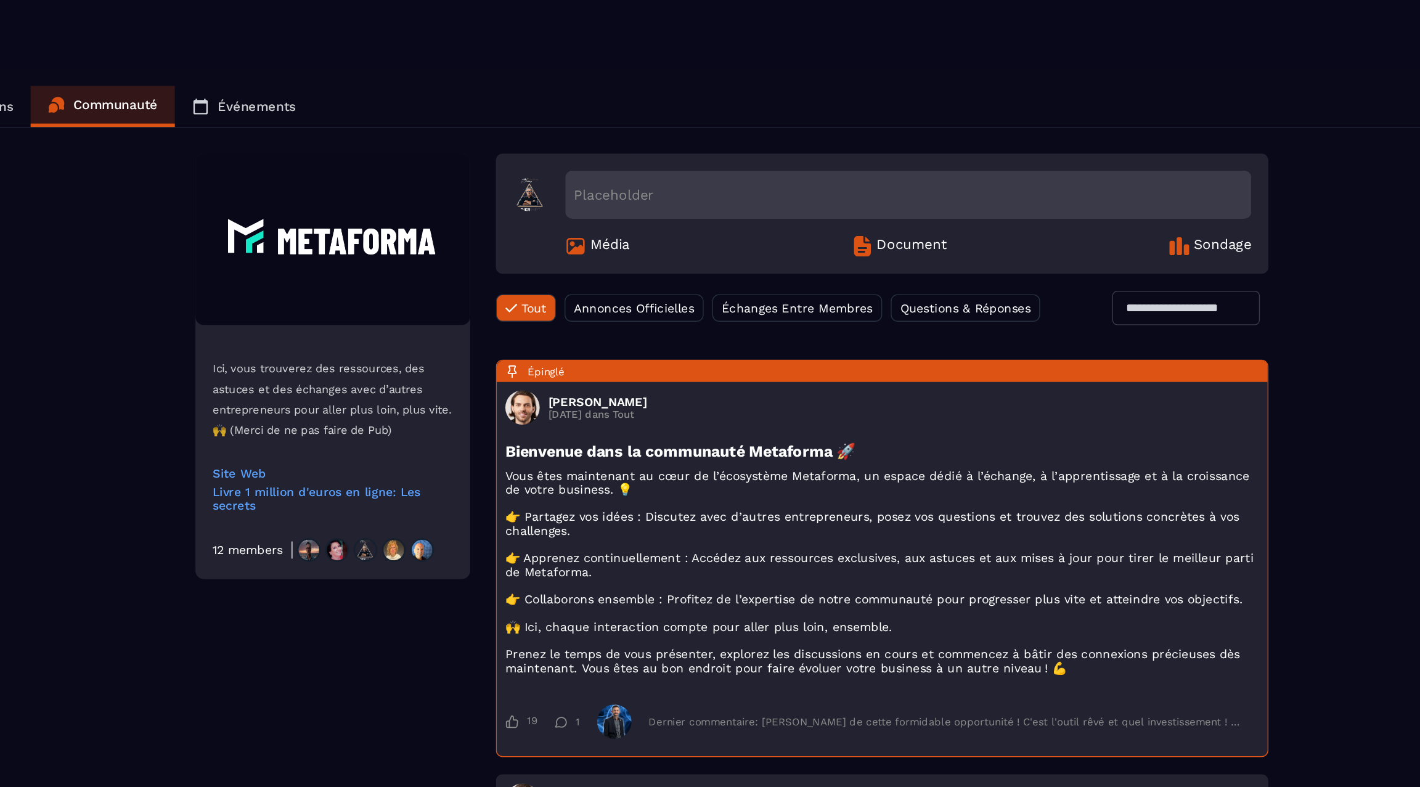
click at [874, 229] on div "Tout Annonces Officielles Échanges Entre Membres Questions & Réponses" at bounding box center [736, 221] width 391 height 25
click at [870, 219] on span "Questions & Réponses" at bounding box center [878, 221] width 94 height 10
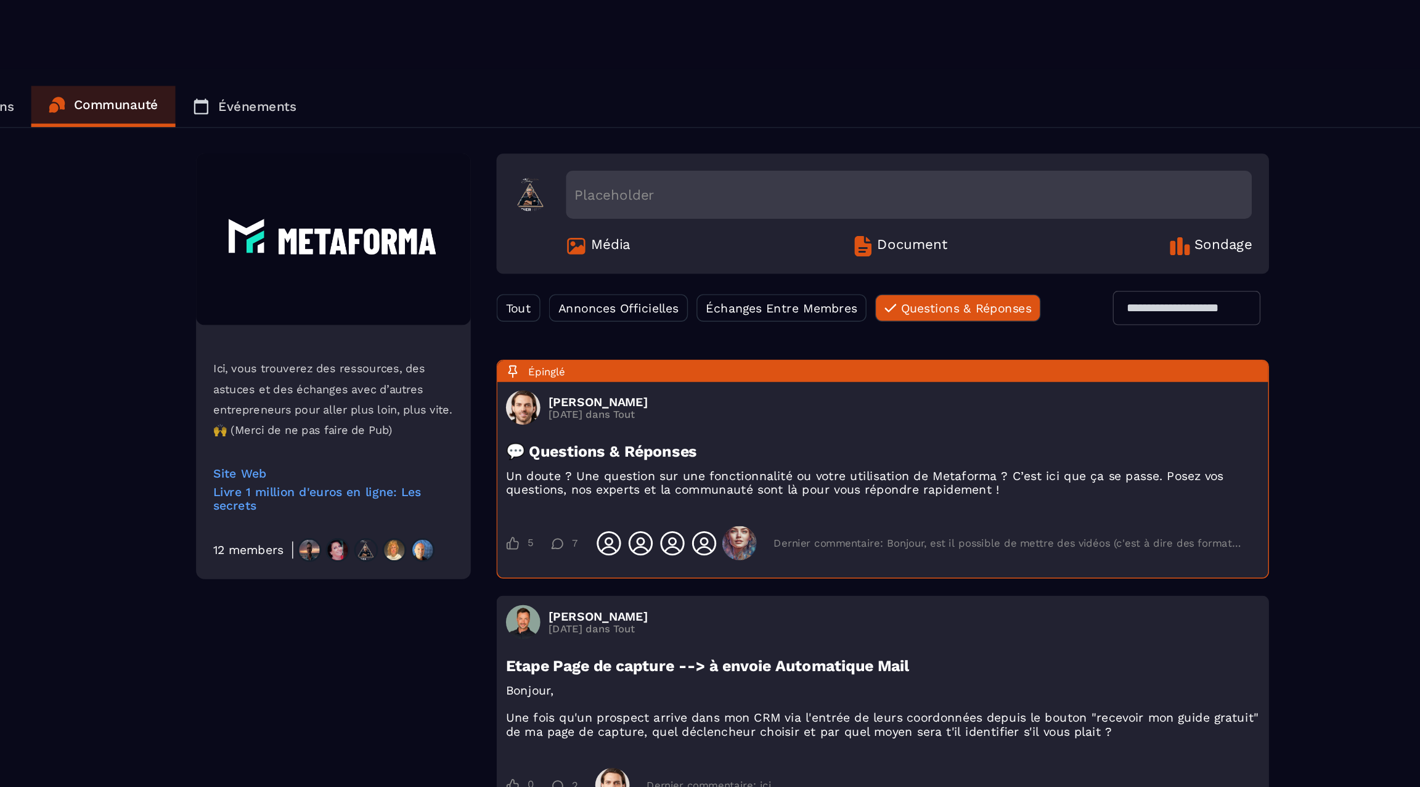
click at [555, 218] on span "Tout" at bounding box center [556, 221] width 18 height 10
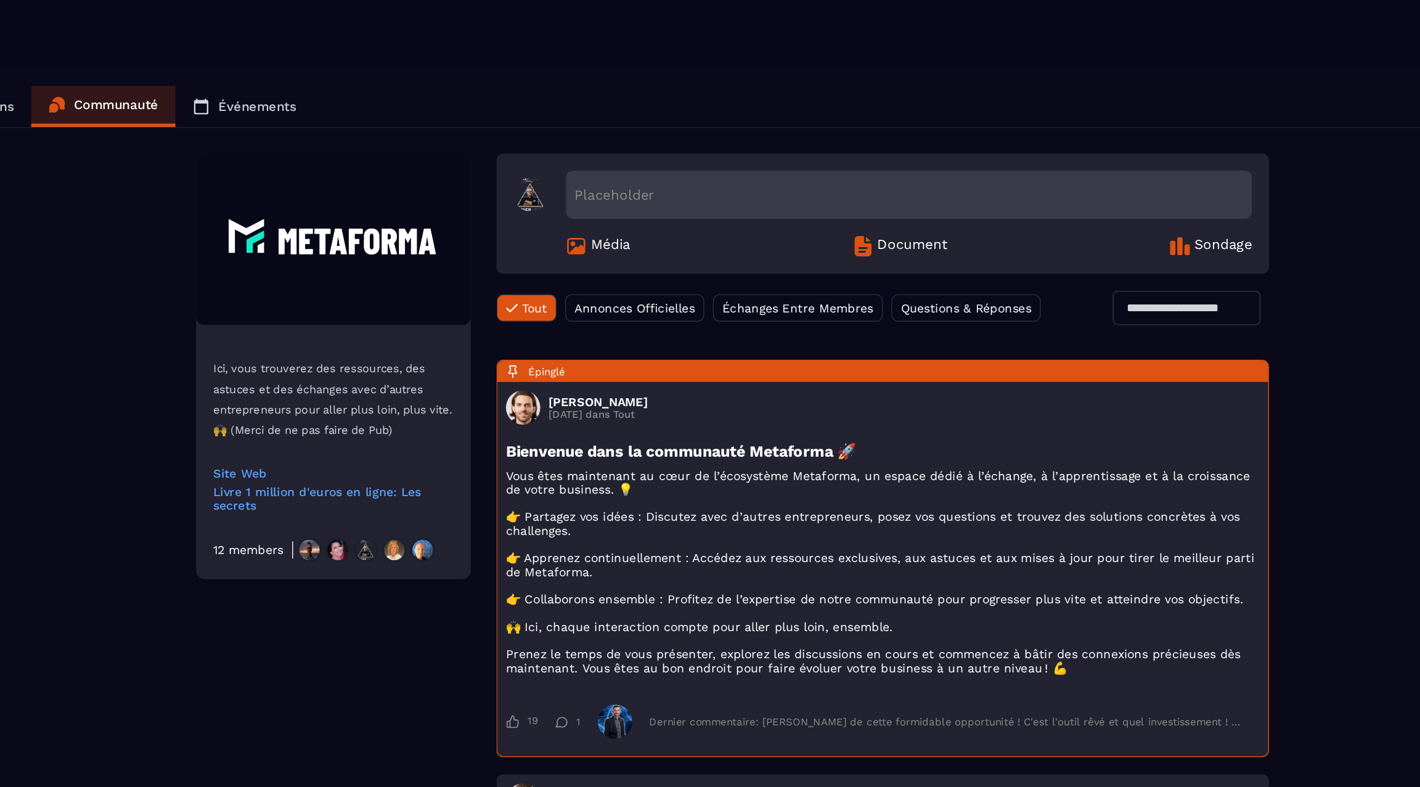
click at [642, 211] on div "Annonces Officielles" at bounding box center [640, 221] width 100 height 20
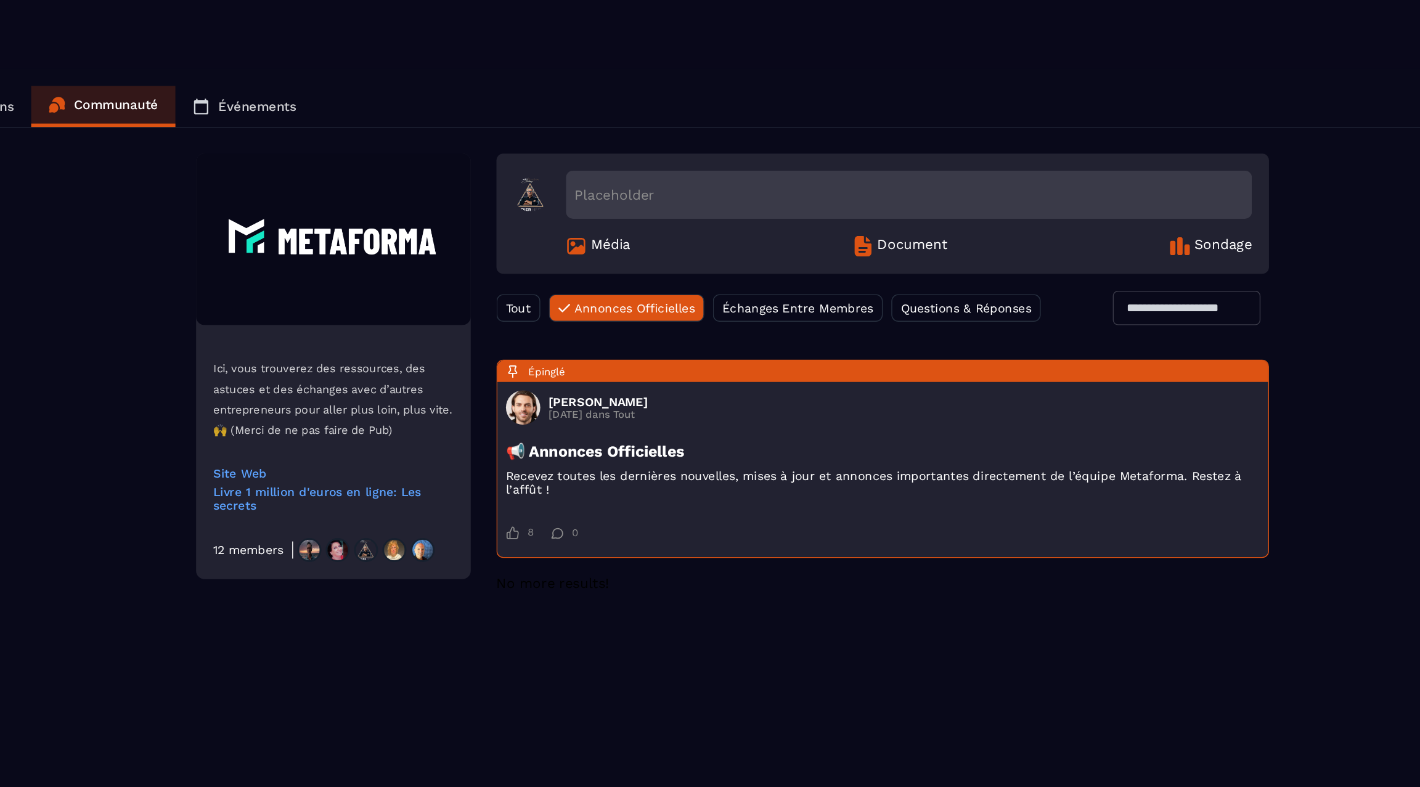
click at [788, 219] on span "Échanges Entre Membres" at bounding box center [757, 221] width 109 height 10
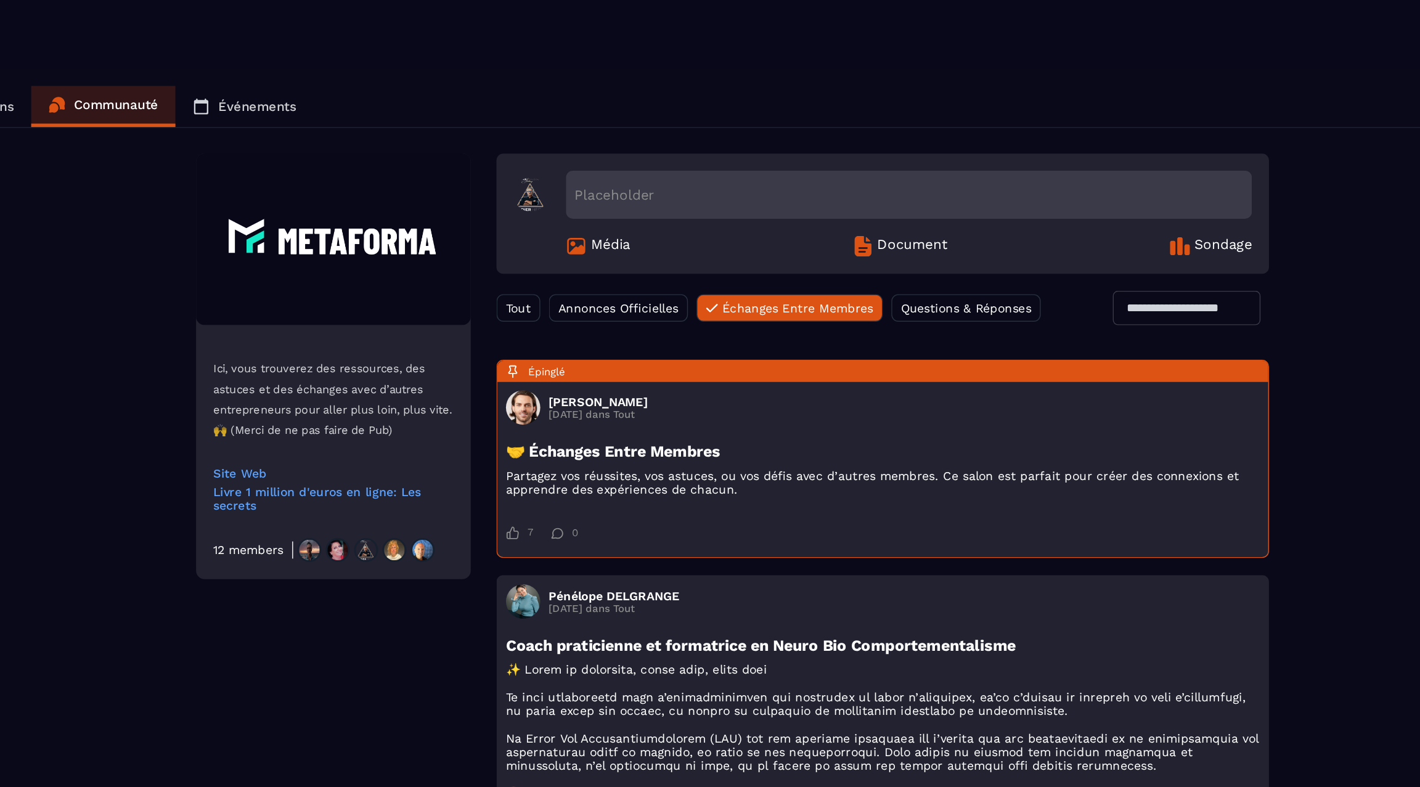
click at [867, 223] on span "Questions & Réponses" at bounding box center [878, 221] width 94 height 10
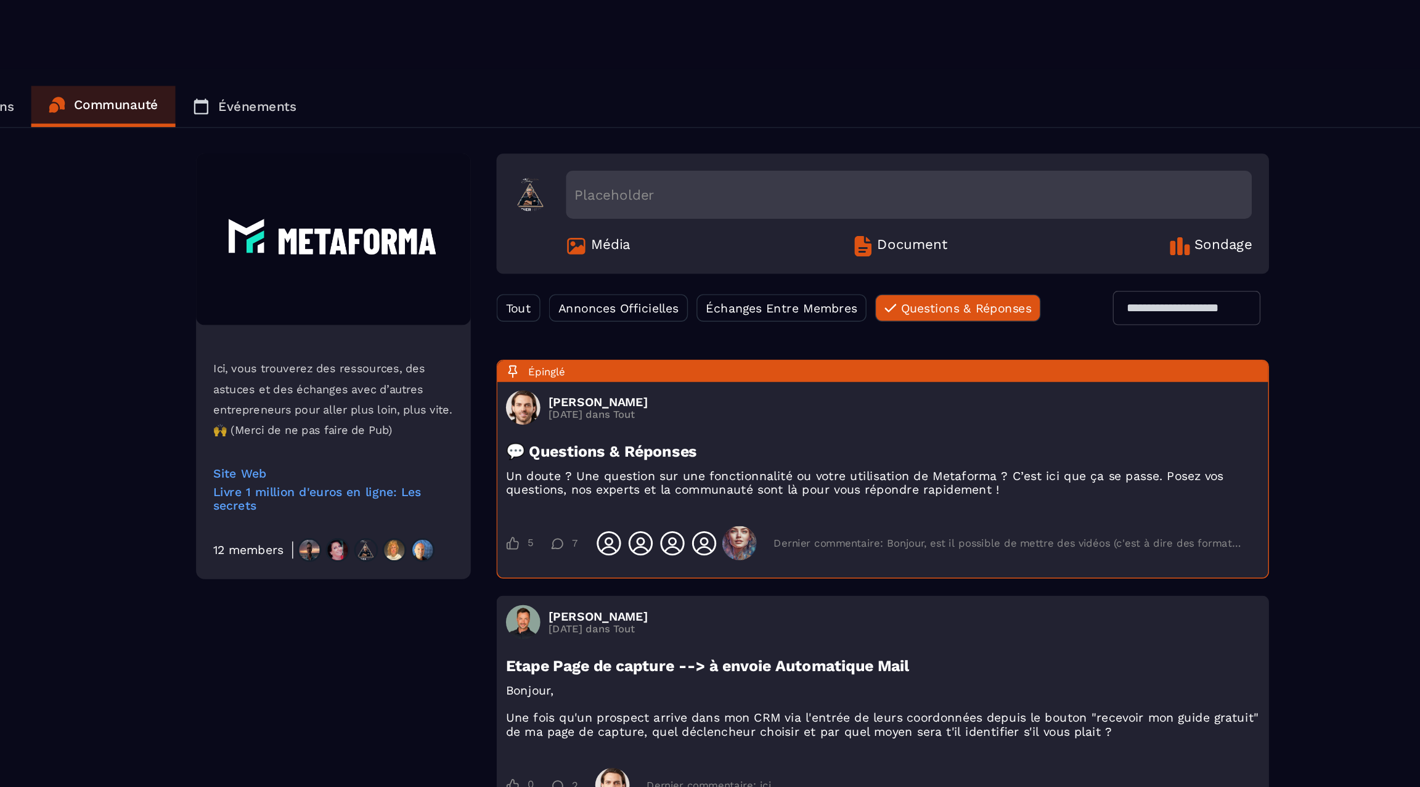
click at [379, 80] on p "Événements" at bounding box center [369, 76] width 56 height 11
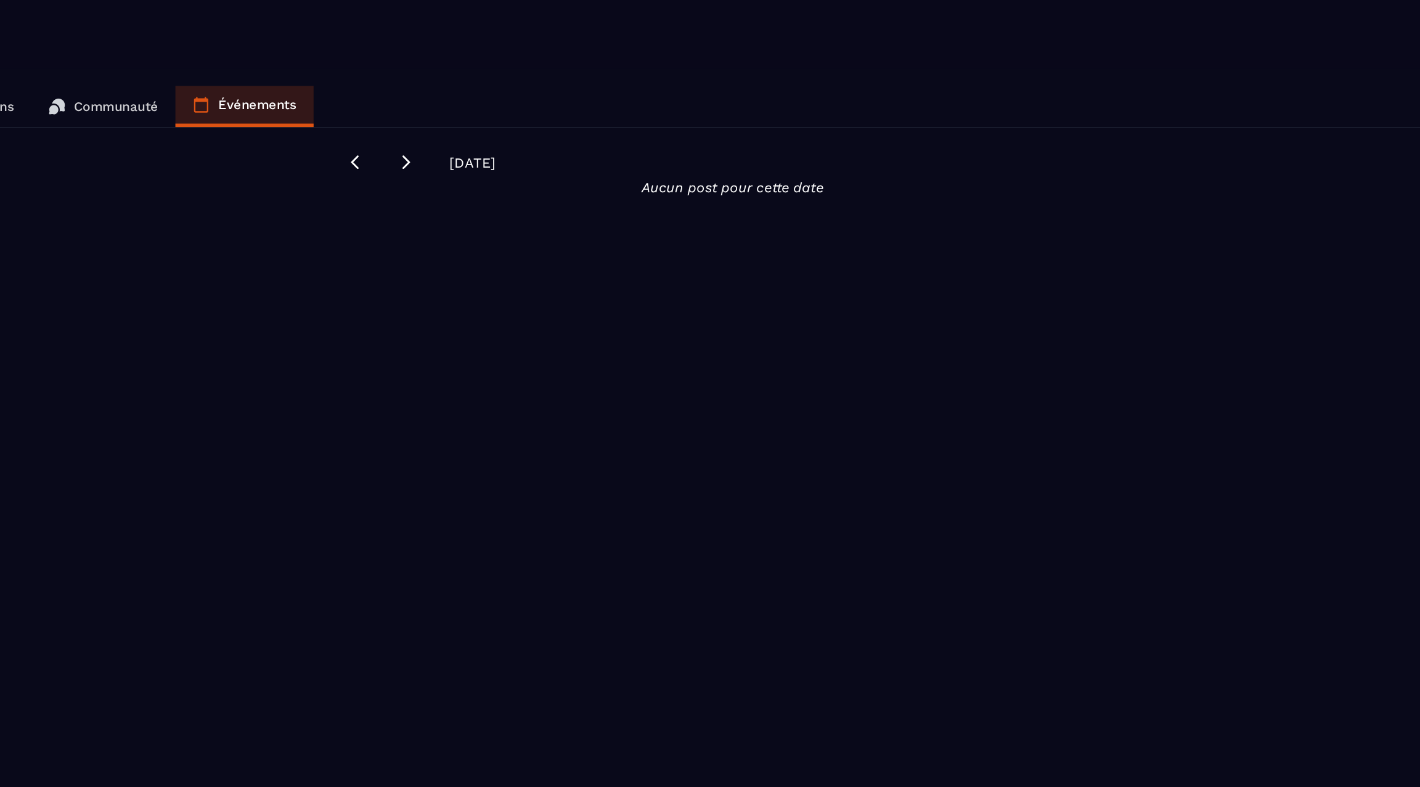
click at [274, 76] on p "Communauté" at bounding box center [267, 76] width 60 height 11
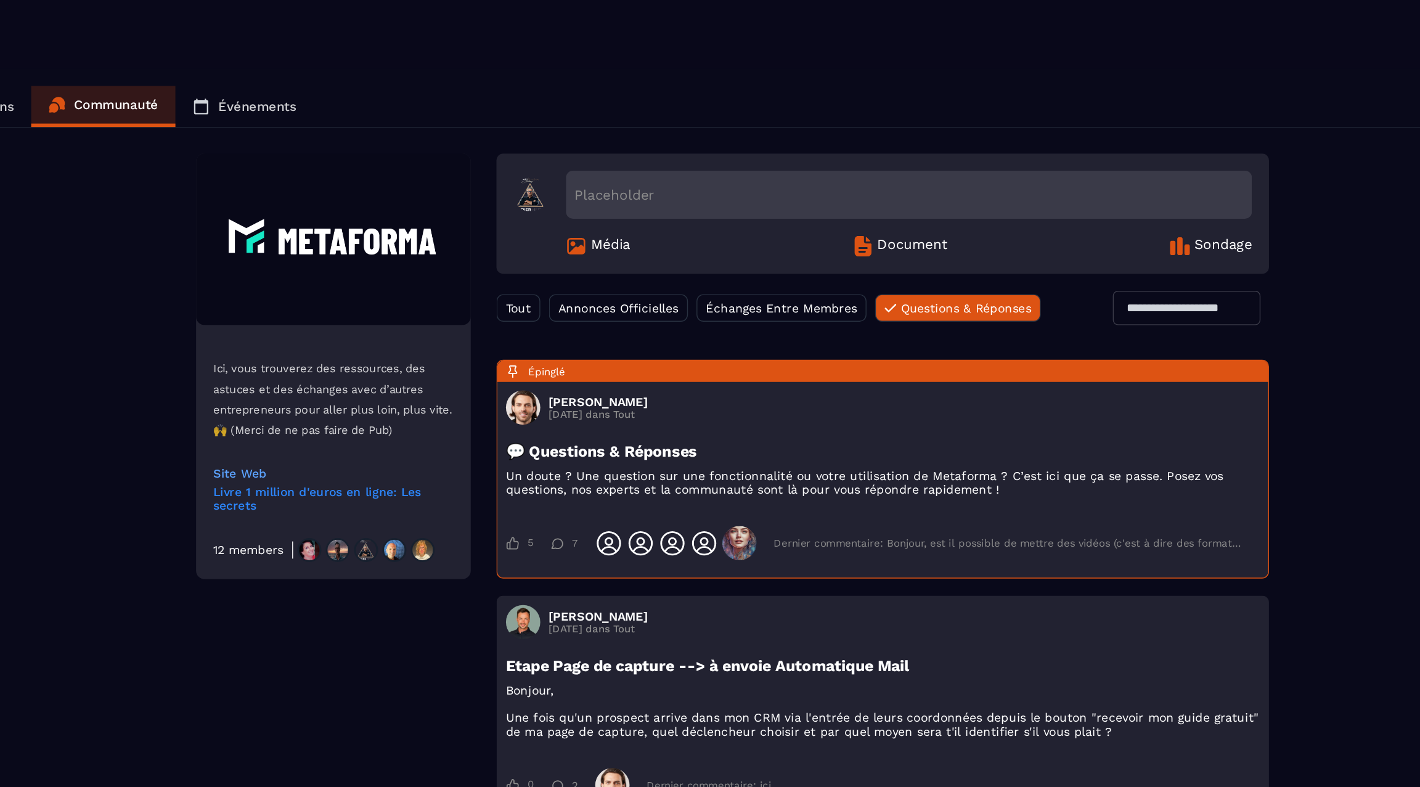
click at [372, 353] on link "Livre 1 million d'euros en ligne: Les secrets" at bounding box center [423, 358] width 173 height 20
click at [214, 68] on link "Communauté" at bounding box center [259, 77] width 104 height 30
click at [233, 68] on link "Communauté" at bounding box center [259, 77] width 104 height 30
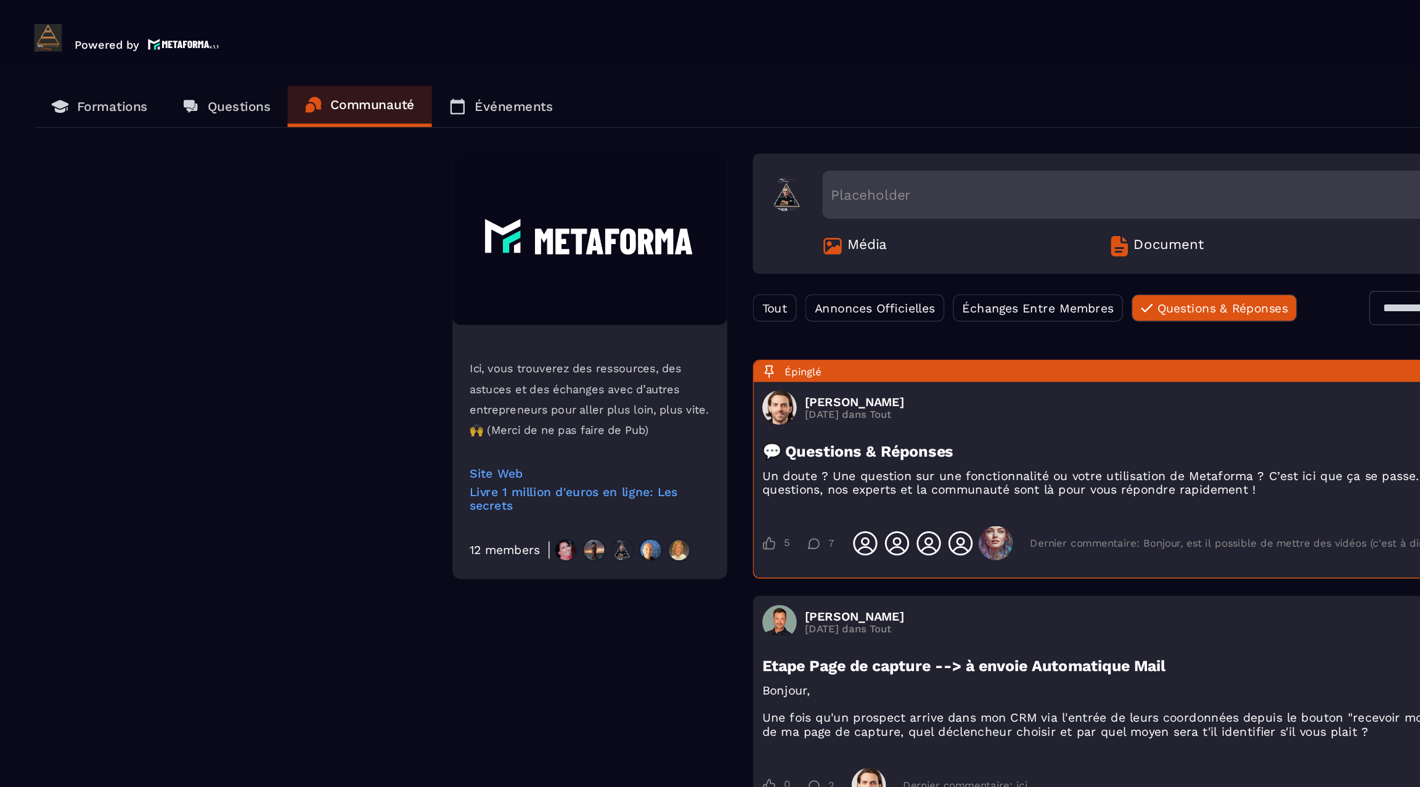
click at [166, 72] on p "Questions" at bounding box center [171, 76] width 45 height 11
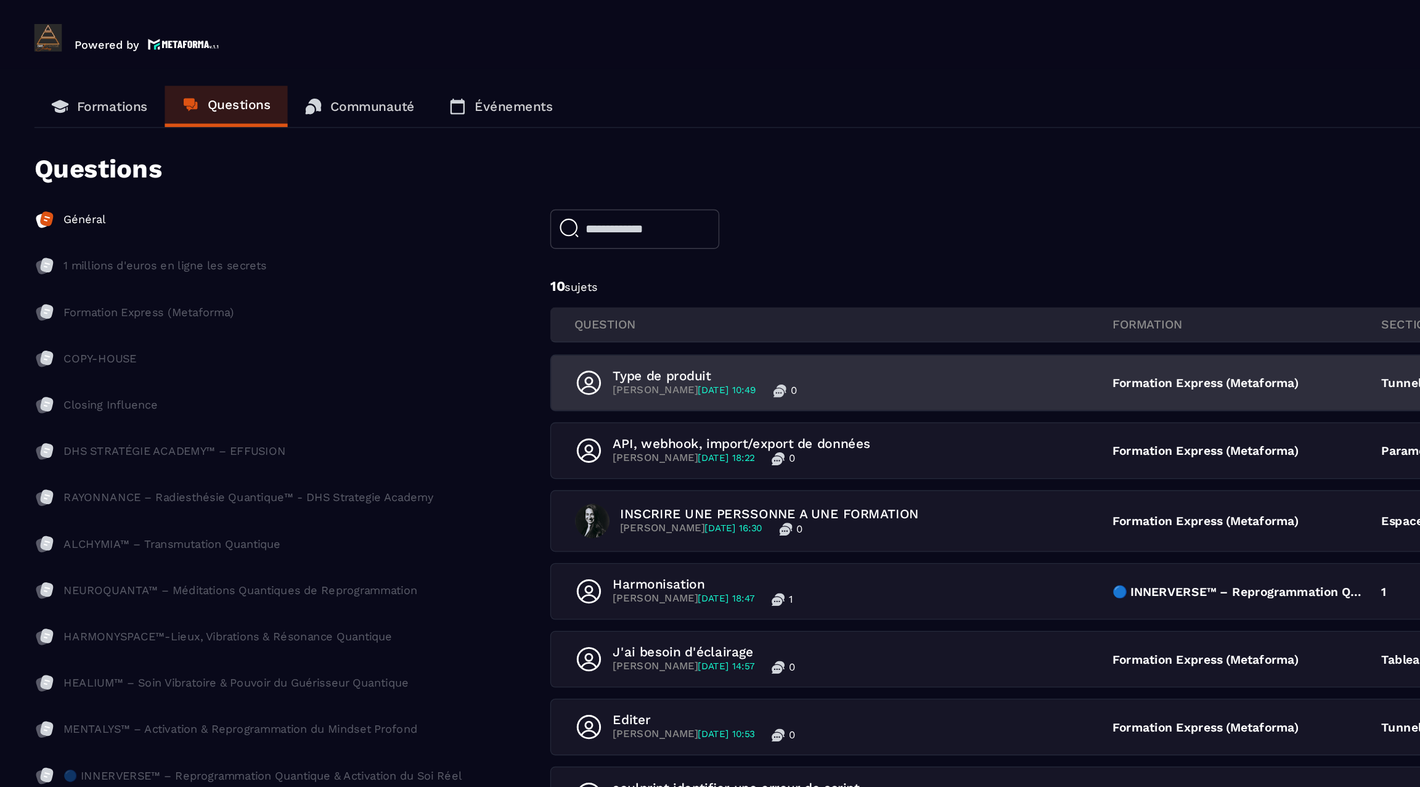
click at [655, 276] on div "Type de produit [PERSON_NAME] [DATE] 10:49 0" at bounding box center [606, 274] width 386 height 21
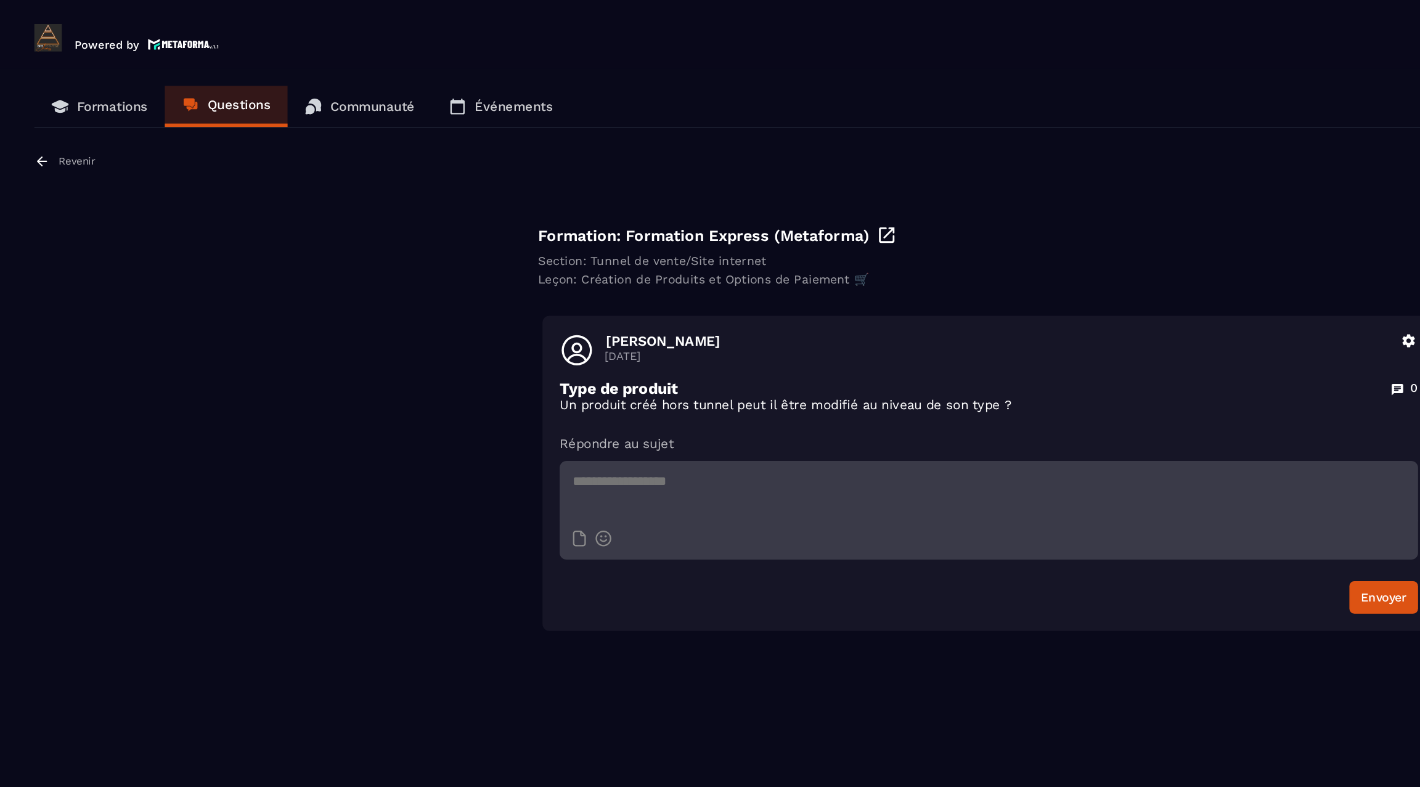
click at [28, 117] on icon at bounding box center [30, 115] width 7 height 7
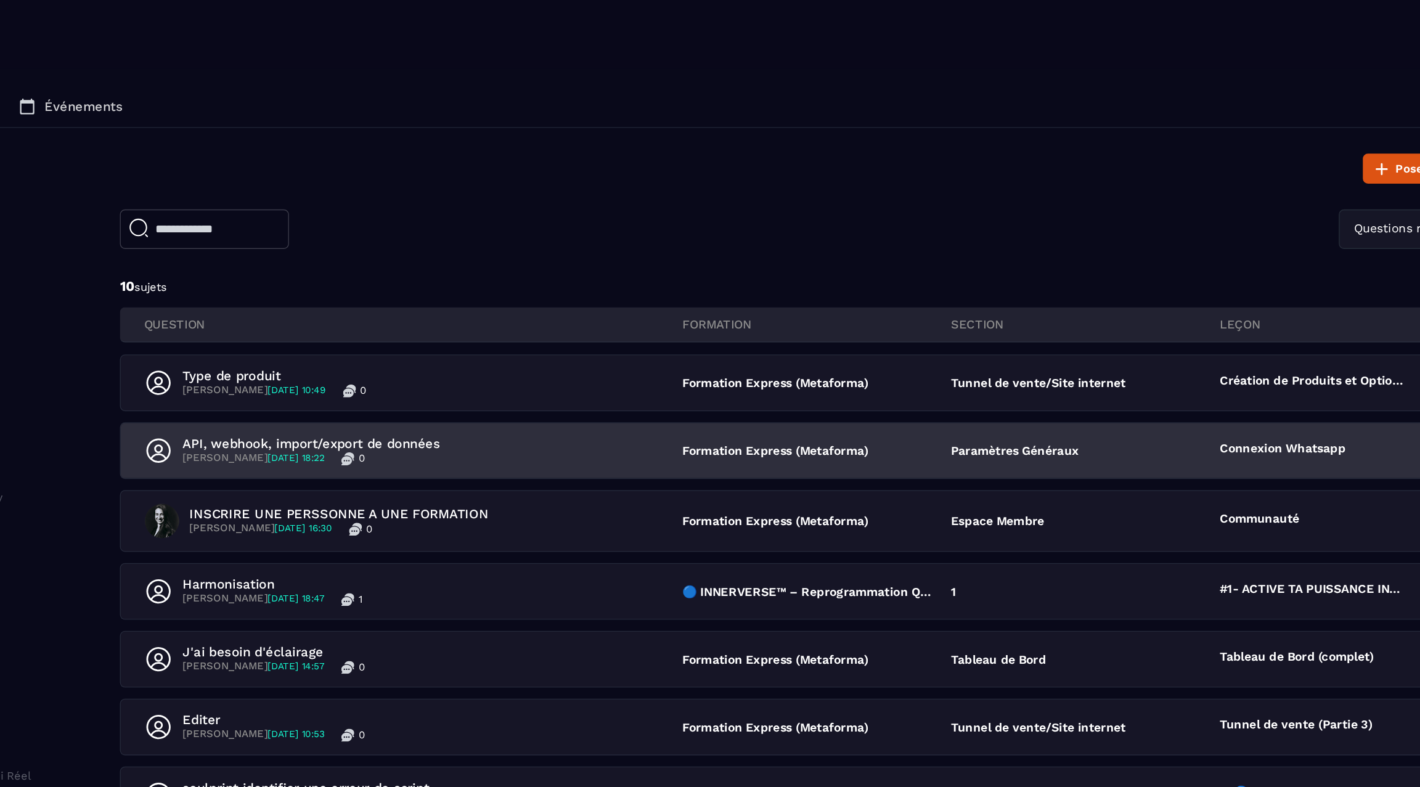
click at [740, 309] on div "API, webhook, import/export de données [PERSON_NAME] [DATE] 18:22 0 Formation E…" at bounding box center [895, 323] width 999 height 39
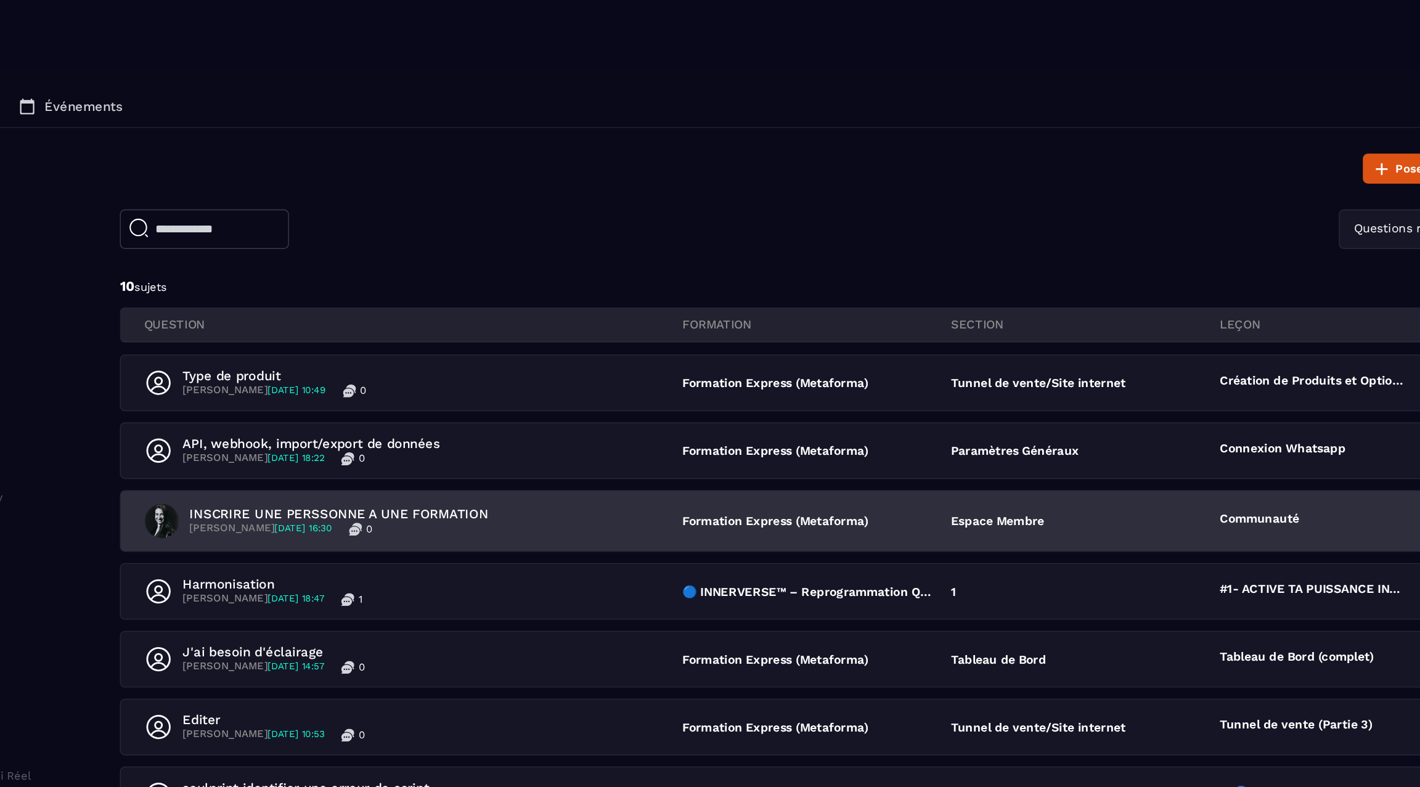
click at [709, 369] on div "INSCRIRE UNE PERSSONNE A UNE FORMATION [PERSON_NAME] [DATE] 16:30 0" at bounding box center [606, 374] width 386 height 25
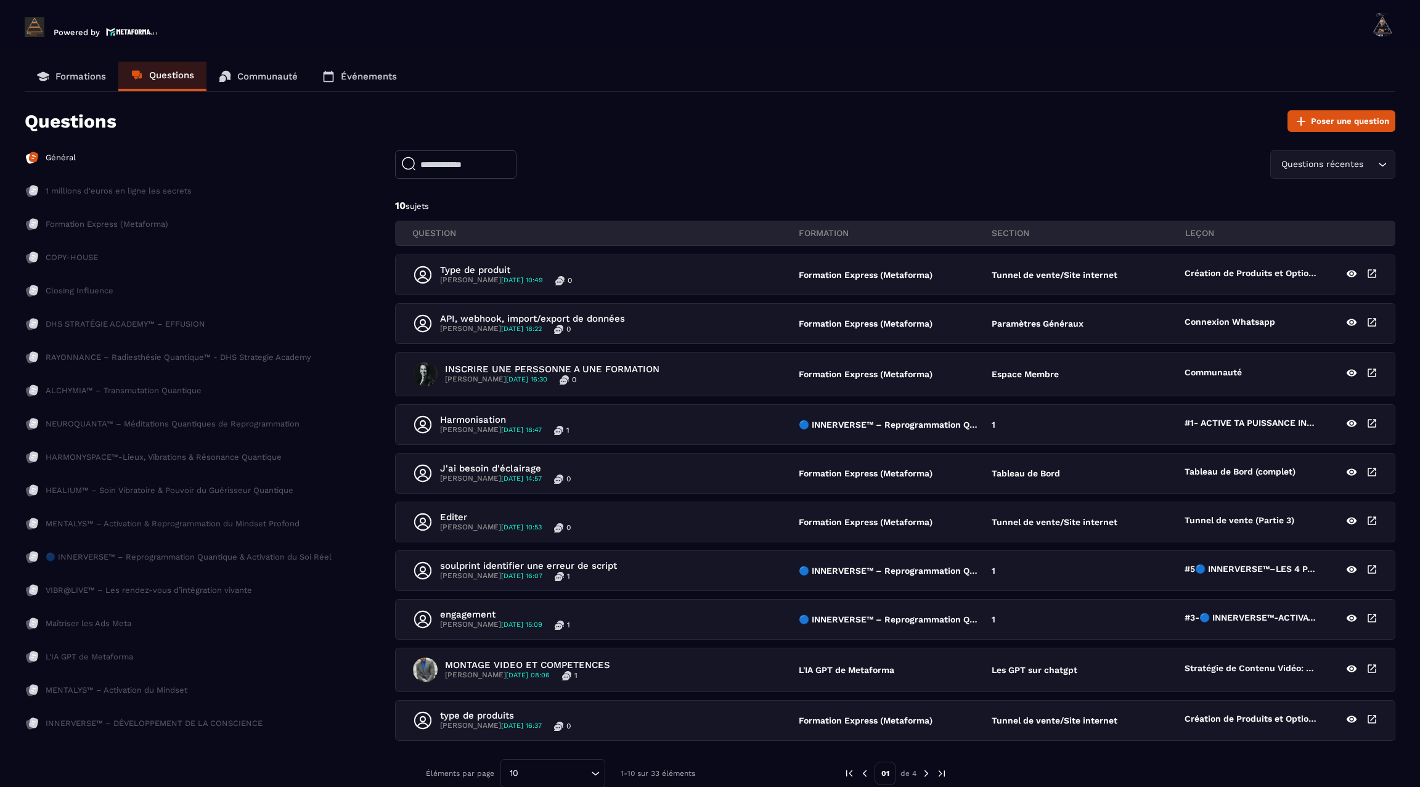
click at [284, 68] on link "Communauté" at bounding box center [259, 77] width 104 height 30
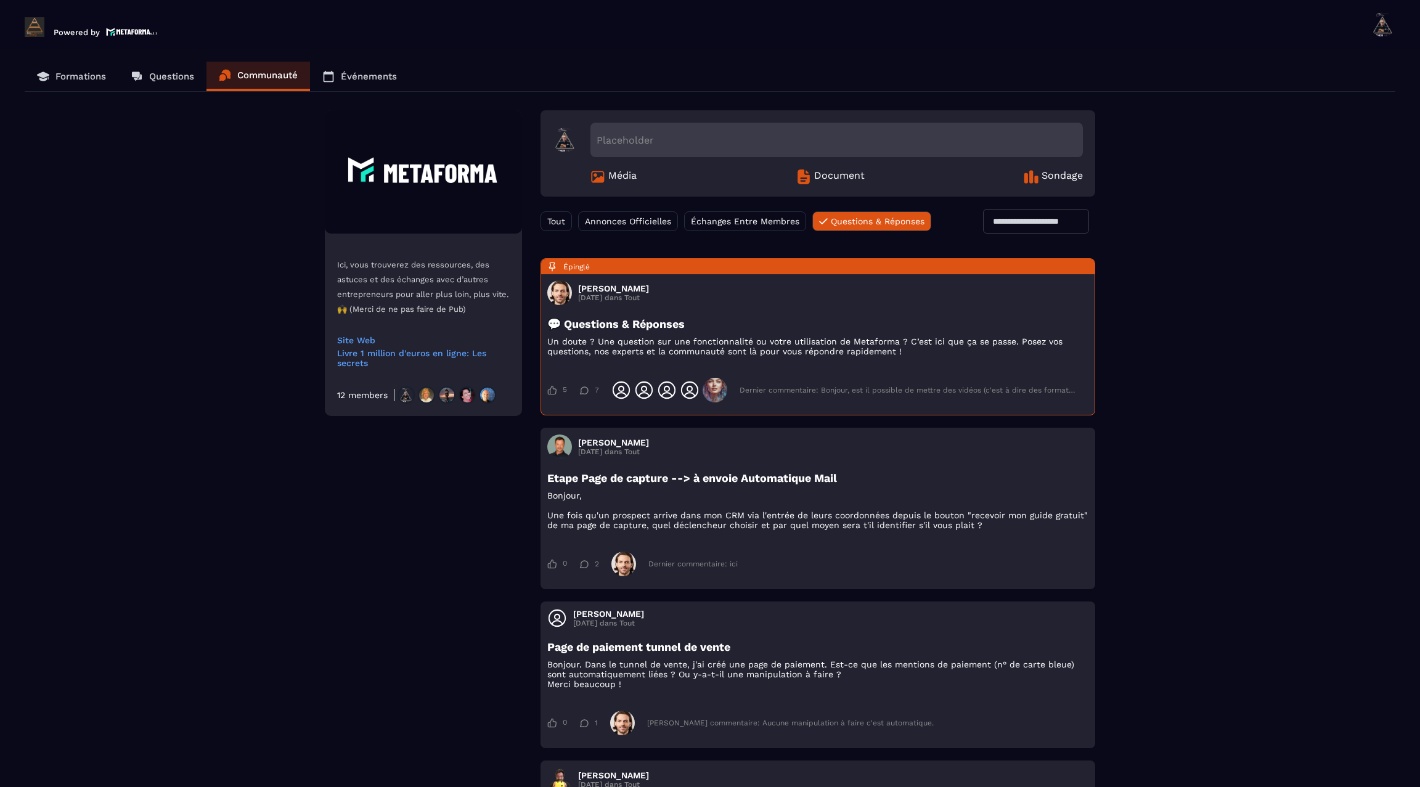
click at [374, 86] on link "Événements" at bounding box center [359, 77] width 99 height 30
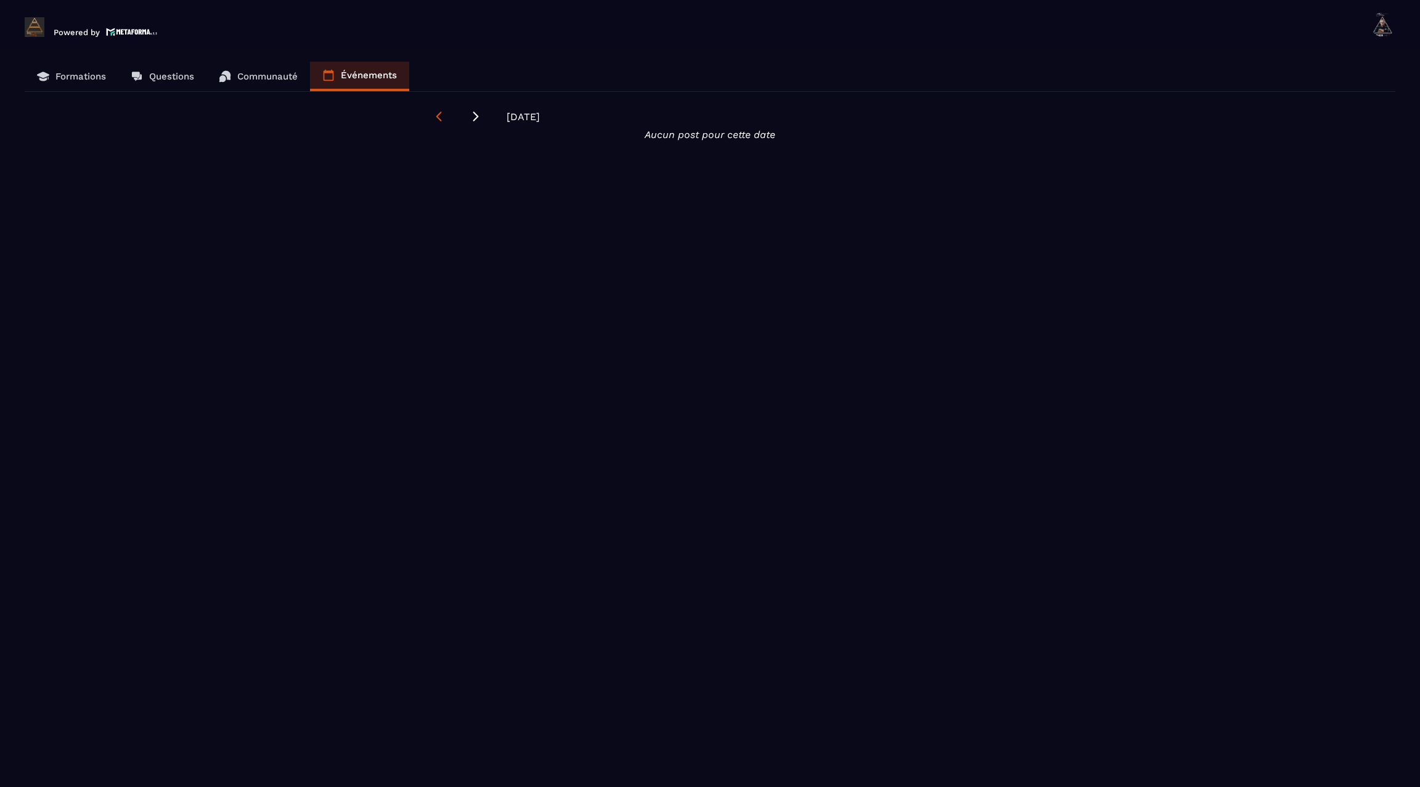
click at [444, 113] on icon at bounding box center [439, 116] width 12 height 12
click at [444, 112] on icon at bounding box center [439, 116] width 12 height 12
click at [150, 211] on div "Formations Questions Communauté Événements [DATE] Aucun post pour cette date" at bounding box center [710, 426] width 1396 height 729
click at [57, 77] on p "Formations" at bounding box center [80, 76] width 51 height 11
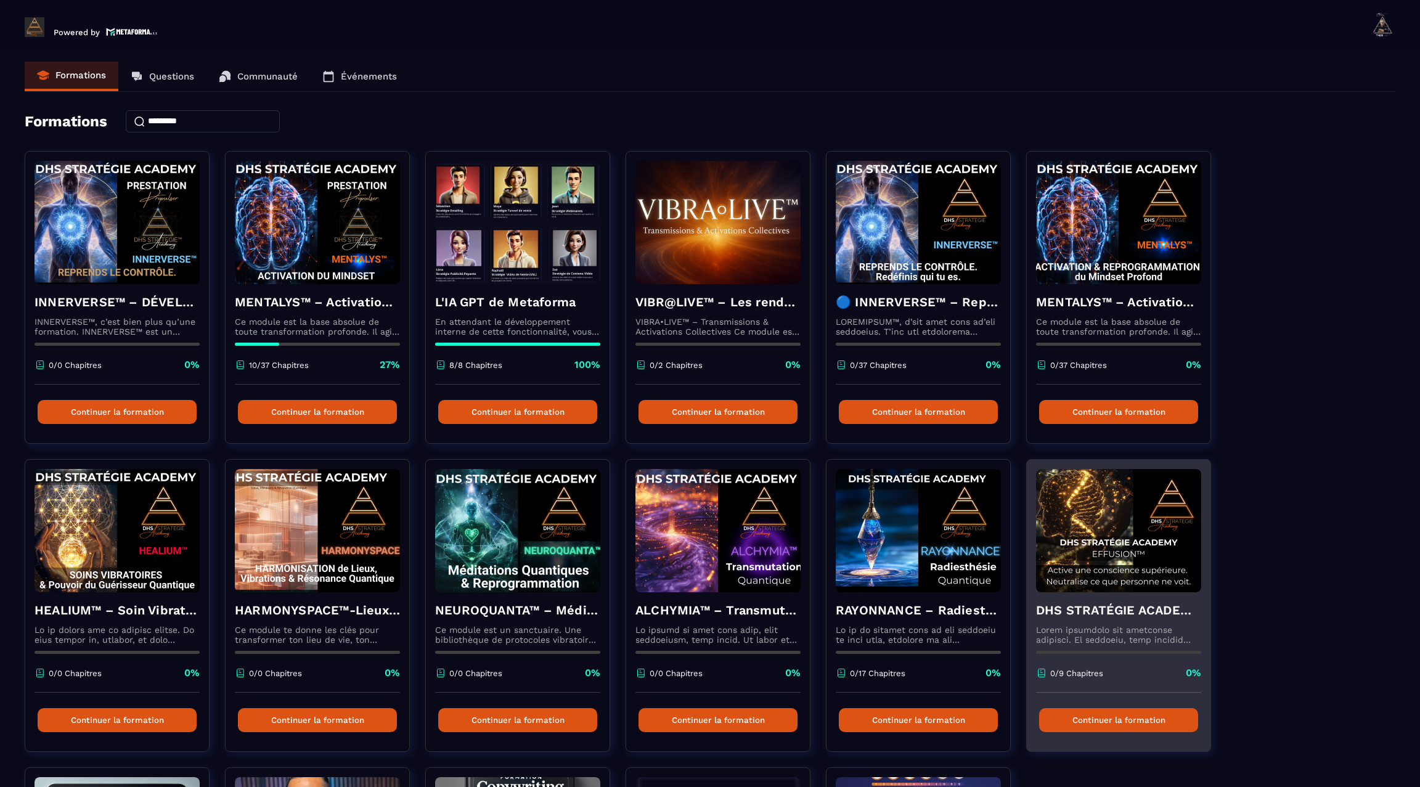
click at [1075, 508] on img at bounding box center [1118, 530] width 165 height 123
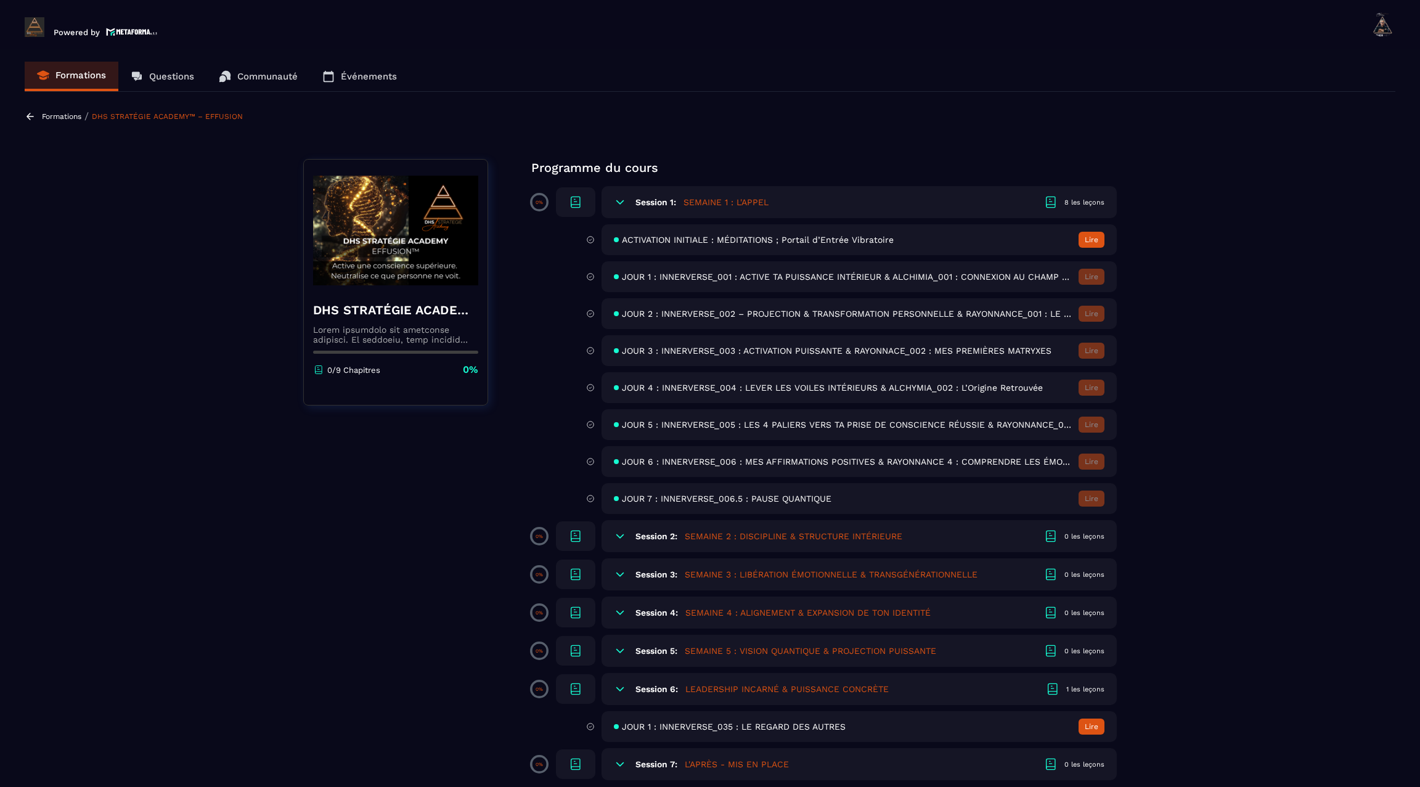
click at [313, 245] on div "DHS STRATÉGIE ACADEMY™ – EFFUSION 0/9 Chapitres 0%" at bounding box center [395, 282] width 185 height 247
click at [27, 111] on icon at bounding box center [30, 116] width 11 height 11
